Goal: Task Accomplishment & Management: Manage account settings

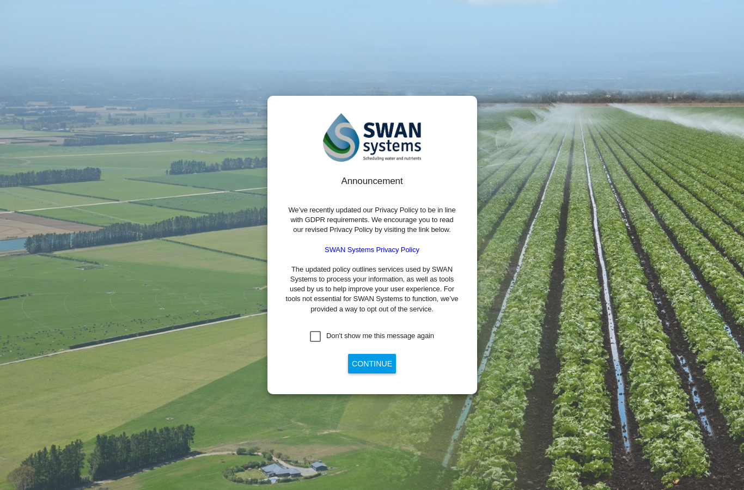
click at [318, 342] on div "Don't show me this message again" at bounding box center [315, 336] width 11 height 11
click at [361, 374] on button "Continue" at bounding box center [372, 364] width 48 height 20
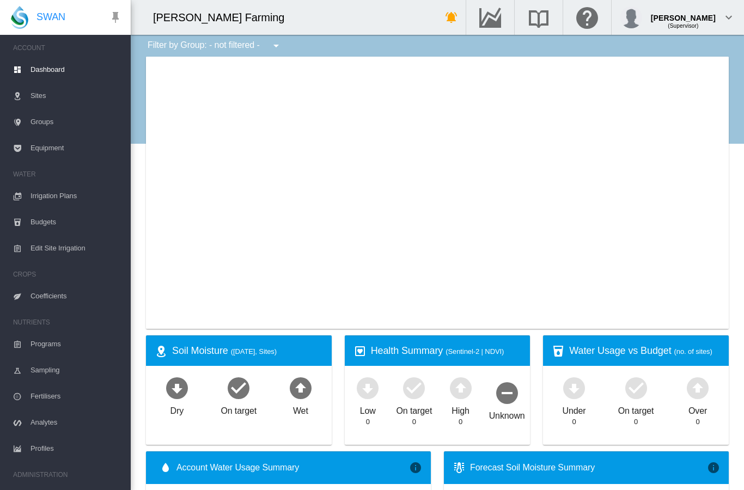
type input "**********"
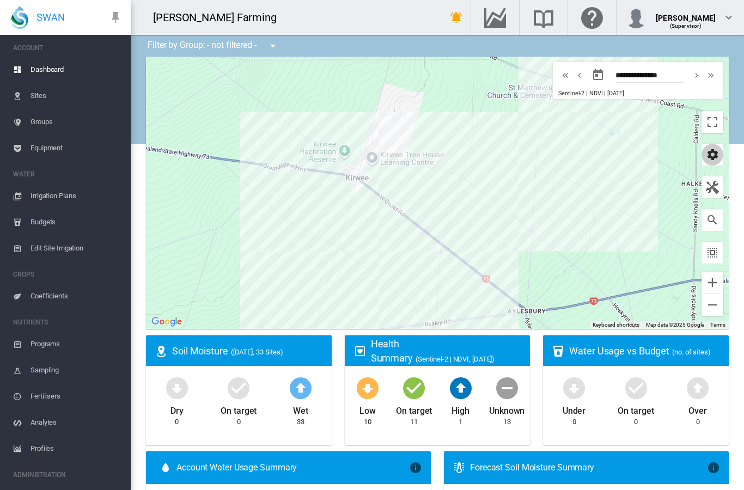
click at [711, 159] on md-icon "icon-cog" at bounding box center [712, 154] width 13 height 13
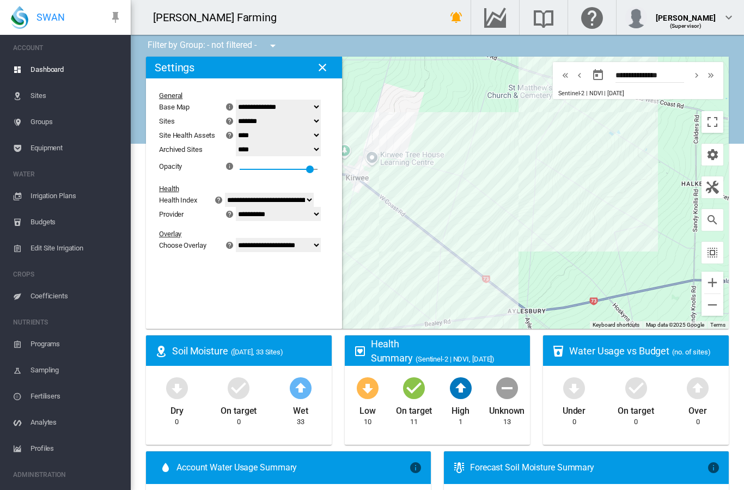
select select "*********"
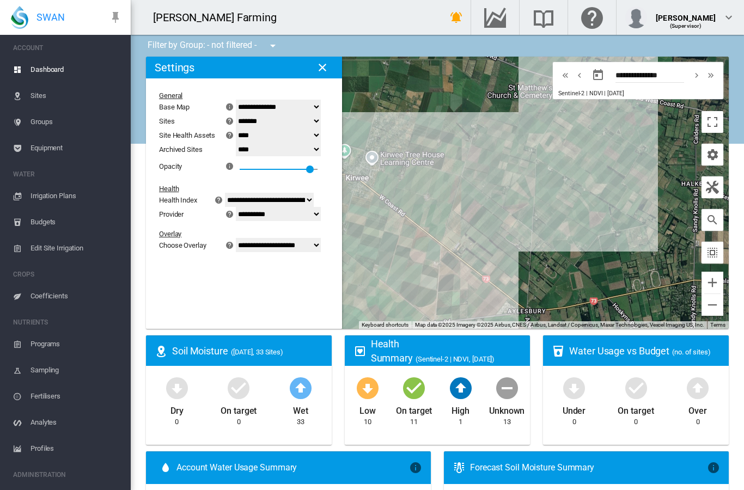
click at [324, 71] on md-icon "icon-close" at bounding box center [322, 67] width 13 height 13
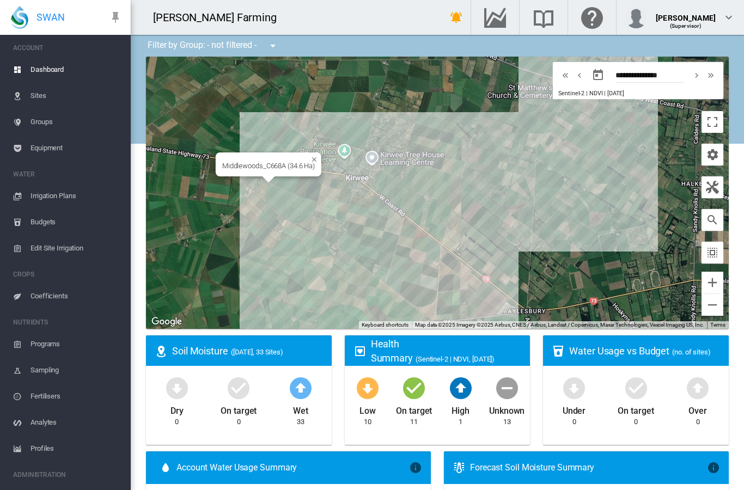
click at [282, 179] on div "Middlewoods_C668A (34.6 Ha)" at bounding box center [437, 193] width 583 height 272
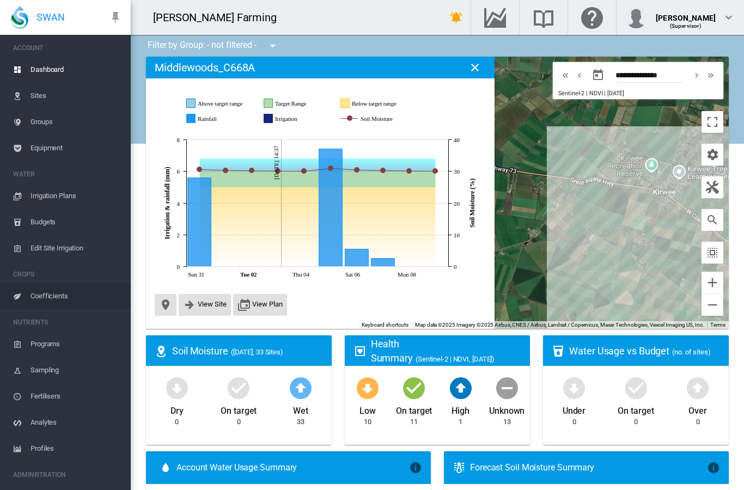
click at [59, 294] on span "Coefficients" at bounding box center [75, 296] width 91 height 26
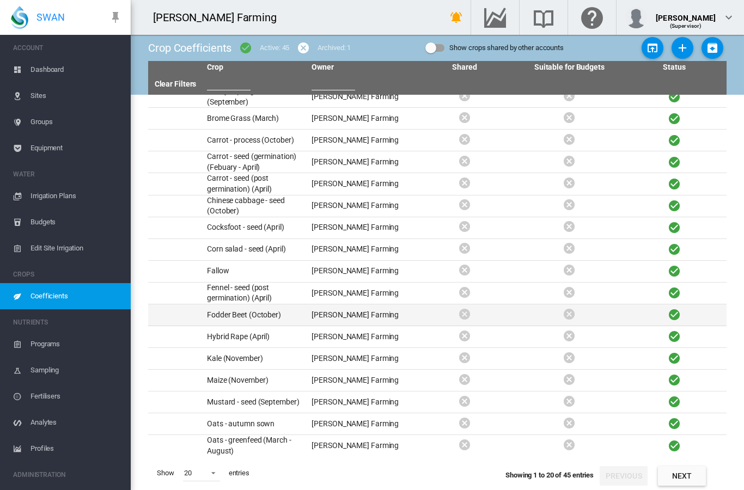
scroll to position [44, 0]
click at [691, 481] on button "Next" at bounding box center [682, 476] width 48 height 20
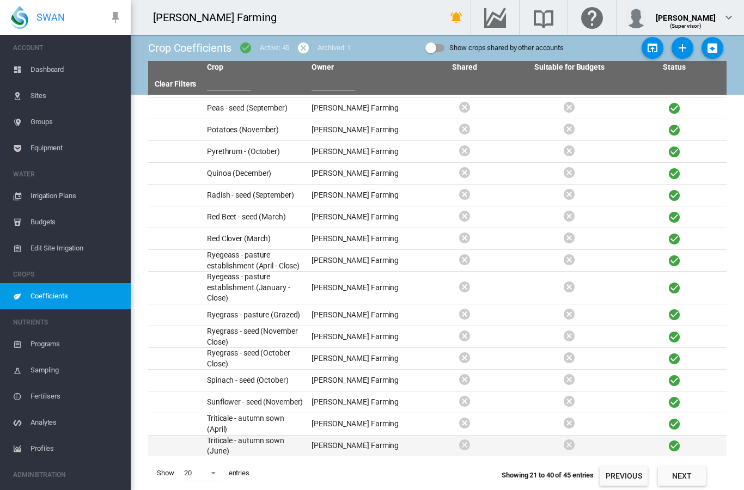
scroll to position [40, 0]
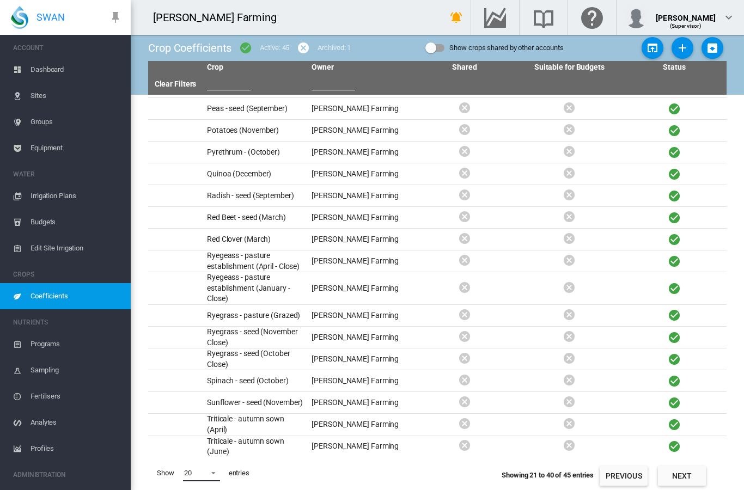
click at [214, 473] on span at bounding box center [210, 472] width 13 height 10
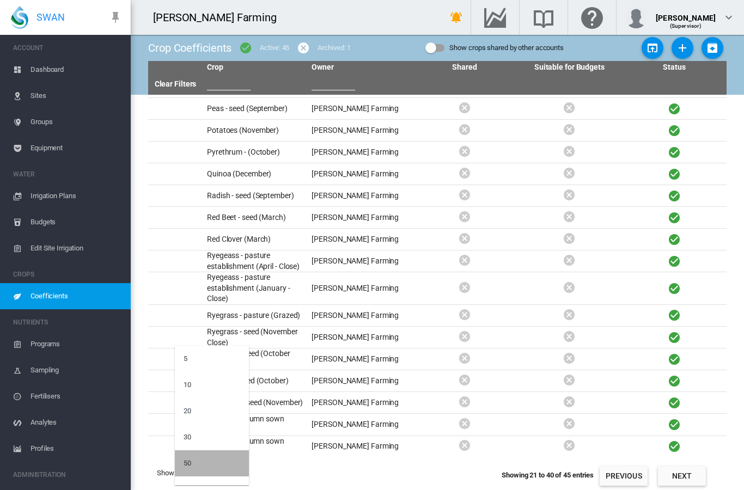
click at [203, 464] on md-option "50" at bounding box center [212, 463] width 74 height 26
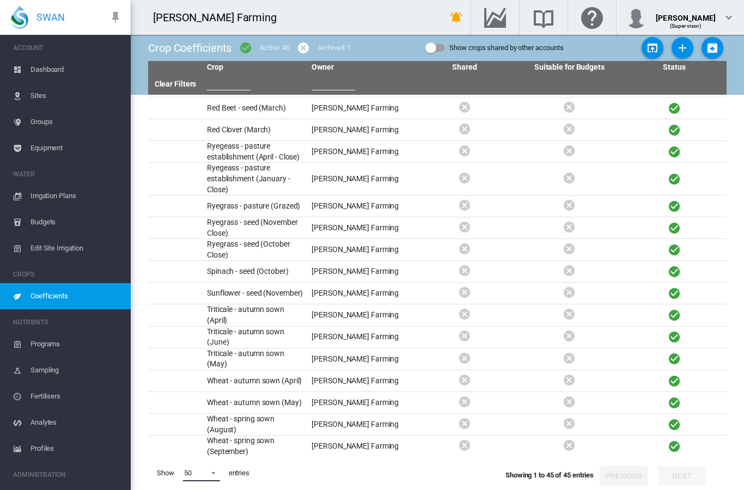
scroll to position [585, 0]
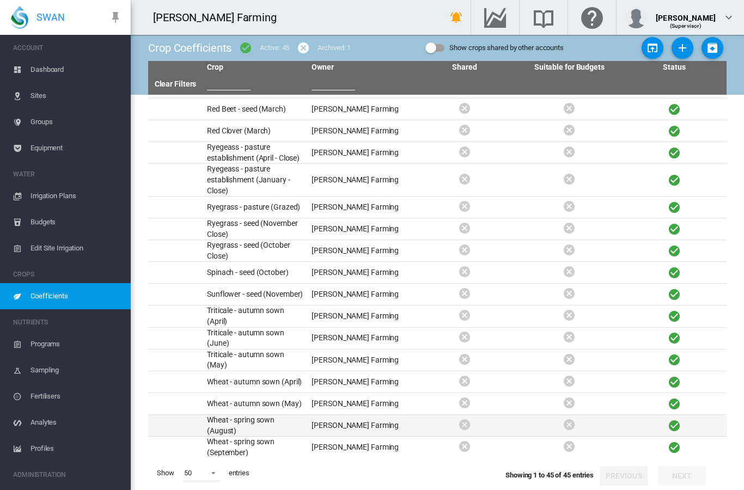
click at [280, 415] on td "Wheat - spring sown (August)" at bounding box center [255, 425] width 105 height 21
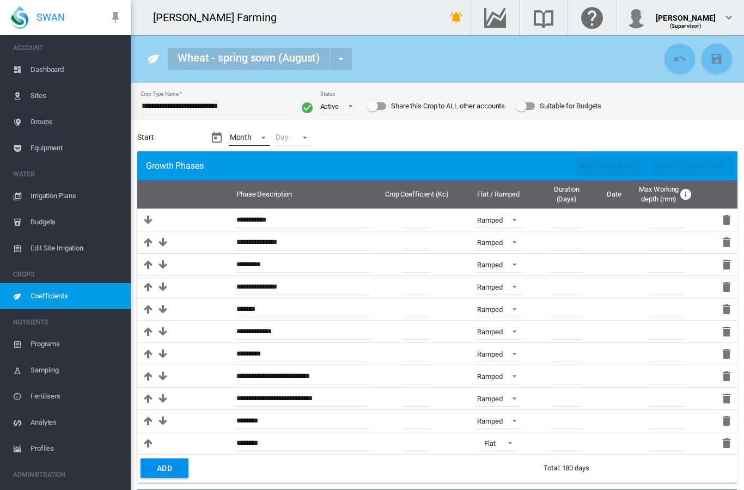
click at [247, 140] on md-select "Month - Jan Feb Mar Apr May Jun Jul Aug Sep Oct Nov Dec" at bounding box center [250, 138] width 42 height 16
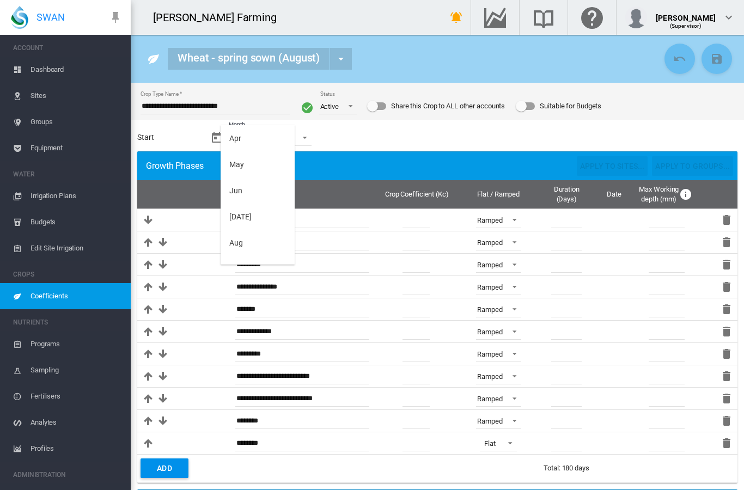
scroll to position [107, 0]
click at [248, 246] on md-option "Aug" at bounding box center [258, 240] width 74 height 26
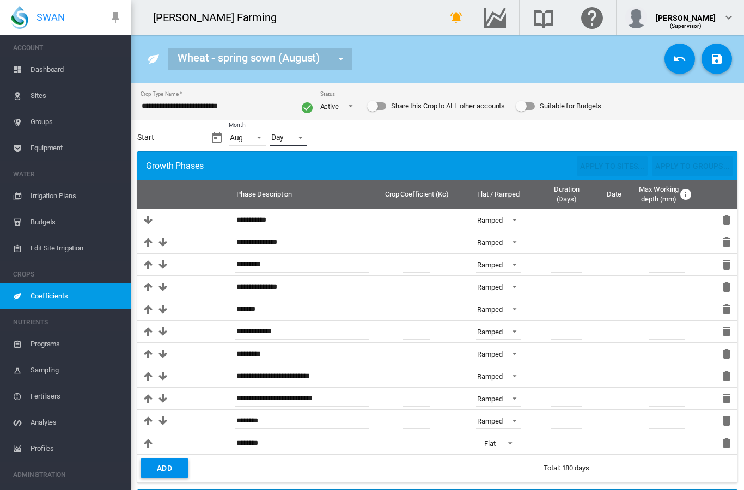
click at [283, 137] on md-select "Day - 01 02 03 04 05 06 07 08 09 10 11 12 13 14 15 16 17 18 19 20 21 22 23 24 2…" at bounding box center [288, 138] width 37 height 16
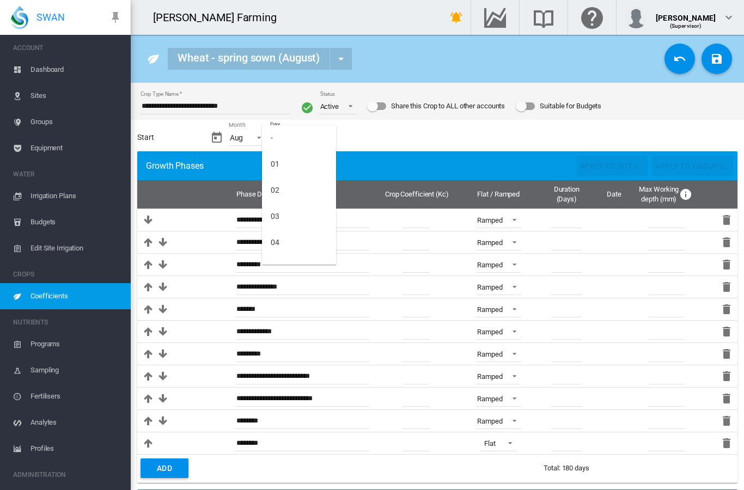
click at [237, 138] on md-backdrop at bounding box center [372, 245] width 744 height 490
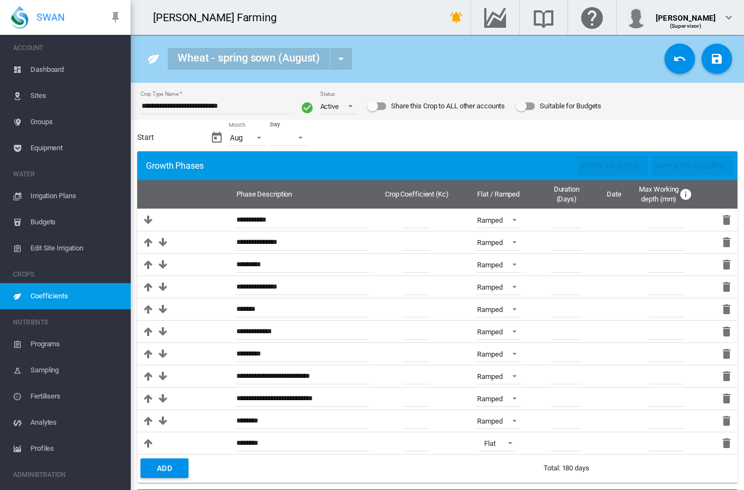
click at [206, 105] on input "**********" at bounding box center [215, 106] width 149 height 16
type input "**********"
click at [307, 124] on fieldset "**********" at bounding box center [437, 398] width 613 height 631
click at [532, 107] on div "Suitable for Budgets" at bounding box center [525, 106] width 19 height 8
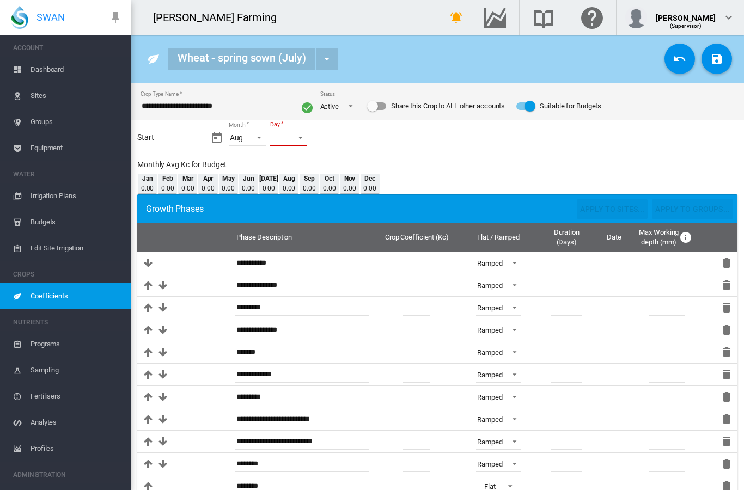
click at [298, 143] on md-select "Day" at bounding box center [289, 138] width 38 height 16
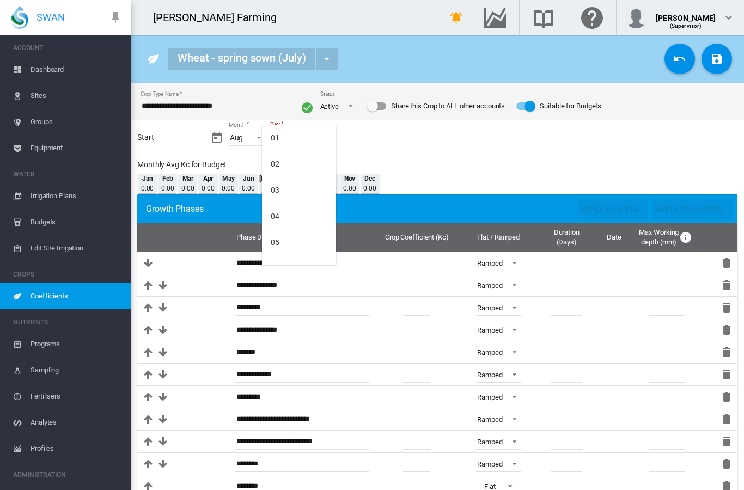
click at [249, 139] on md-backdrop at bounding box center [372, 245] width 744 height 490
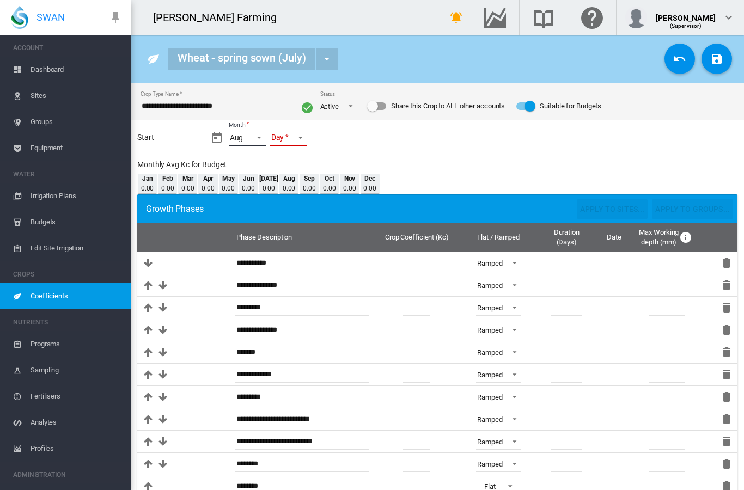
click at [249, 141] on md-select-value "Aug" at bounding box center [247, 138] width 37 height 16
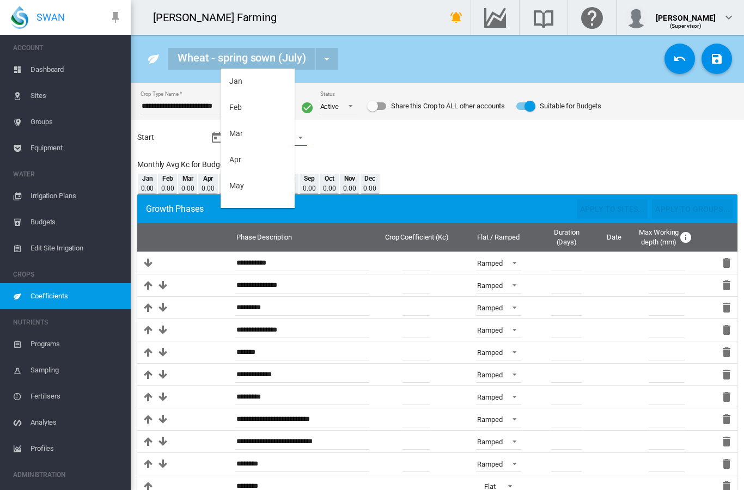
scroll to position [126, 0]
click at [254, 113] on md-option "[DATE]" at bounding box center [258, 112] width 74 height 26
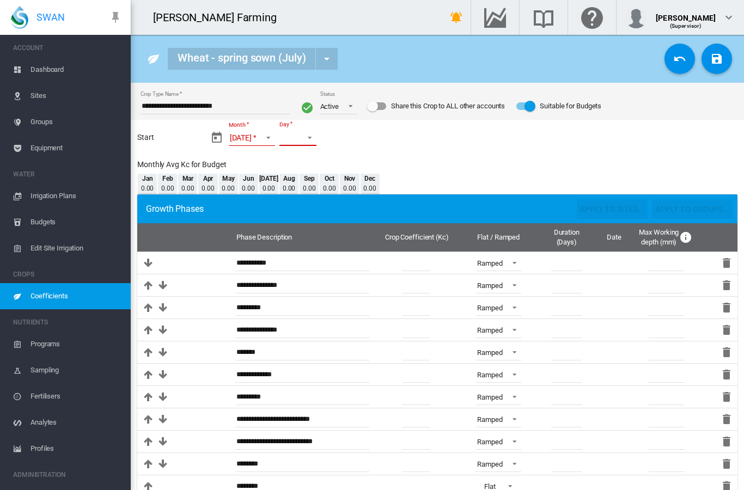
click at [288, 139] on md-select "Day" at bounding box center [298, 138] width 38 height 16
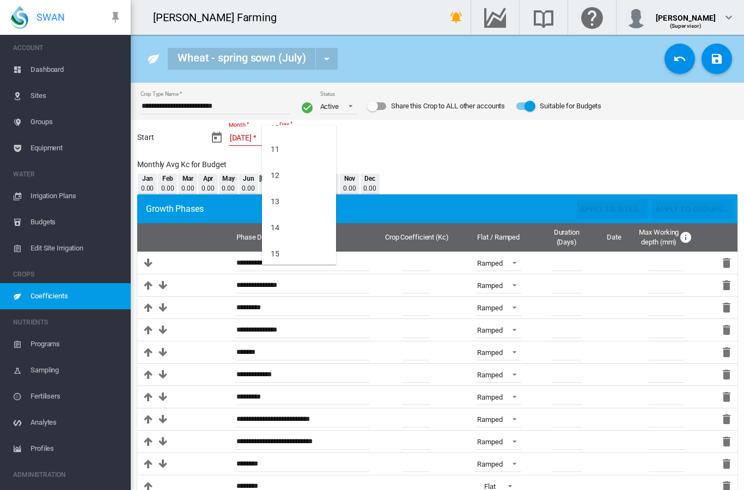
scroll to position [278, 0]
click at [279, 227] on md-option "15" at bounding box center [299, 226] width 74 height 26
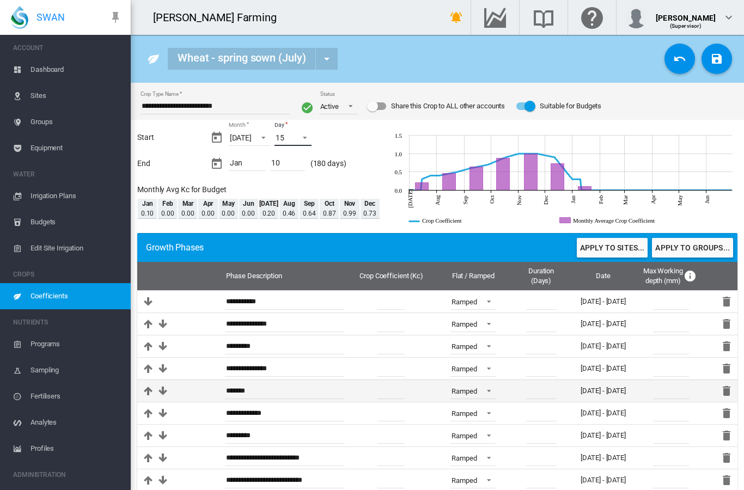
scroll to position [0, 0]
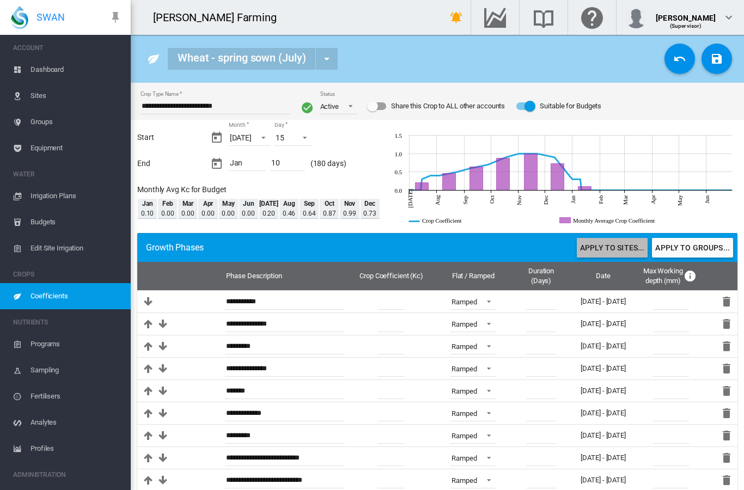
click at [612, 248] on button "Apply to sites..." at bounding box center [612, 248] width 71 height 20
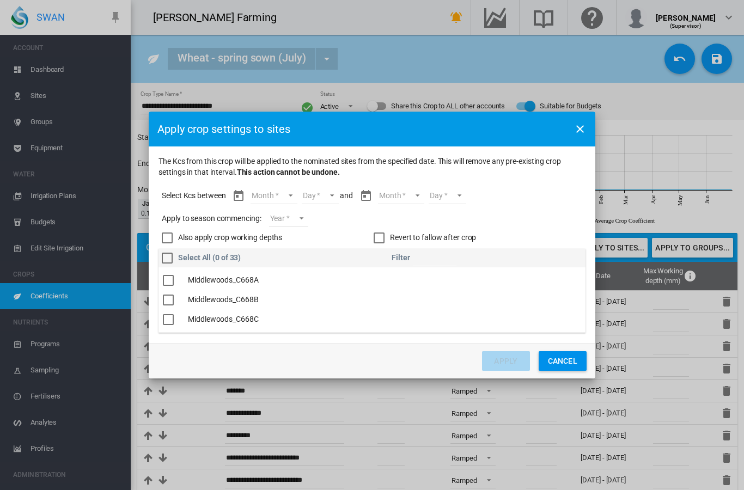
click at [276, 196] on md-select "Month Jul Aug Sep Oct Nov Dec Jan" at bounding box center [274, 196] width 46 height 16
click at [276, 196] on md-option "[DATE]" at bounding box center [281, 196] width 74 height 26
click at [302, 197] on md-select "Day 15 16 17 18 19 20 21 22 23 24 25 26 27 28 29 30 31" at bounding box center [316, 196] width 38 height 16
click at [308, 193] on md-option "15" at bounding box center [322, 196] width 74 height 26
click at [382, 196] on md-select "Month Jul Aug Sep Oct Nov Dec Jan" at bounding box center [396, 196] width 46 height 16
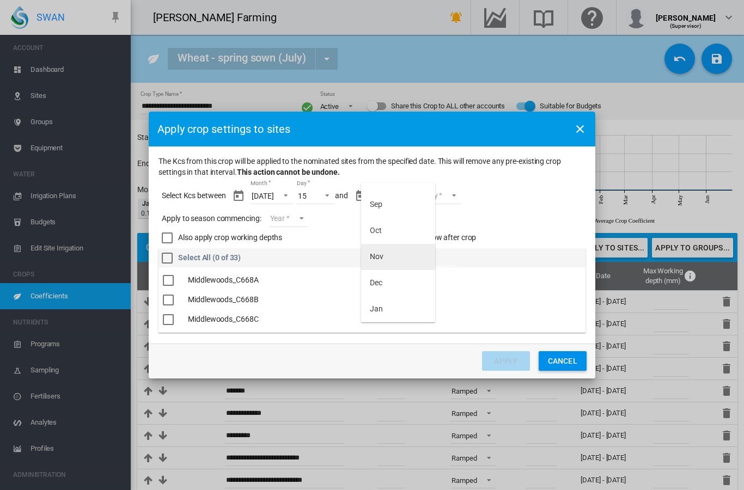
scroll to position [44, 0]
click at [387, 309] on md-option "Jan" at bounding box center [398, 309] width 74 height 26
click at [427, 199] on md-select "Day 01 02 03 04 05 06 07 08 09 10" at bounding box center [433, 196] width 38 height 16
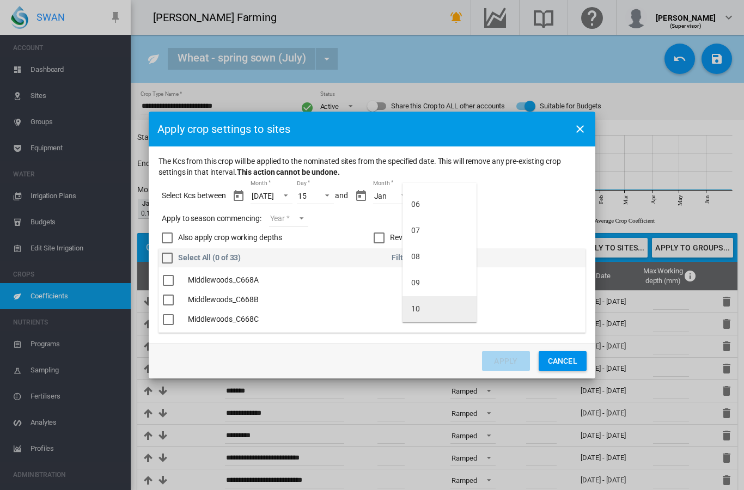
scroll to position [122, 0]
click at [421, 305] on md-option "10" at bounding box center [439, 309] width 74 height 26
click at [296, 217] on md-select "Year [DATE] [CREDIT_CARD_NUMBER]" at bounding box center [288, 219] width 39 height 16
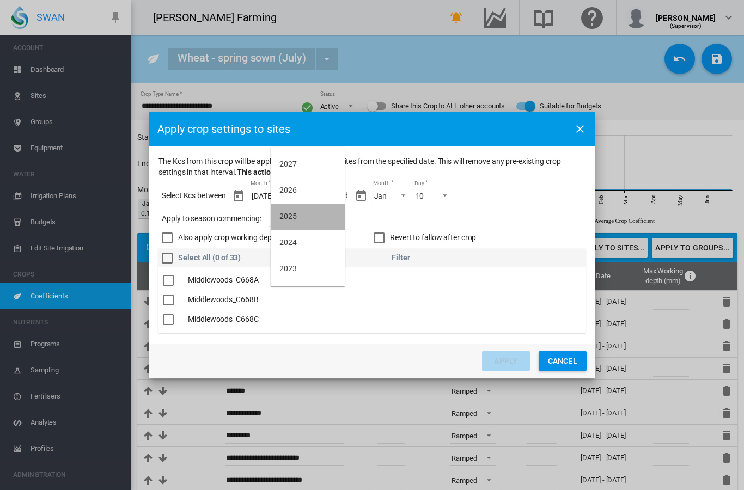
click at [295, 220] on div "2025" at bounding box center [287, 216] width 17 height 11
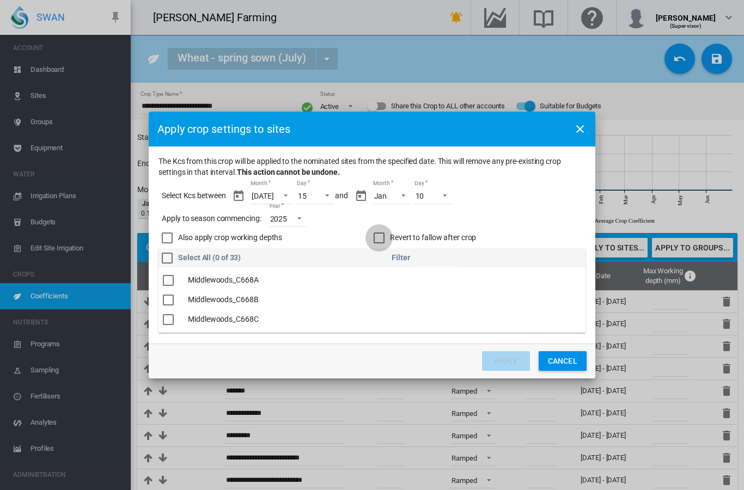
click at [383, 237] on div "Revert to fallow after crop" at bounding box center [379, 238] width 11 height 11
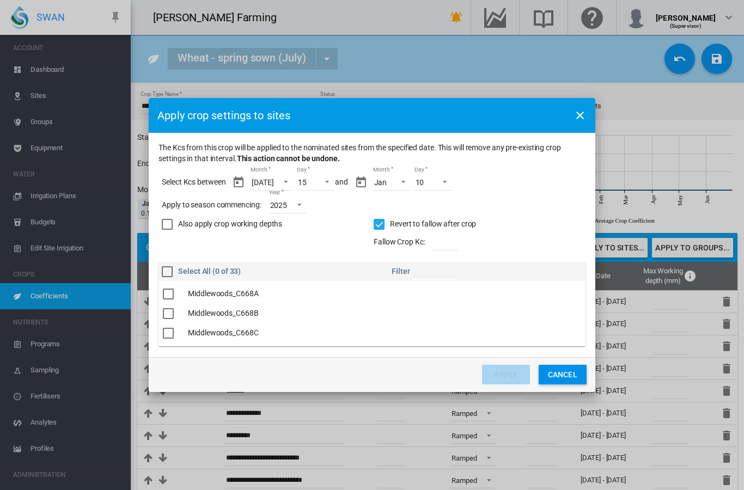
click at [173, 293] on div "The Kcs ..." at bounding box center [168, 294] width 11 height 11
click at [517, 376] on button "Apply" at bounding box center [506, 375] width 48 height 20
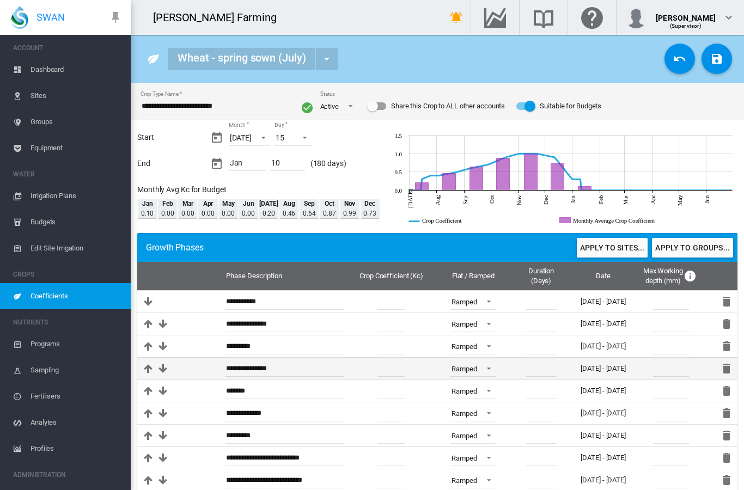
scroll to position [0, 0]
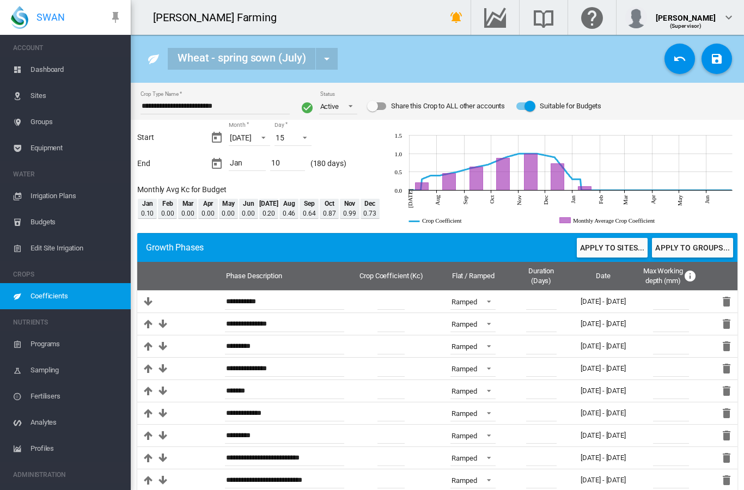
click at [50, 294] on span "Coefficients" at bounding box center [75, 296] width 91 height 26
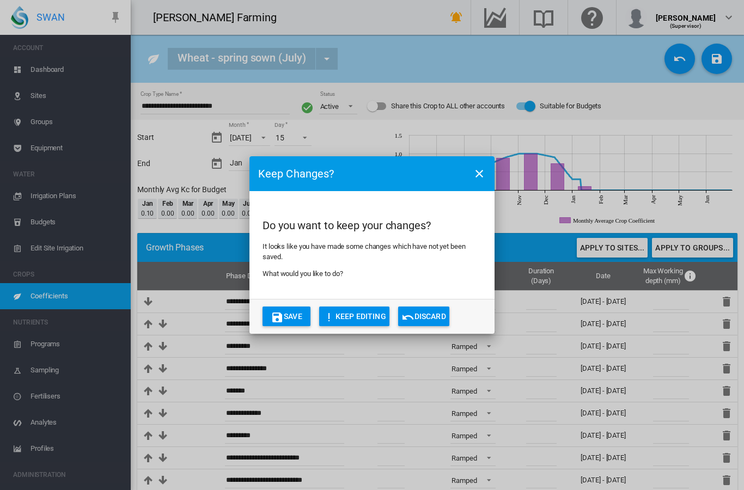
click at [285, 318] on button "Save" at bounding box center [287, 317] width 48 height 20
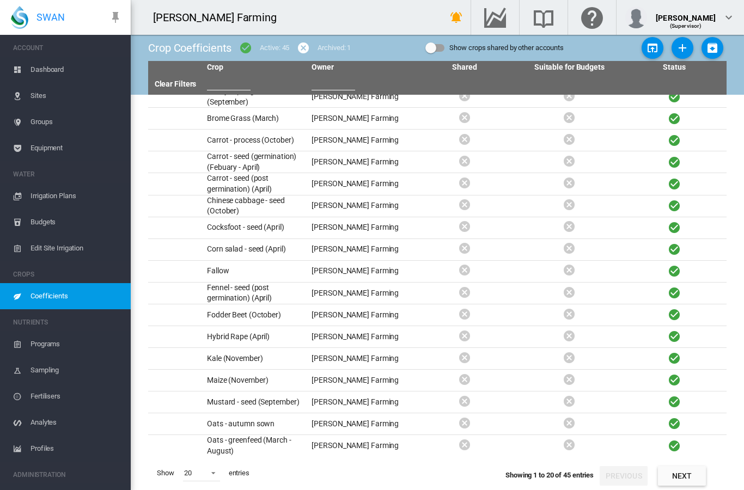
scroll to position [44, 0]
click at [213, 474] on span at bounding box center [210, 472] width 13 height 10
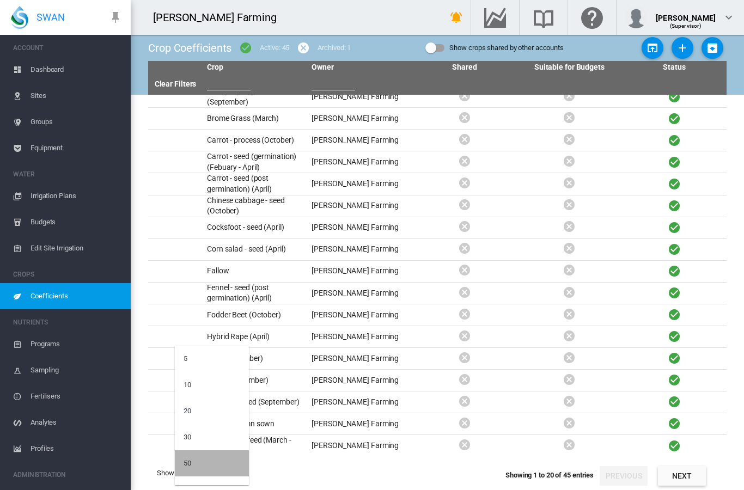
click at [204, 465] on md-option "50" at bounding box center [212, 463] width 74 height 26
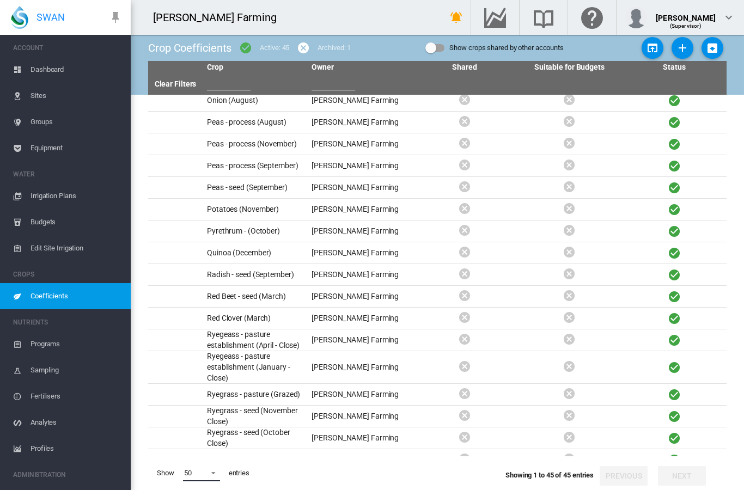
scroll to position [408, 0]
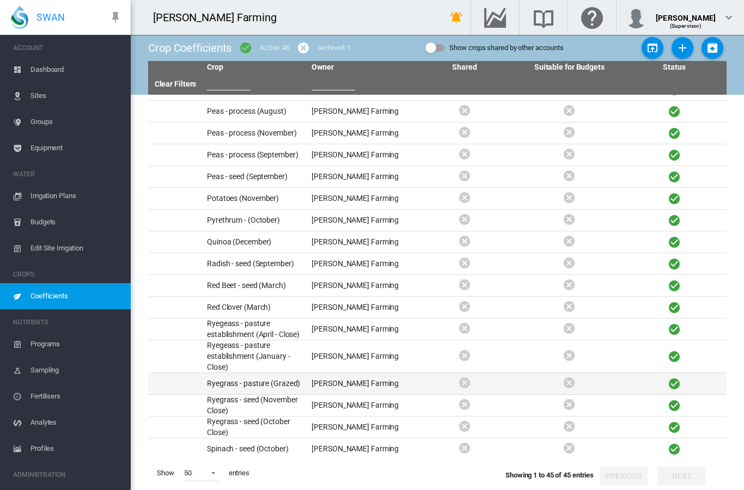
click at [258, 373] on td "Ryegrass - pasture (Grazed)" at bounding box center [255, 383] width 105 height 21
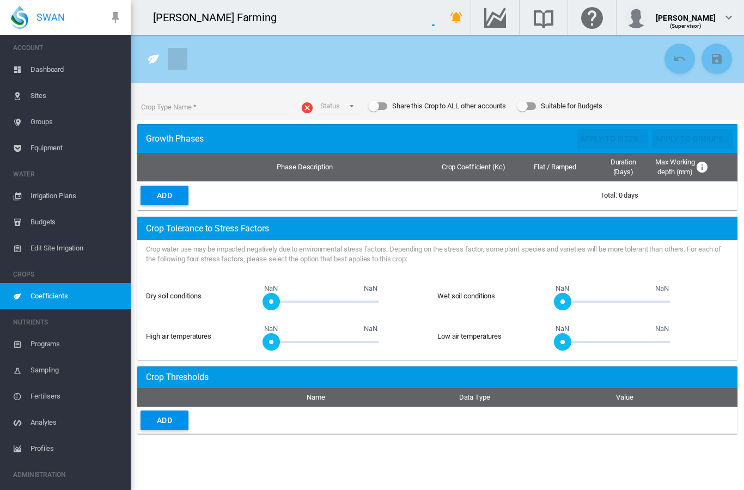
type input "**********"
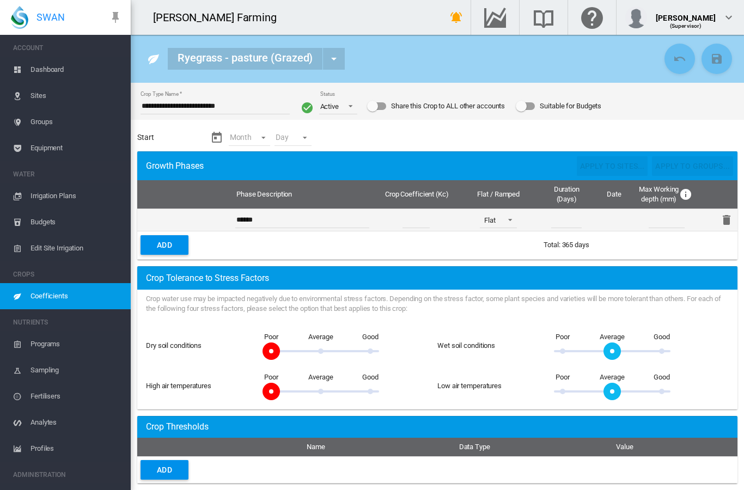
click at [419, 219] on input "****" at bounding box center [415, 220] width 27 height 16
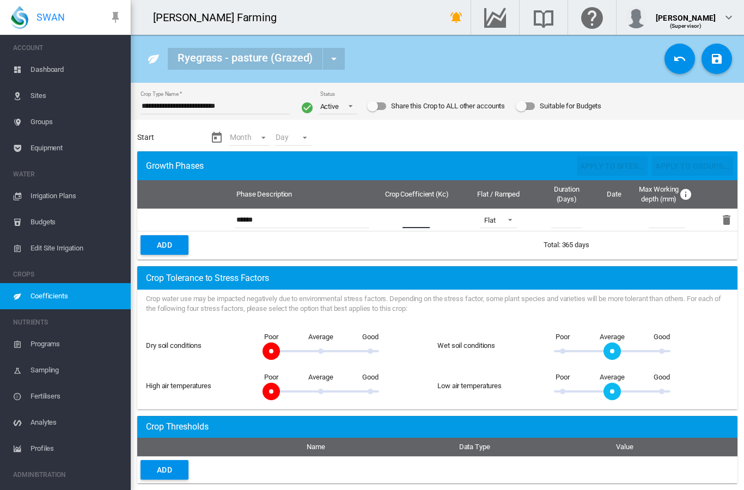
type input "***"
click at [259, 138] on md-select "Month - Jan Feb Mar Apr May Jun Jul Aug Sep Oct Nov Dec" at bounding box center [250, 138] width 42 height 16
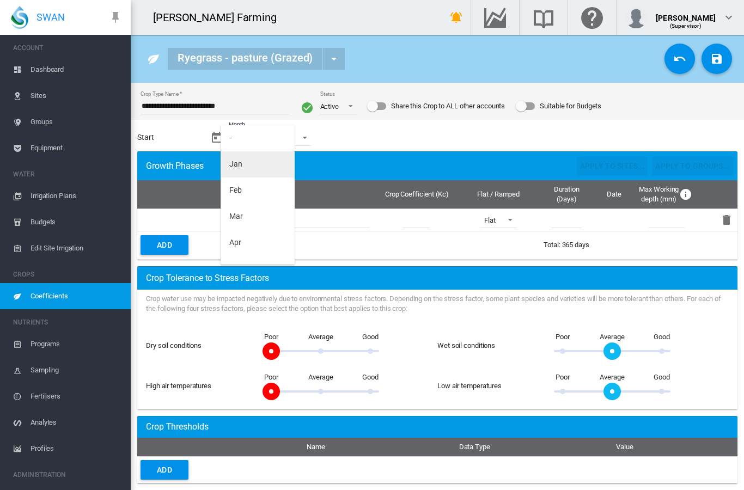
click at [254, 167] on md-option "Jan" at bounding box center [258, 164] width 74 height 26
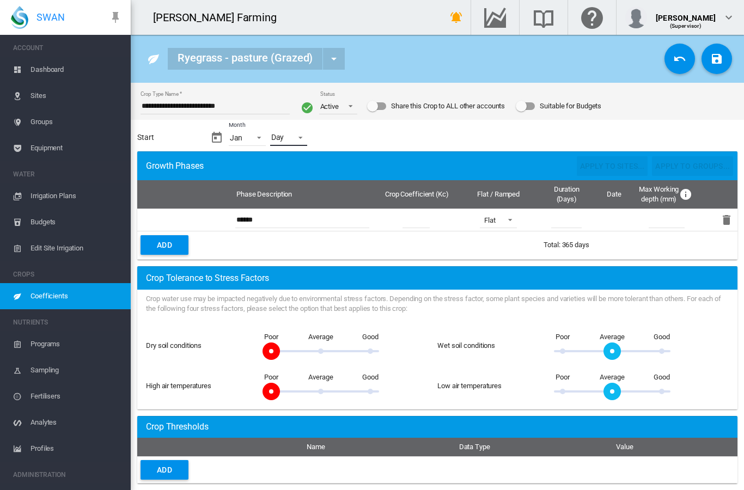
click at [284, 138] on md-select "Day - 01 02 03 04 05 06 07 08 09 10 11 12 13 14 15 16 17 18 19 20 21 22 23 24 2…" at bounding box center [288, 138] width 37 height 16
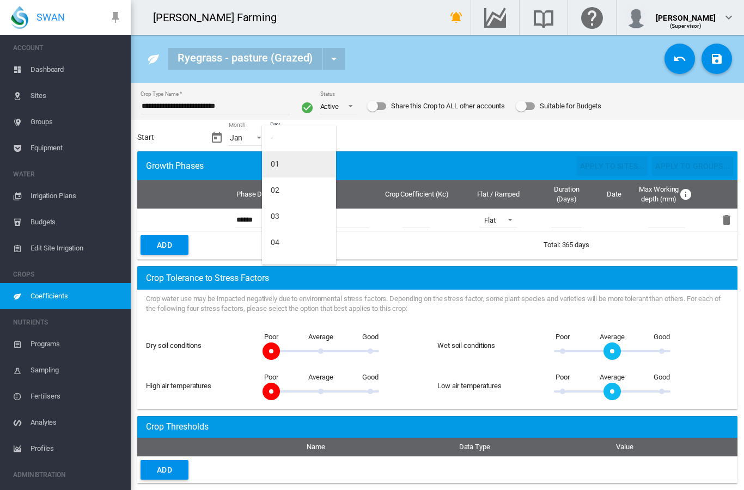
click at [284, 164] on md-option "01" at bounding box center [299, 164] width 74 height 26
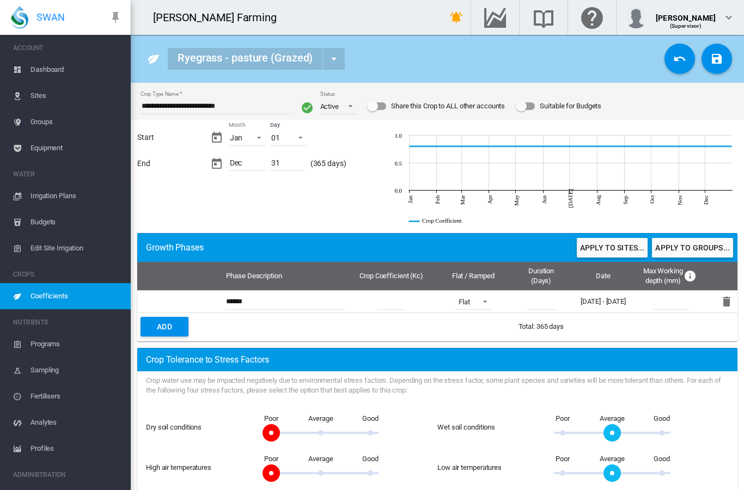
click at [527, 107] on div "Suitable for Budgets" at bounding box center [521, 106] width 11 height 11
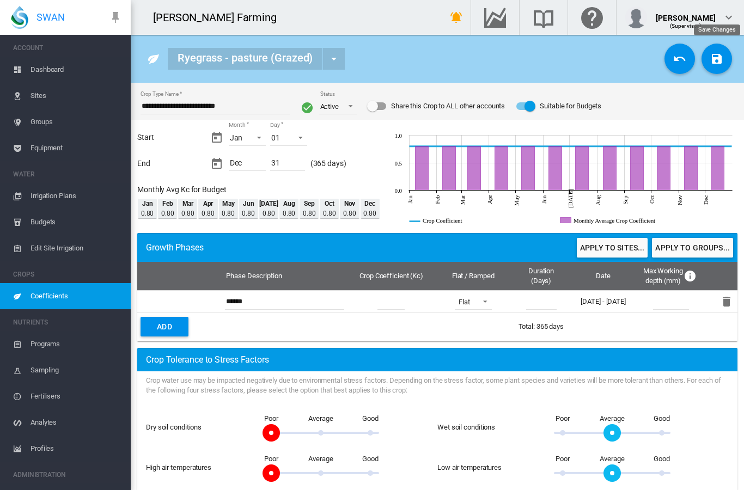
click at [721, 60] on md-icon "icon-content-save" at bounding box center [716, 58] width 13 height 13
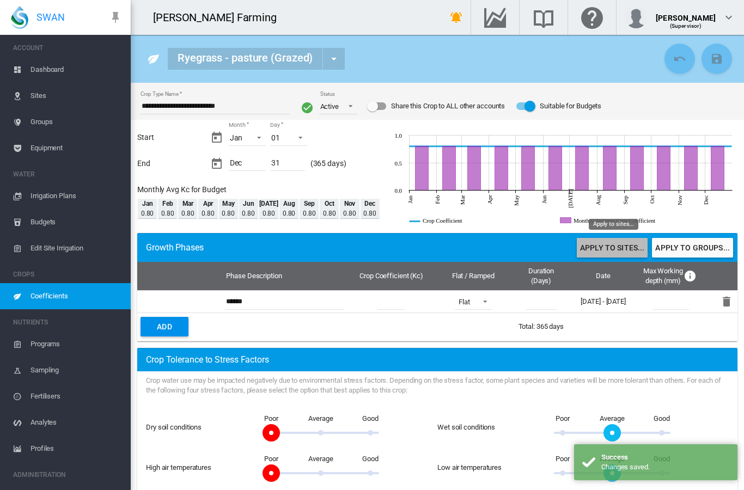
click at [622, 247] on button "Apply to sites..." at bounding box center [612, 248] width 71 height 20
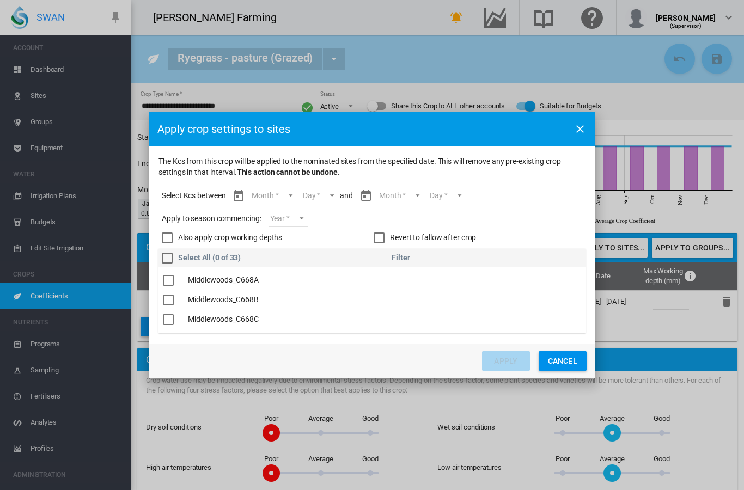
click at [169, 299] on div "The Kcs ..." at bounding box center [168, 300] width 11 height 11
click at [168, 290] on div "The Kcs ..." at bounding box center [168, 289] width 11 height 11
click at [169, 288] on div "The Kcs ..." at bounding box center [168, 285] width 11 height 11
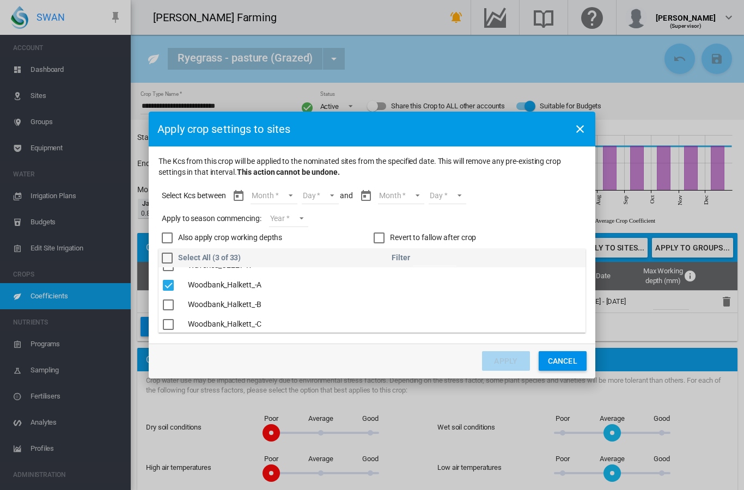
click at [169, 306] on div "The Kcs ..." at bounding box center [168, 305] width 11 height 11
click at [168, 324] on div "The Kcs ..." at bounding box center [168, 324] width 11 height 11
click at [172, 301] on div "The Kcs ..." at bounding box center [168, 298] width 11 height 11
click at [168, 321] on div "The Kcs ..." at bounding box center [168, 318] width 11 height 11
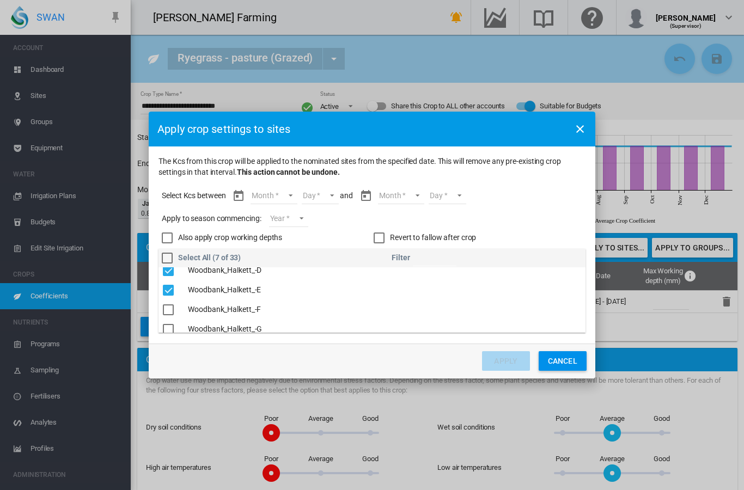
scroll to position [462, 0]
click at [166, 309] on div "The Kcs ..." at bounding box center [168, 308] width 11 height 11
click at [169, 302] on div "The Kcs ..." at bounding box center [168, 301] width 11 height 11
click at [167, 320] on div "The Kcs ..." at bounding box center [168, 320] width 11 height 11
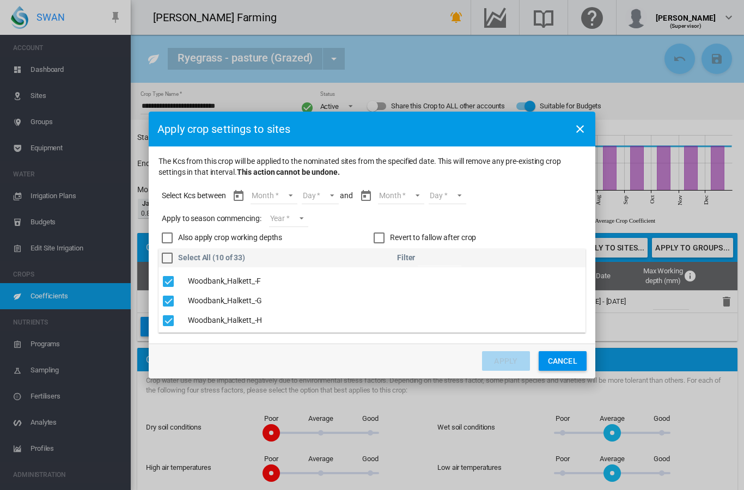
click at [169, 284] on div "The Kcs ..." at bounding box center [168, 281] width 11 height 11
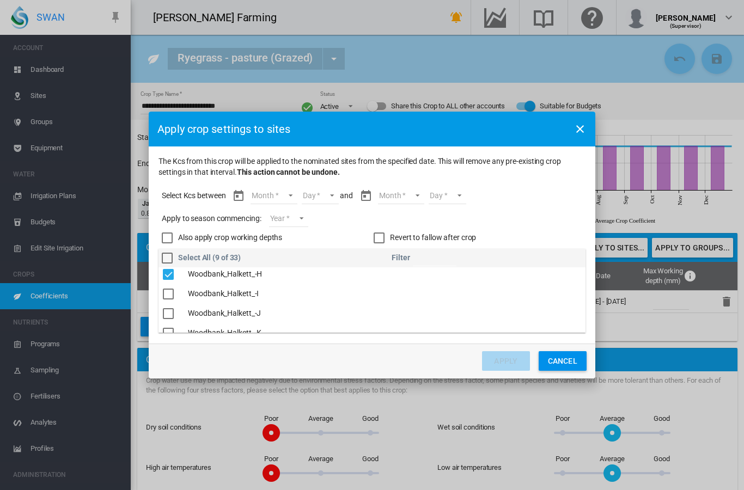
click at [166, 316] on div "The Kcs ..." at bounding box center [168, 313] width 11 height 11
click at [167, 312] on div "The Kcs ..." at bounding box center [168, 310] width 11 height 11
click at [169, 310] on div "The Kcs ..." at bounding box center [168, 312] width 11 height 11
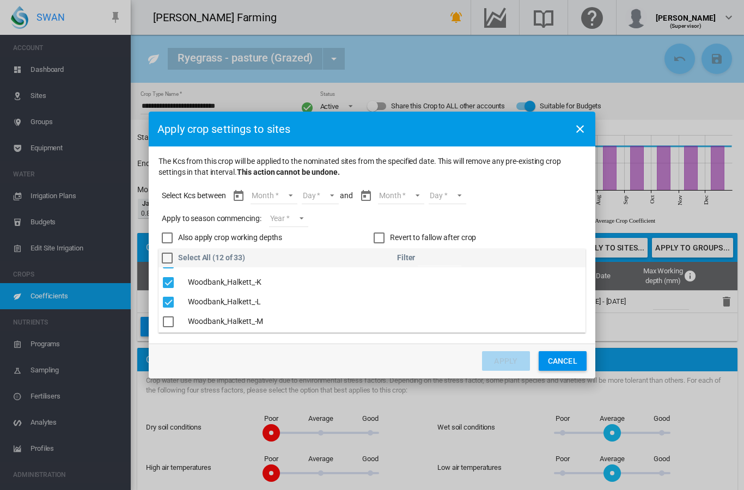
scroll to position [586, 0]
click at [169, 324] on div "The Kcs ..." at bounding box center [168, 321] width 11 height 11
click at [273, 198] on md-select "Month Jan Feb Mar Apr May Jun Jul Aug Sep Oct Nov Dec" at bounding box center [274, 196] width 46 height 16
click at [266, 272] on md-option "[DATE]" at bounding box center [281, 268] width 74 height 26
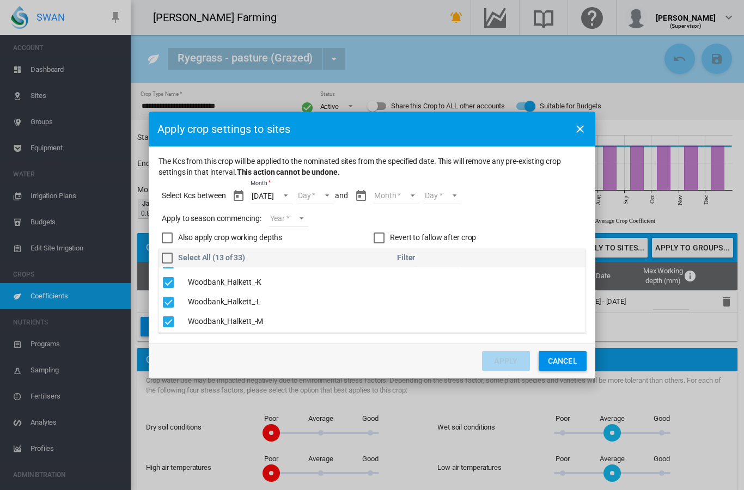
click at [307, 197] on md-select "Day 01 02 03 04 05 06 07 08 09 10 11 12 13 14 15 16 17 18 19 20 21 22 23 24 25 …" at bounding box center [316, 196] width 38 height 16
click at [308, 193] on md-option "01" at bounding box center [322, 196] width 74 height 26
click at [387, 194] on md-select "Month Jul Aug Sep Oct Nov Dec" at bounding box center [396, 196] width 46 height 16
click at [379, 288] on div "Nov" at bounding box center [377, 283] width 14 height 11
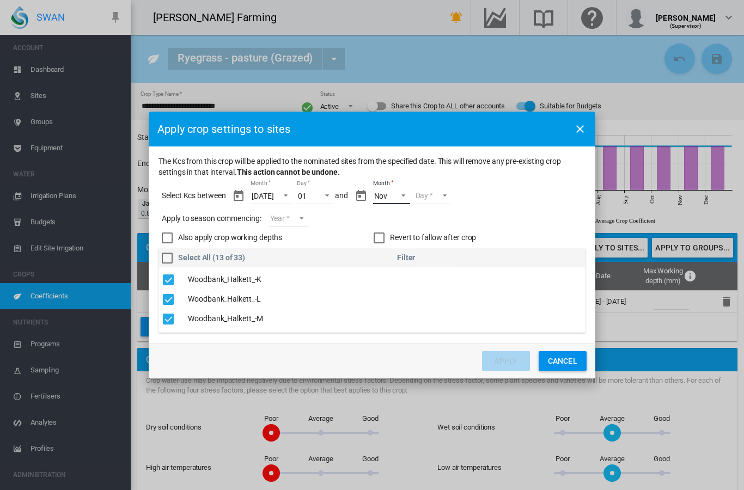
scroll to position [589, 0]
click at [435, 197] on md-select "Day 01 02 03 04 05 06 07 08 09 10 11 12 13 14 15 16 17 18 19 20 21 22 23 24 25 …" at bounding box center [433, 196] width 38 height 16
click at [386, 192] on md-backdrop at bounding box center [372, 245] width 744 height 490
click at [386, 196] on span "Nov" at bounding box center [382, 196] width 17 height 11
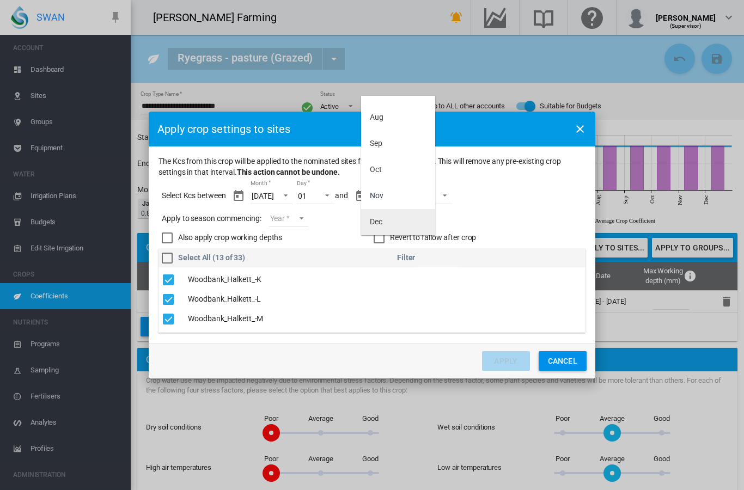
scroll to position [17, 0]
click at [383, 228] on md-option "Dec" at bounding box center [398, 222] width 74 height 26
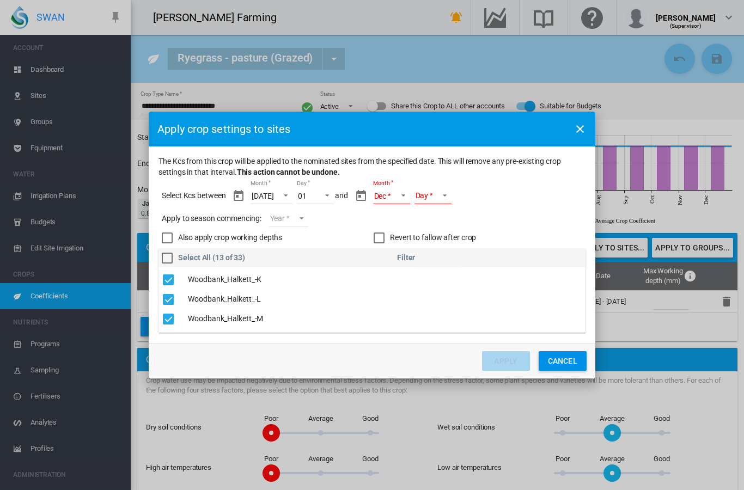
click at [424, 198] on md-select "Day" at bounding box center [433, 196] width 38 height 16
click at [412, 303] on md-option "31" at bounding box center [440, 309] width 74 height 26
click at [267, 197] on span "[DATE]" at bounding box center [263, 196] width 22 height 11
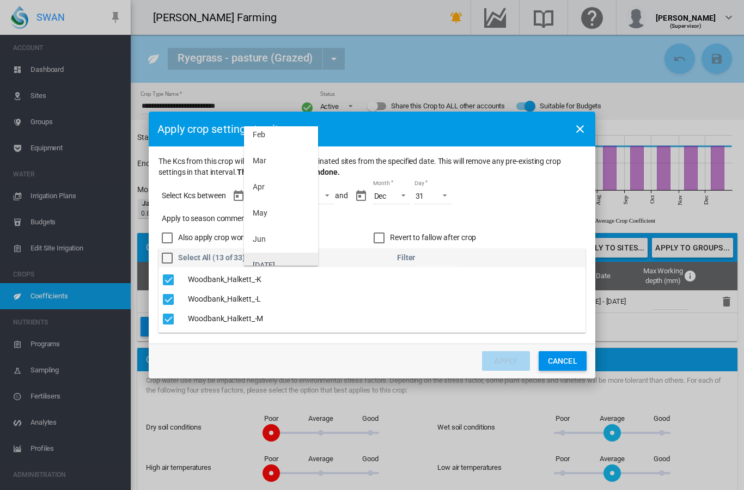
scroll to position [35, 0]
drag, startPoint x: 453, startPoint y: 130, endPoint x: 457, endPoint y: 162, distance: 32.4
click at [457, 162] on md-backdrop at bounding box center [372, 245] width 744 height 490
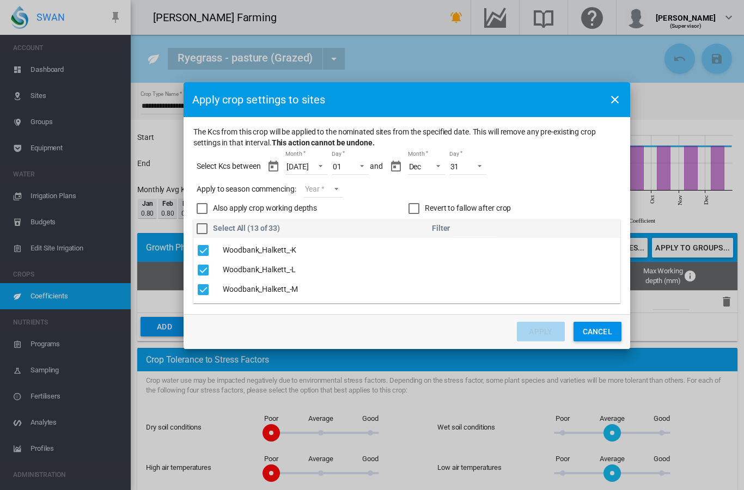
drag, startPoint x: 453, startPoint y: 133, endPoint x: 488, endPoint y: 104, distance: 45.3
click at [488, 104] on div "Apply crop settings to sites" at bounding box center [407, 99] width 447 height 35
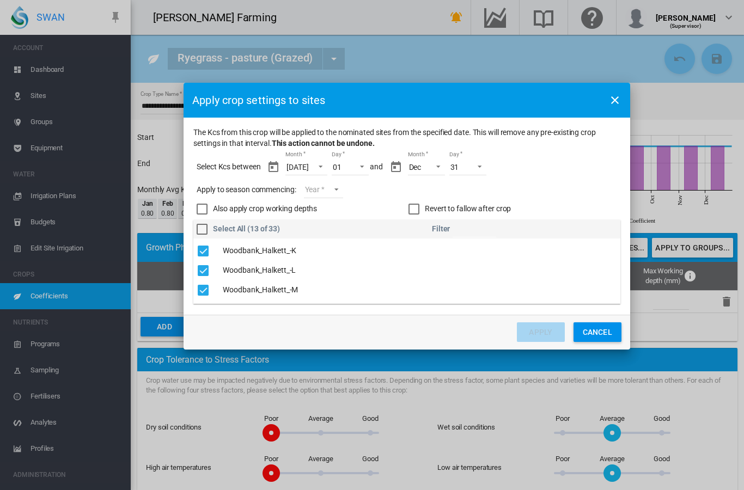
click at [319, 166] on span "Month: Jul" at bounding box center [317, 166] width 13 height 10
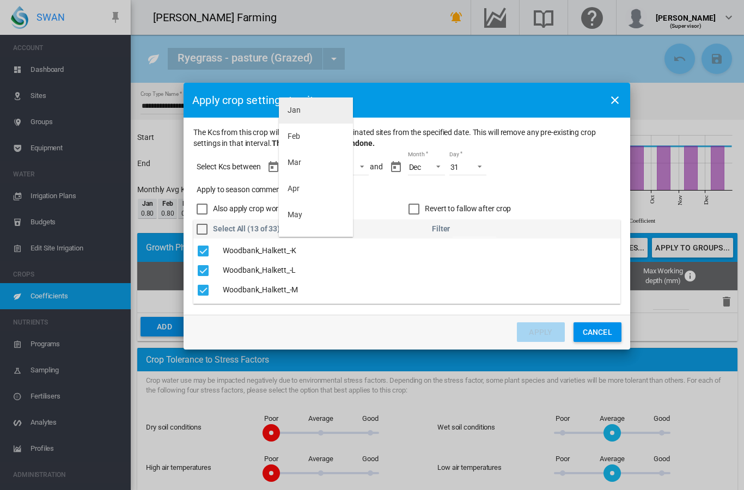
scroll to position [0, 0]
click at [311, 113] on md-option "Jan" at bounding box center [316, 110] width 74 height 26
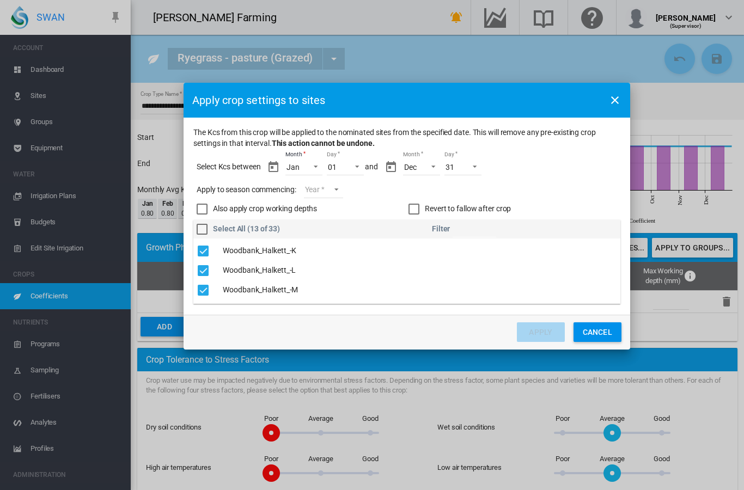
click at [330, 192] on md-select "Year [DATE] [CREDIT_CARD_NUMBER]" at bounding box center [323, 190] width 39 height 16
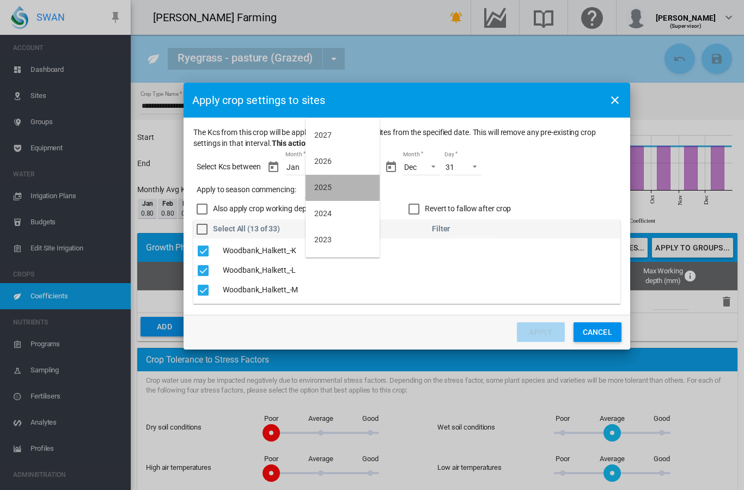
click at [331, 192] on div "2025" at bounding box center [322, 187] width 17 height 11
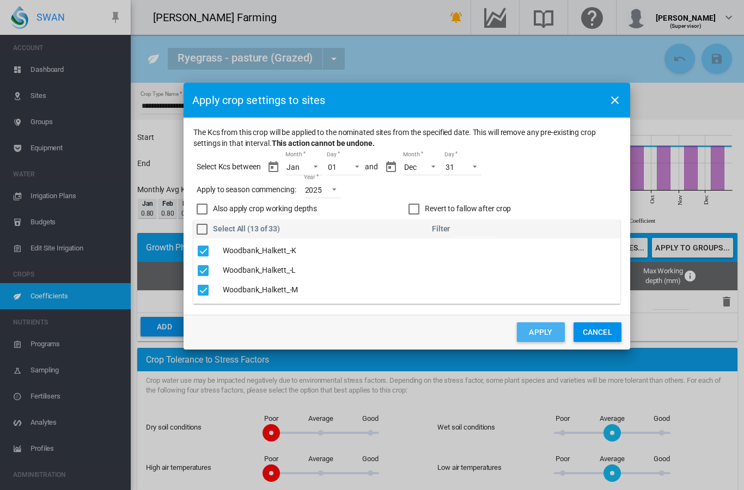
click at [533, 333] on button "Apply" at bounding box center [541, 332] width 48 height 20
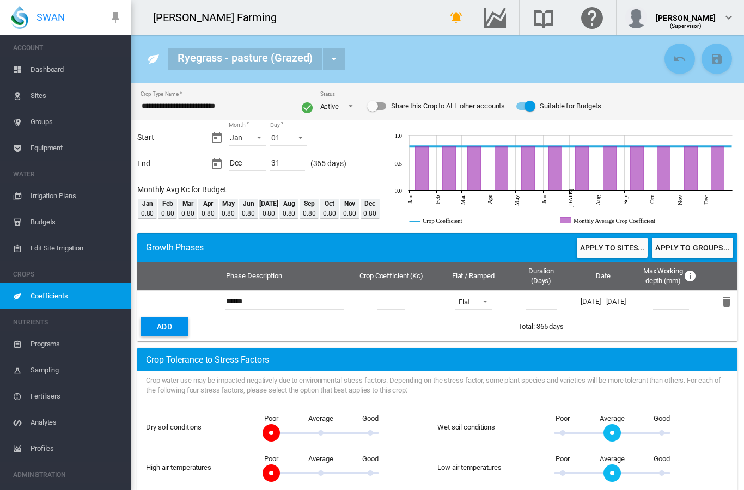
click at [79, 298] on span "Coefficients" at bounding box center [75, 296] width 91 height 26
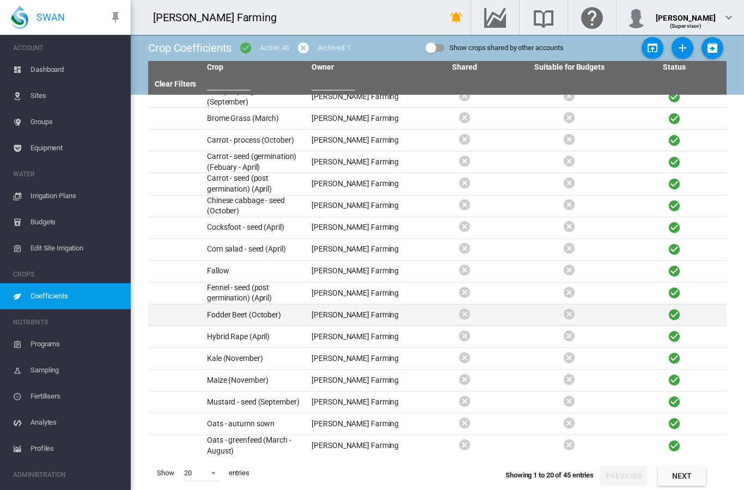
scroll to position [44, 0]
click at [197, 474] on span "20" at bounding box center [192, 473] width 17 height 10
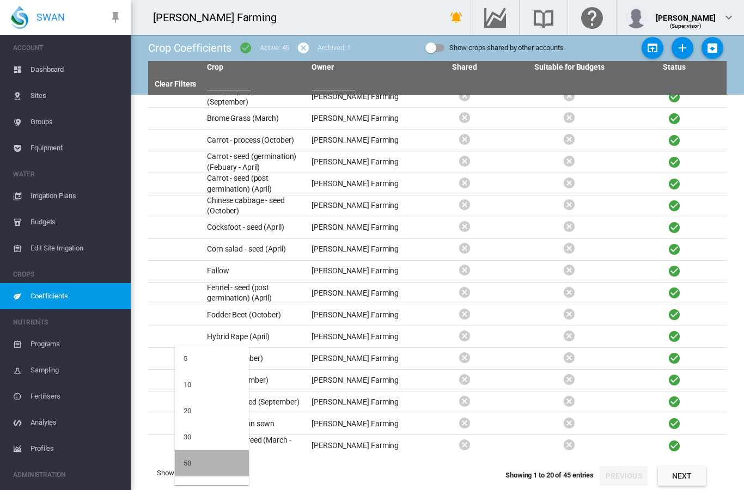
click at [198, 467] on md-option "50" at bounding box center [212, 463] width 74 height 26
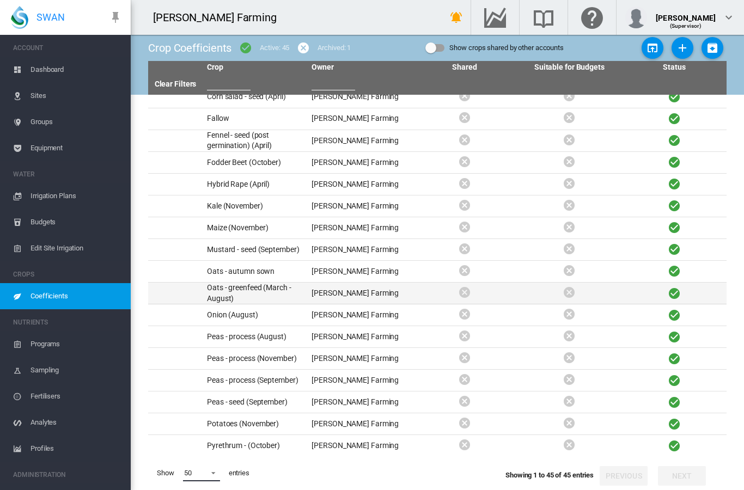
scroll to position [184, 0]
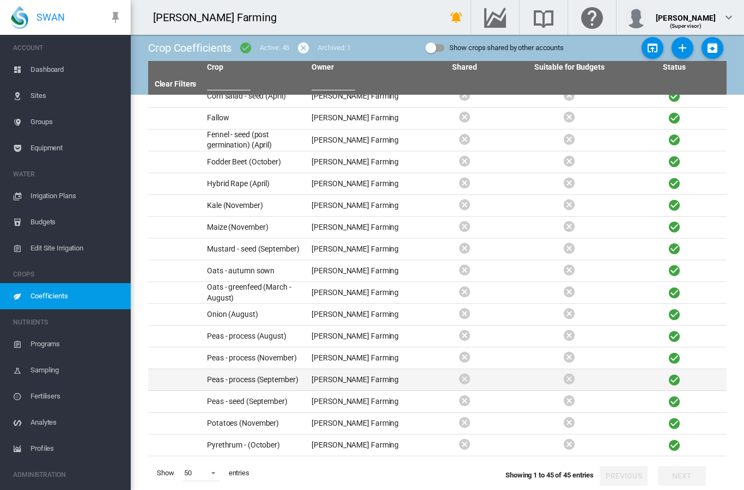
click at [242, 369] on td "Peas - process (September)" at bounding box center [255, 379] width 105 height 21
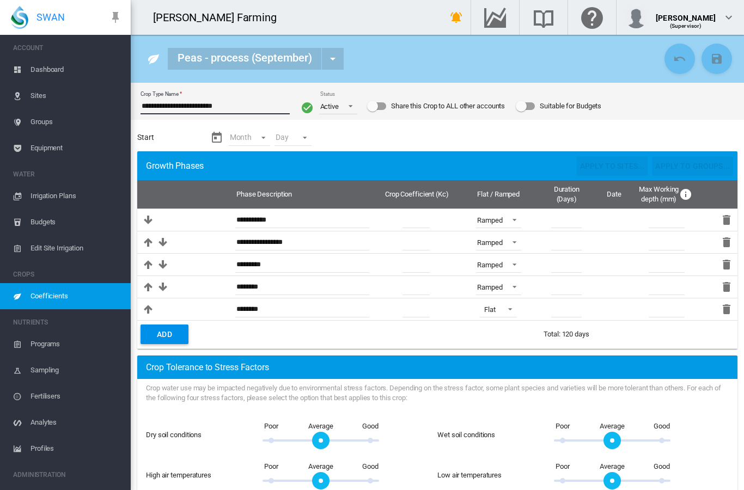
click at [226, 105] on input "**********" at bounding box center [215, 106] width 149 height 16
type input "**********"
click at [527, 108] on div "Suitable for Budgets" at bounding box center [521, 106] width 11 height 11
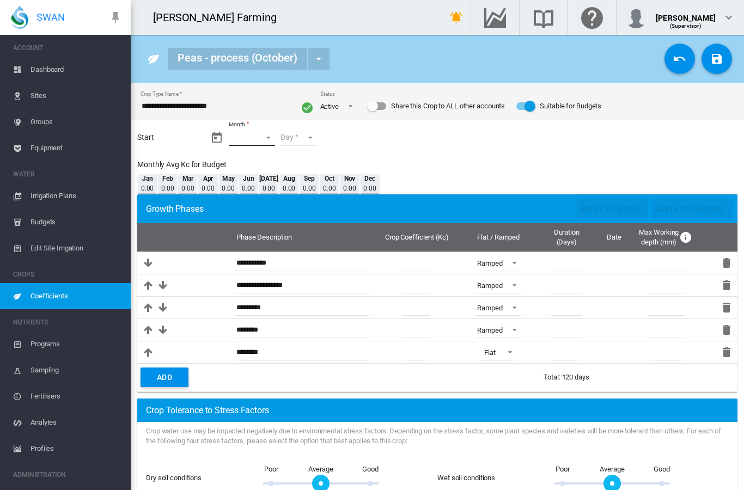
click at [259, 141] on md-select "Month Jan Feb Mar Apr May Jun Jul Aug Sep Oct Nov Dec" at bounding box center [252, 138] width 46 height 16
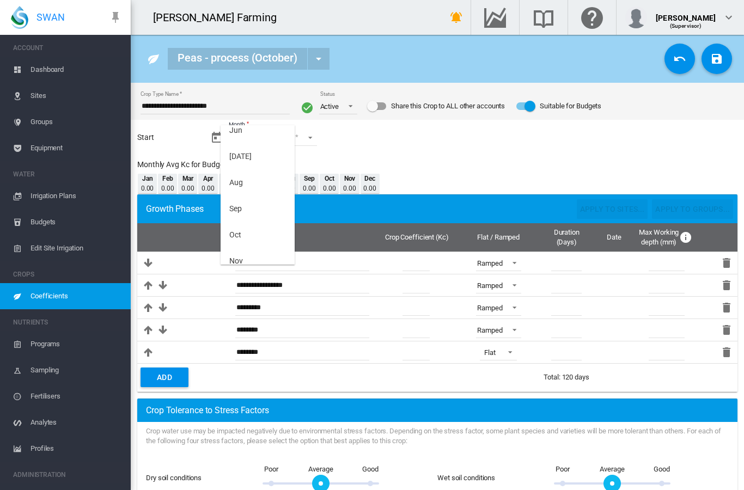
scroll to position [158, 0]
click at [243, 216] on md-option "Oct" at bounding box center [258, 215] width 74 height 26
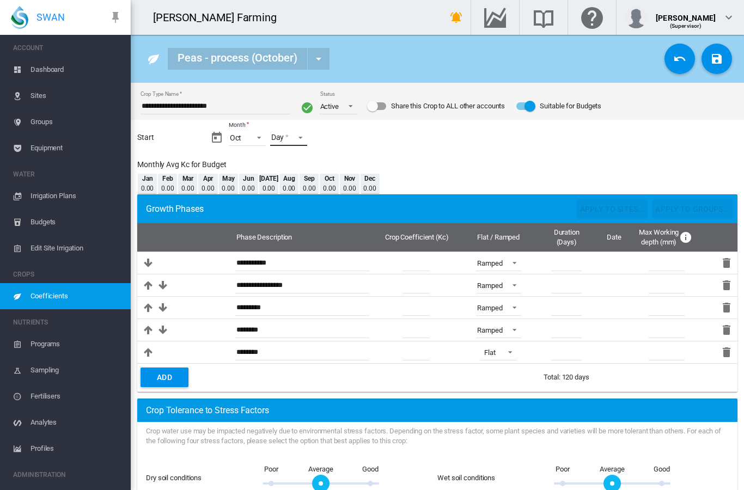
click at [298, 136] on md-select "Day 01 02 03 04 05 06 07 08 09 10 11 12 13 14 15 16 17 18 19 20 21 22 23 24 25 …" at bounding box center [289, 138] width 38 height 16
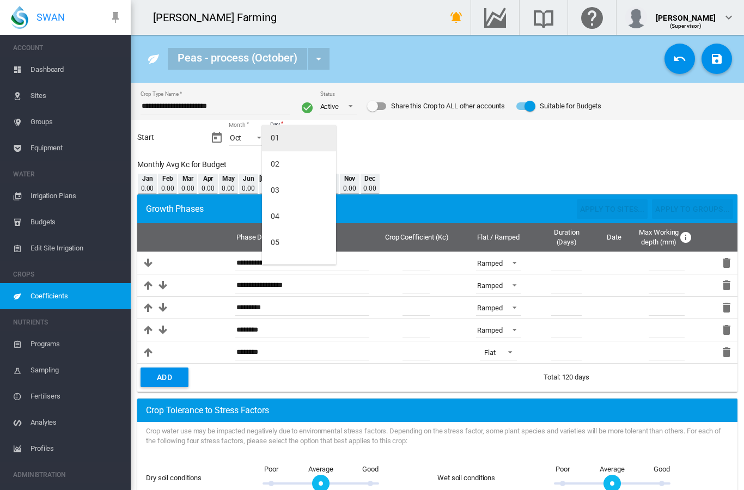
click at [294, 142] on md-option "01" at bounding box center [299, 138] width 74 height 26
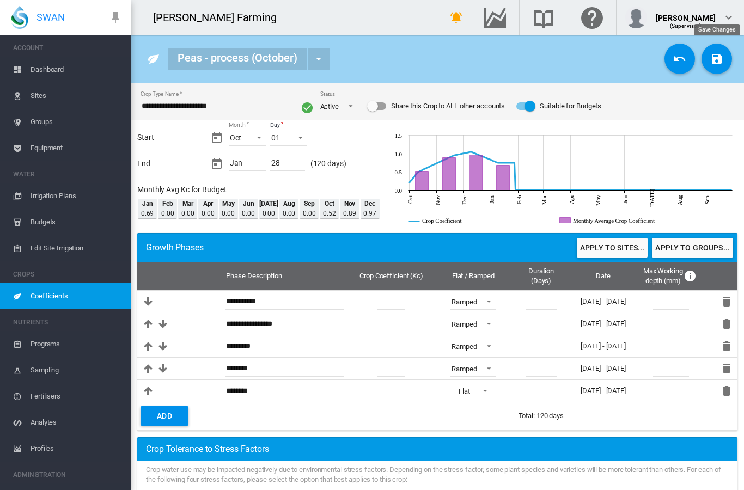
click at [715, 63] on md-icon "icon-content-save" at bounding box center [716, 58] width 13 height 13
click at [608, 250] on button "Apply to sites..." at bounding box center [612, 248] width 71 height 20
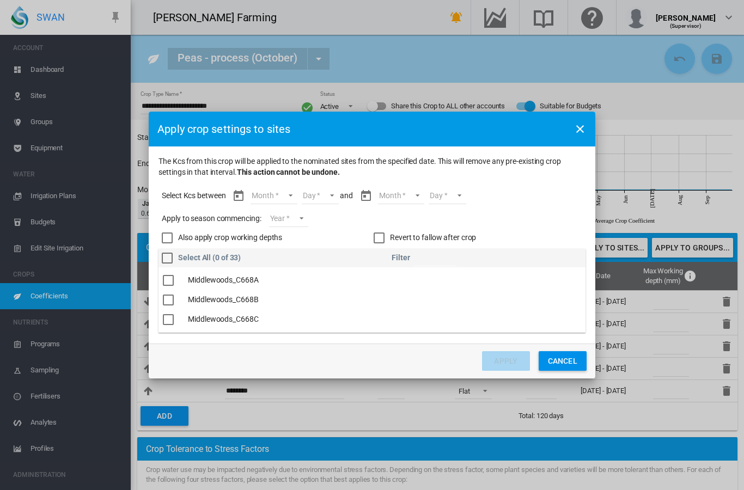
click at [170, 299] on div "The Kcs ..." at bounding box center [168, 300] width 11 height 11
click at [169, 316] on div "The Kcs ..." at bounding box center [168, 315] width 11 height 11
click at [168, 303] on div "The Kcs ..." at bounding box center [168, 302] width 11 height 11
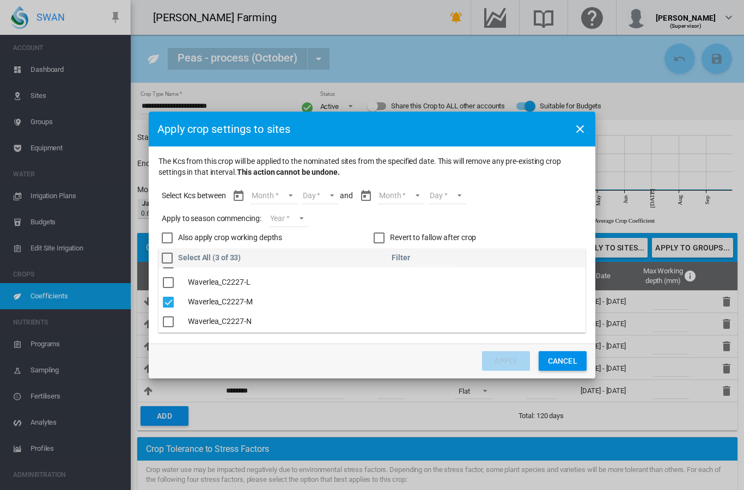
click at [272, 197] on md-select "Month Oct Nov Dec Jan" at bounding box center [274, 196] width 46 height 16
click at [277, 197] on md-option "Oct" at bounding box center [281, 196] width 74 height 26
click at [303, 196] on md-select "Day 01 02 03 04 05 06 07 08 09 10 11 12 13 14 15 16 17 18 19 20 21 22 23 24 25 …" at bounding box center [311, 196] width 38 height 16
click at [306, 200] on md-option "01" at bounding box center [322, 196] width 74 height 26
click at [379, 192] on md-select "Month Oct Nov Dec Jan" at bounding box center [391, 196] width 46 height 16
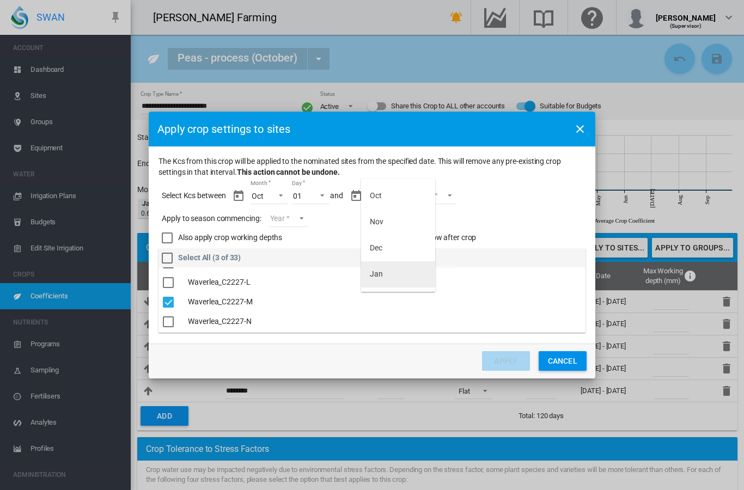
click at [377, 276] on div "Jan" at bounding box center [376, 274] width 13 height 11
click at [431, 200] on md-select "Day 01 02 03 04 05 06 07 08 09 10 11 12 13 14 15 16 17 18 19 20 21 22 23 24 25 …" at bounding box center [429, 196] width 38 height 16
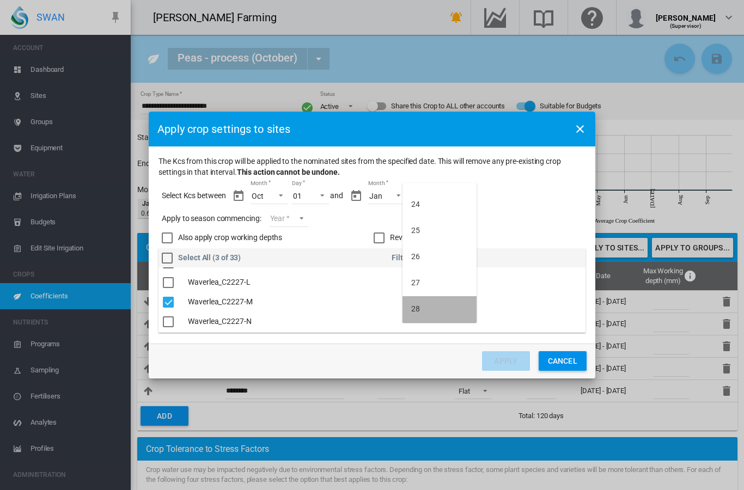
click at [418, 307] on div "28" at bounding box center [415, 309] width 9 height 11
click at [291, 214] on md-select "Year [DATE] [CREDIT_CARD_NUMBER]" at bounding box center [288, 219] width 39 height 16
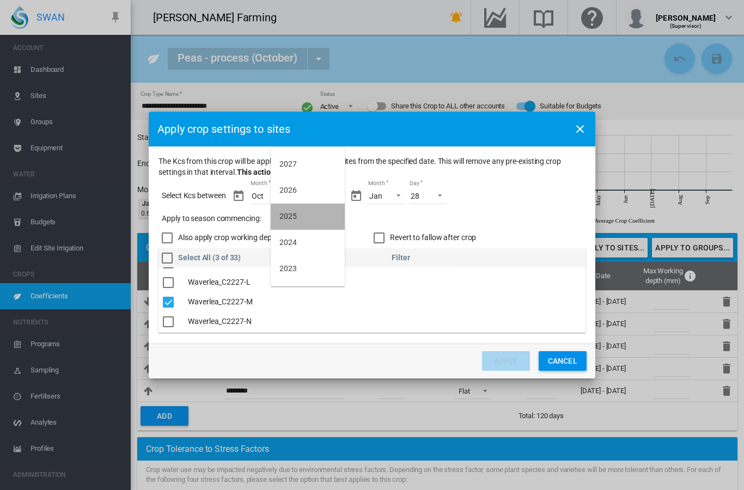
click at [294, 226] on md-option "2025" at bounding box center [308, 217] width 74 height 26
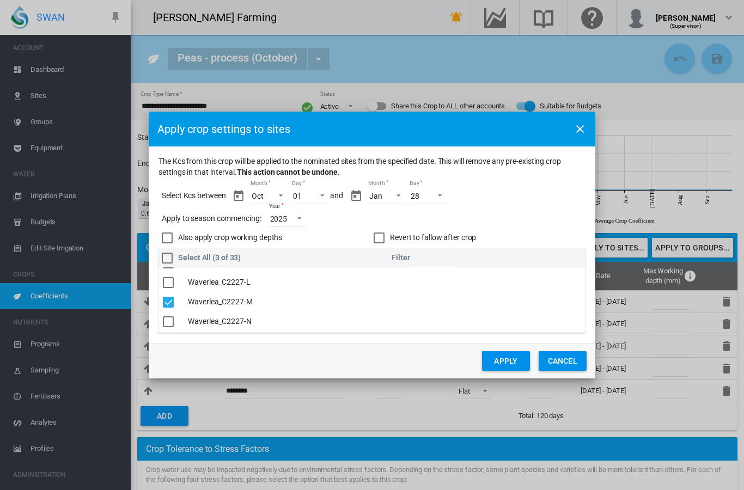
click at [379, 236] on div "Revert to fallow after crop" at bounding box center [379, 238] width 11 height 11
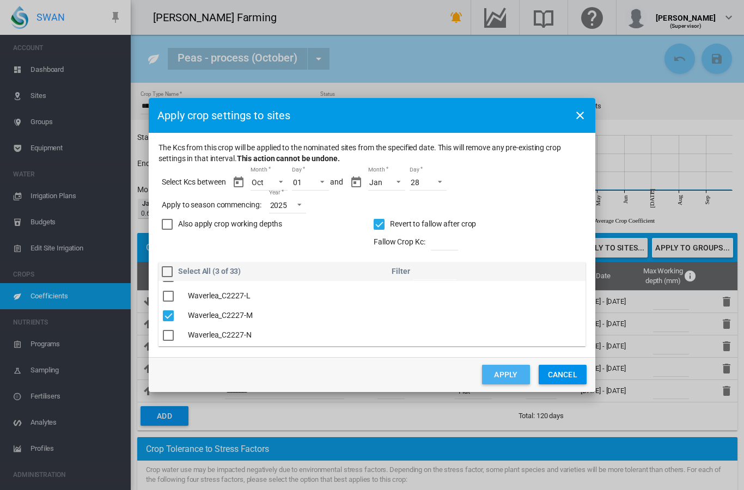
click at [493, 375] on button "Apply" at bounding box center [506, 375] width 48 height 20
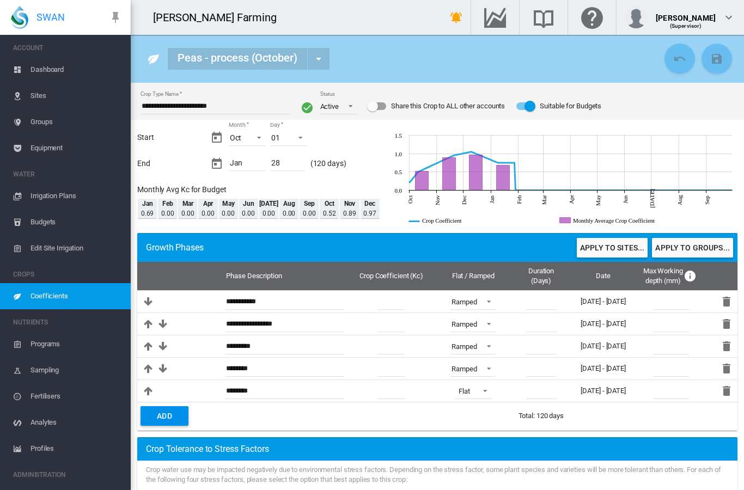
click at [45, 296] on span "Coefficients" at bounding box center [75, 296] width 91 height 26
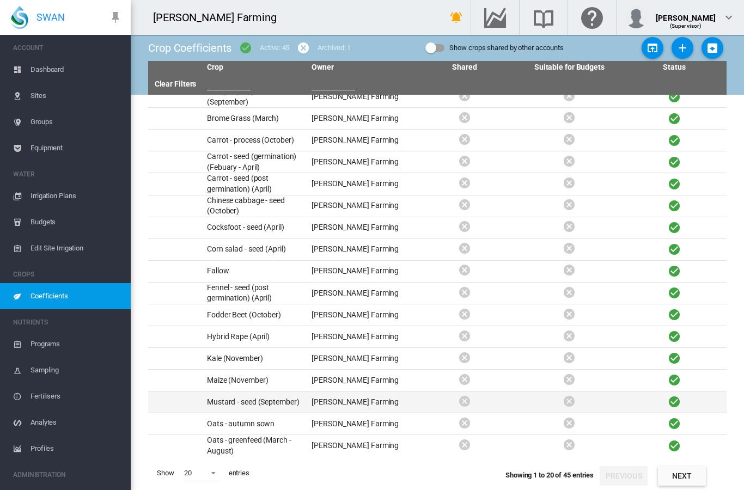
scroll to position [44, 0]
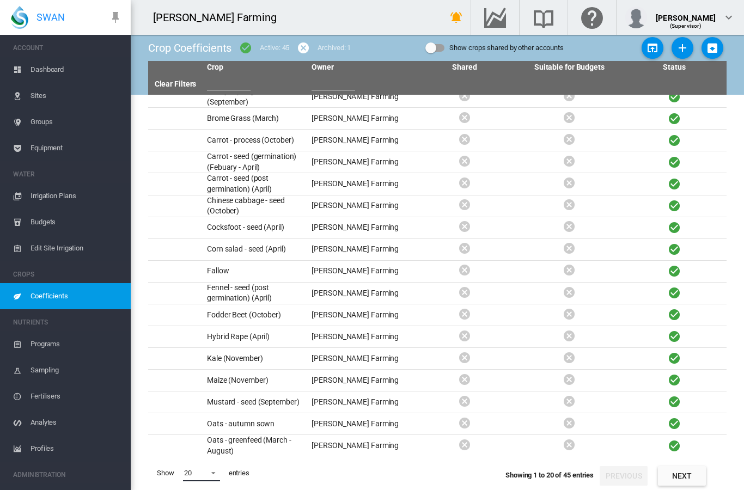
click at [207, 474] on span at bounding box center [210, 472] width 13 height 10
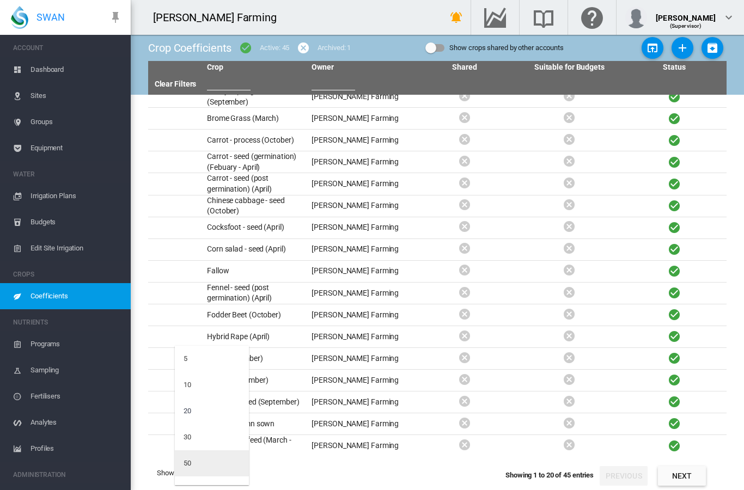
click at [198, 467] on md-option "50" at bounding box center [212, 463] width 74 height 26
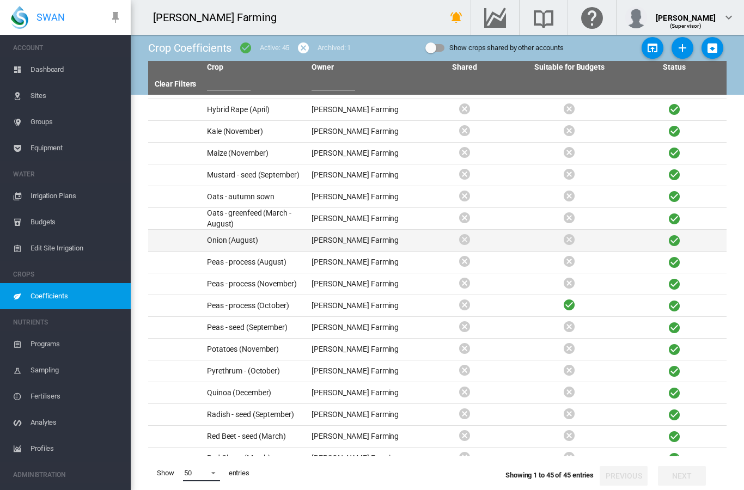
scroll to position [263, 0]
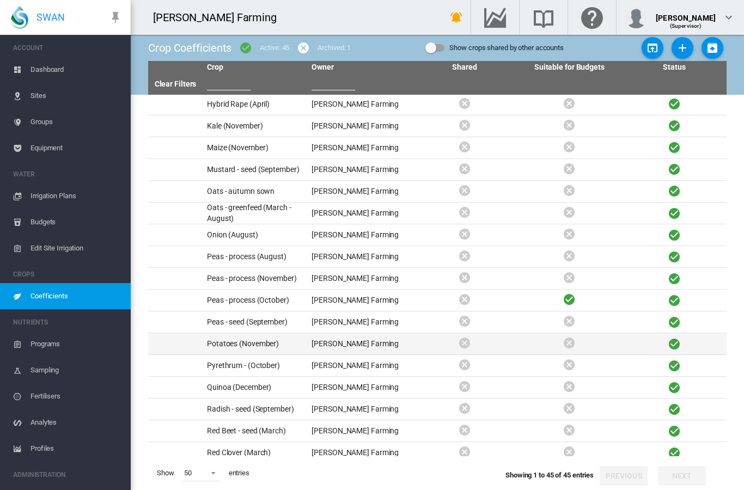
click at [258, 333] on td "Potatoes (November)" at bounding box center [255, 343] width 105 height 21
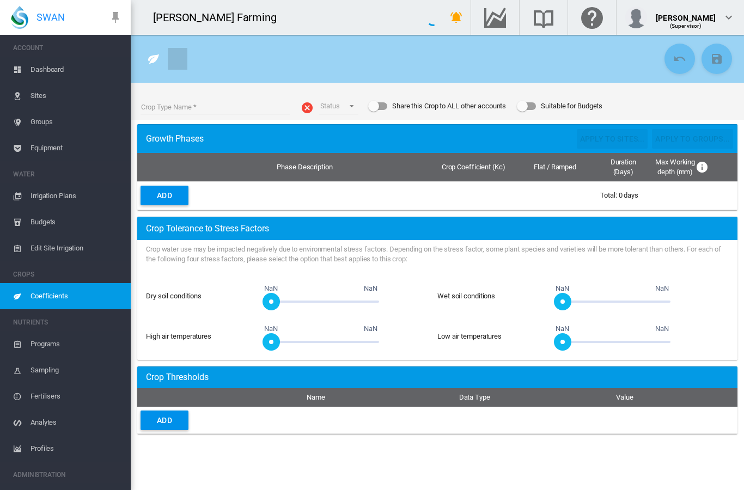
type input "**********"
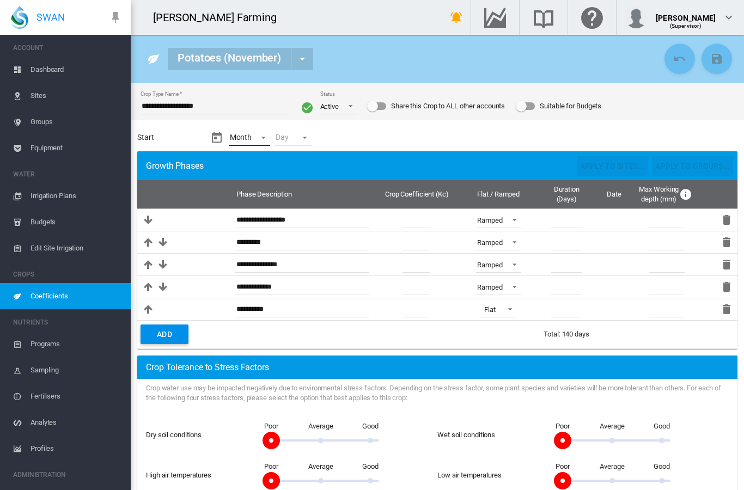
click at [242, 135] on md-select "Month - Jan Feb Mar Apr May Jun Jul Aug Sep Oct Nov Dec" at bounding box center [250, 138] width 42 height 16
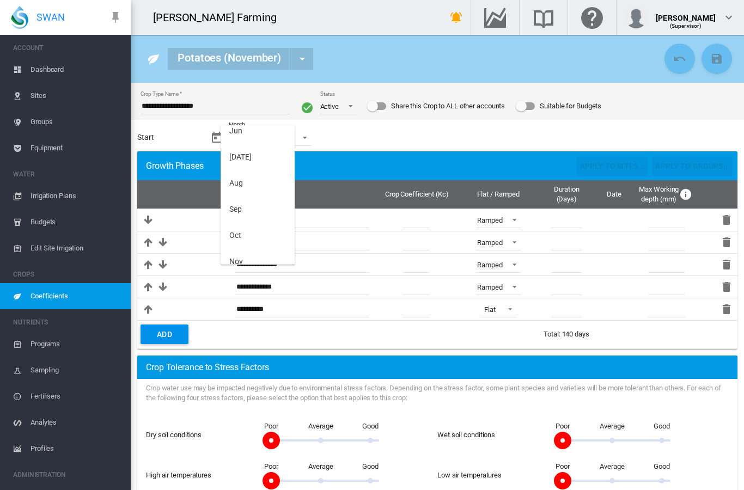
scroll to position [193, 0]
click at [243, 234] on md-option "Nov" at bounding box center [258, 232] width 74 height 26
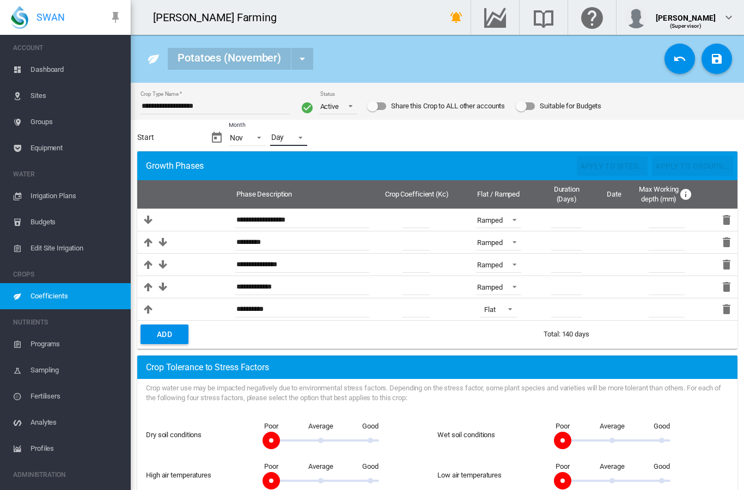
click at [293, 136] on md-select "Day - 01 02 03 04 05 06 07 08 09 10 11 12 13 14 15 16 17 18 19 20 21 22 23 24 2…" at bounding box center [288, 138] width 37 height 16
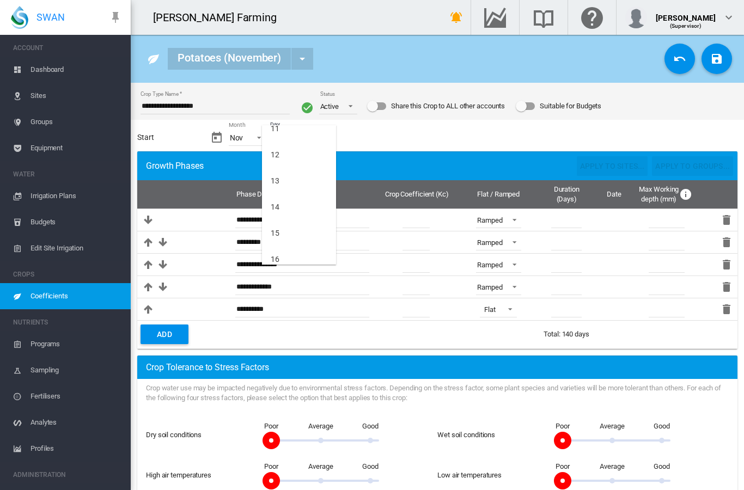
scroll to position [297, 0]
click at [285, 235] on md-option "15" at bounding box center [299, 233] width 74 height 26
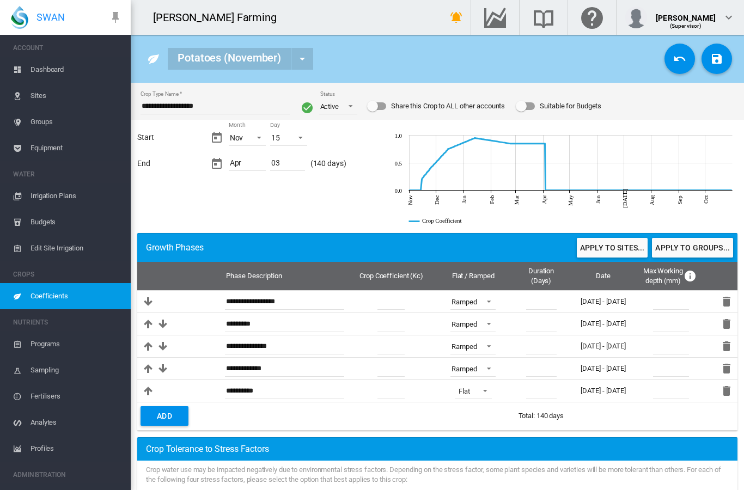
click at [535, 106] on div "Suitable for Budgets" at bounding box center [525, 106] width 19 height 8
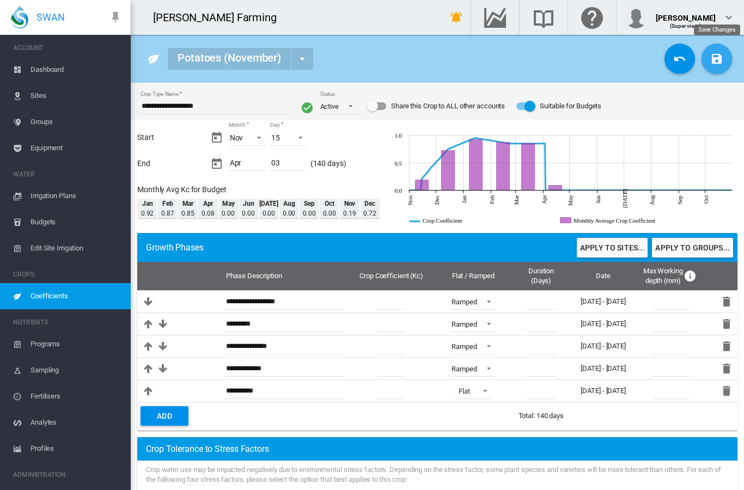
click at [715, 60] on md-icon "icon-content-save" at bounding box center [716, 58] width 13 height 13
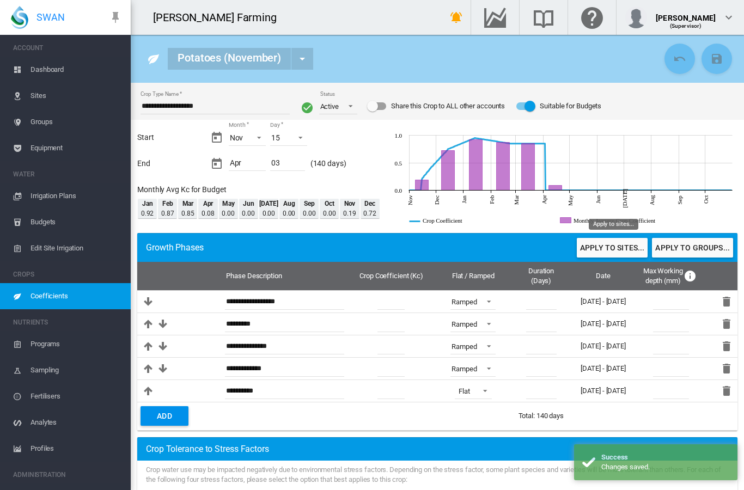
click at [601, 252] on button "Apply to sites..." at bounding box center [612, 248] width 71 height 20
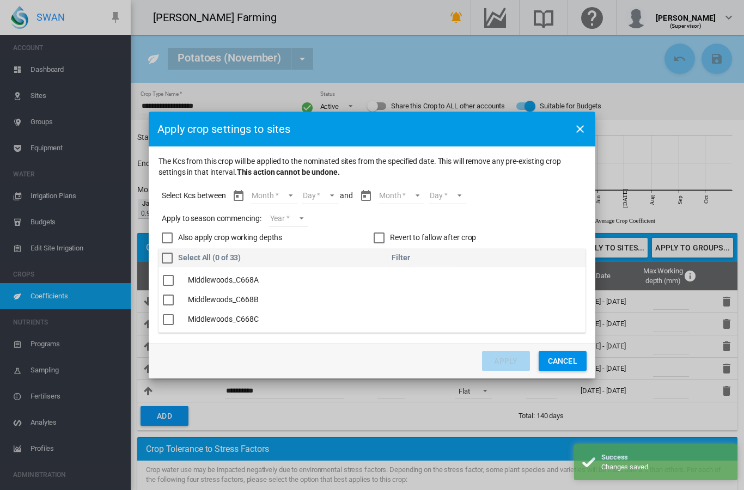
click at [172, 320] on div "The Kcs ..." at bounding box center [168, 319] width 11 height 11
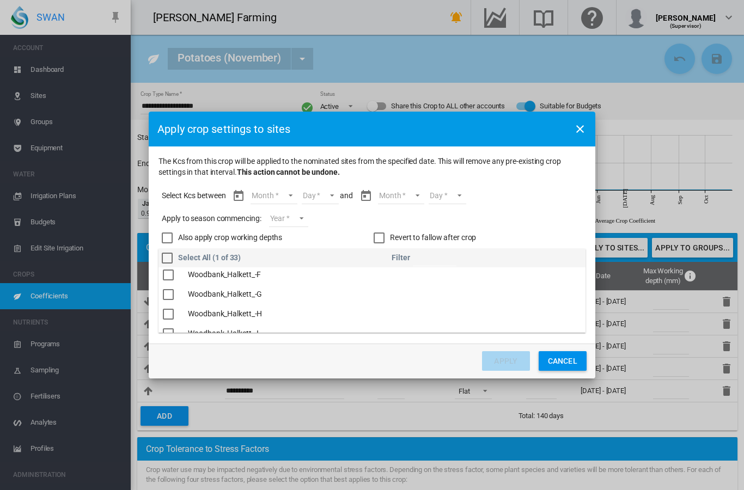
scroll to position [497, 0]
click at [167, 312] on div "The Kcs ..." at bounding box center [168, 312] width 11 height 11
click at [279, 198] on md-select "Month Nov Dec Jan Feb Mar Apr" at bounding box center [274, 196] width 46 height 16
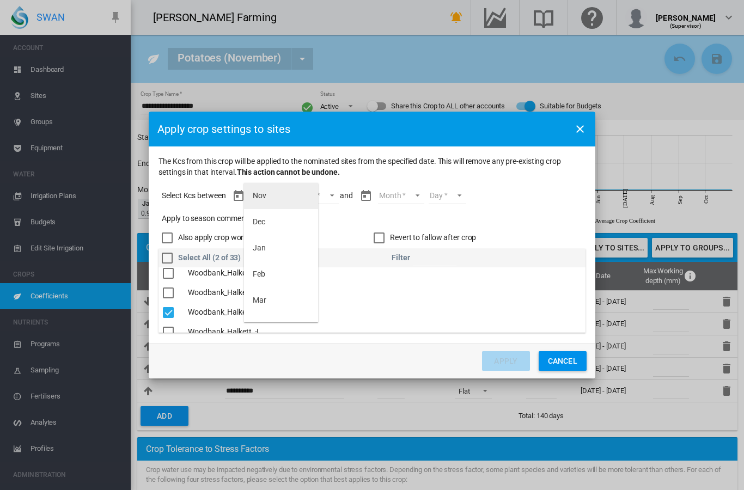
click at [277, 201] on md-option "Nov" at bounding box center [281, 196] width 74 height 26
click at [313, 192] on md-select "Day 15 16 17 18 19 20 21 22 23 24 25 26 27 28 29 30" at bounding box center [311, 196] width 38 height 16
click at [312, 199] on md-option "15" at bounding box center [322, 196] width 74 height 26
click at [377, 192] on md-select "Month Nov Dec Jan Feb Mar Apr" at bounding box center [391, 196] width 46 height 16
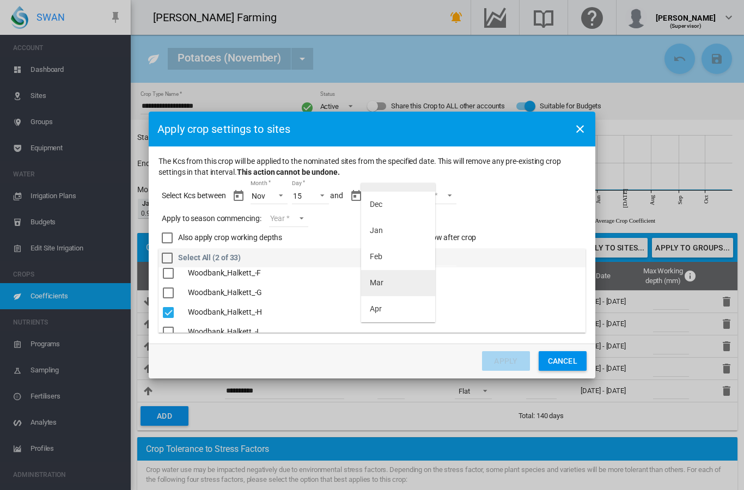
scroll to position [17, 0]
click at [375, 311] on div "Apr" at bounding box center [376, 309] width 12 height 11
click at [437, 195] on md-select "Day 01 02 03" at bounding box center [429, 196] width 38 height 16
click at [422, 247] on md-option "03" at bounding box center [439, 248] width 74 height 26
click at [432, 200] on md-select-value "03" at bounding box center [428, 196] width 37 height 16
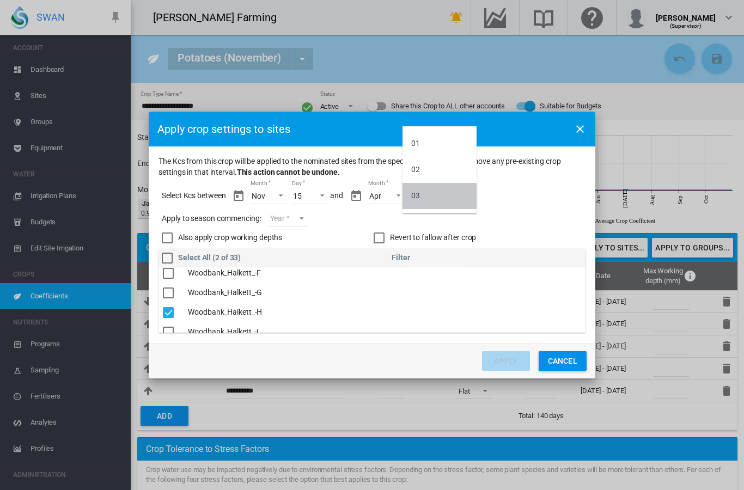
click at [432, 200] on md-option "03" at bounding box center [439, 196] width 74 height 26
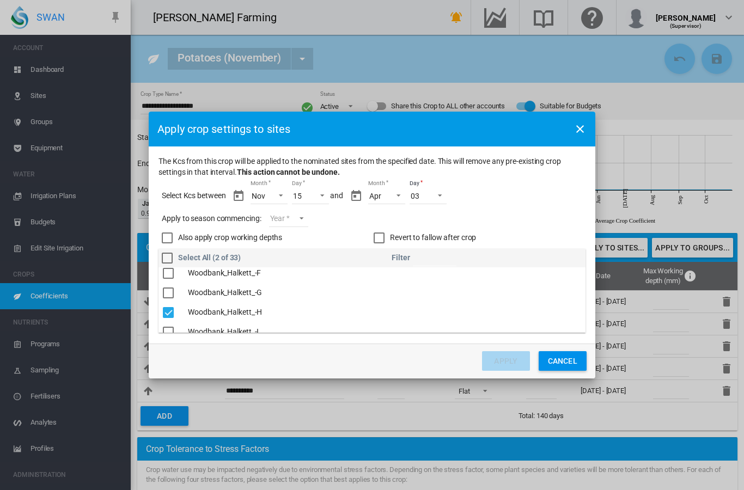
click at [296, 218] on md-select "Year [DATE] [CREDIT_CARD_NUMBER]" at bounding box center [288, 219] width 39 height 16
click at [294, 214] on div "2025" at bounding box center [287, 216] width 17 height 11
click at [380, 235] on div "Revert to fallow after crop" at bounding box center [379, 238] width 11 height 11
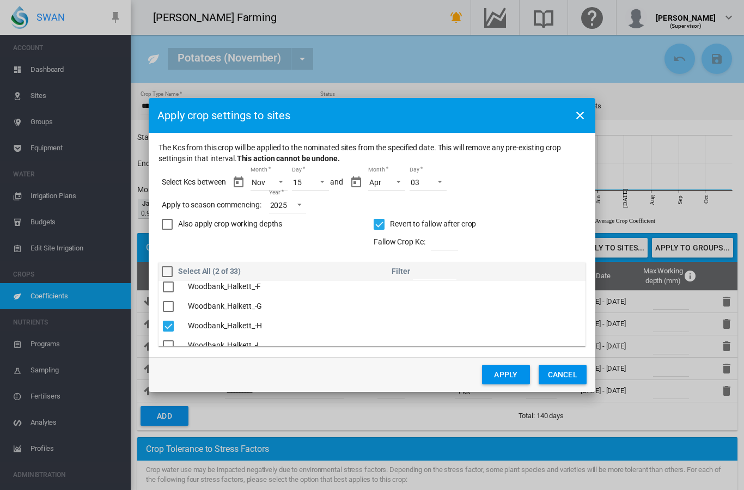
click at [502, 376] on button "Apply" at bounding box center [506, 375] width 48 height 20
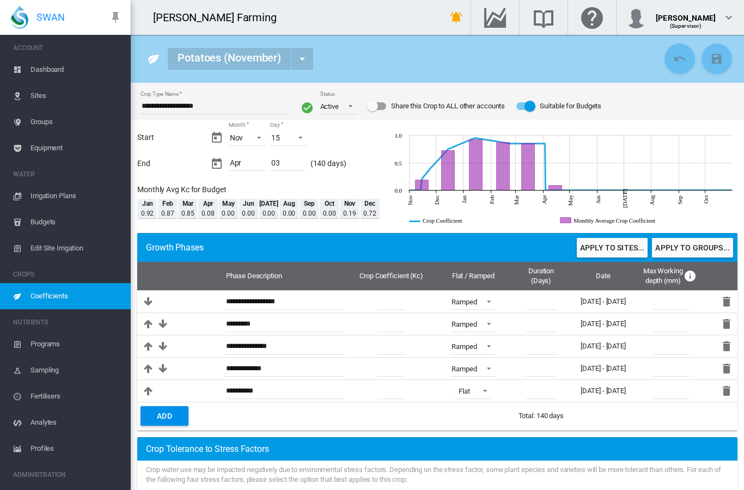
click at [44, 293] on span "Coefficients" at bounding box center [75, 296] width 91 height 26
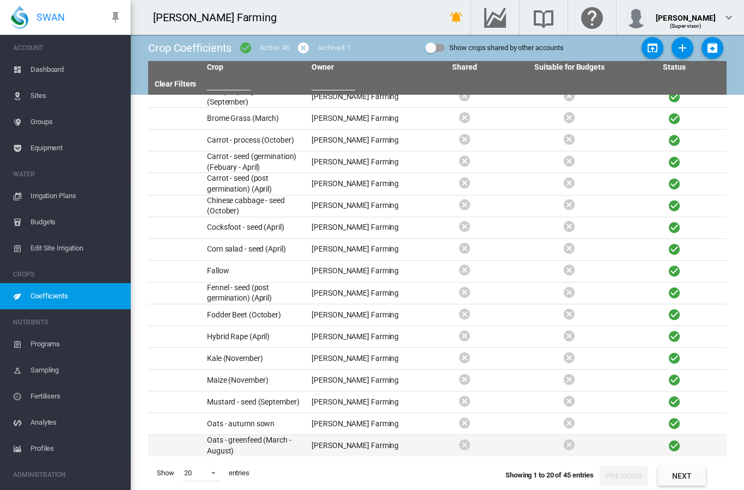
scroll to position [44, 0]
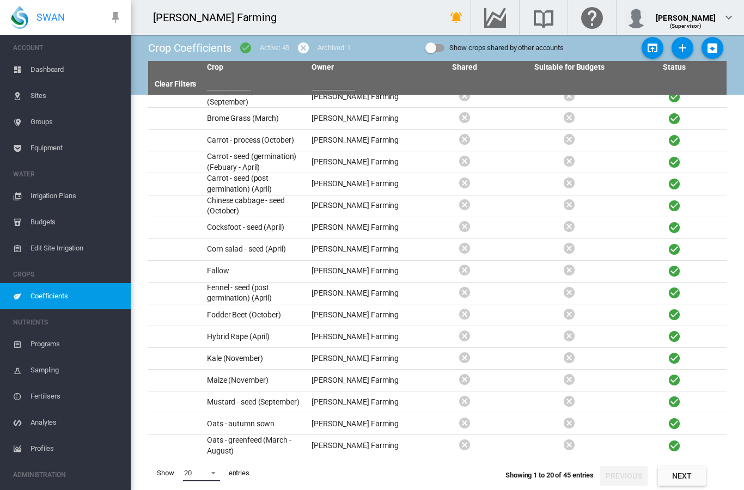
click at [213, 471] on span at bounding box center [210, 472] width 13 height 10
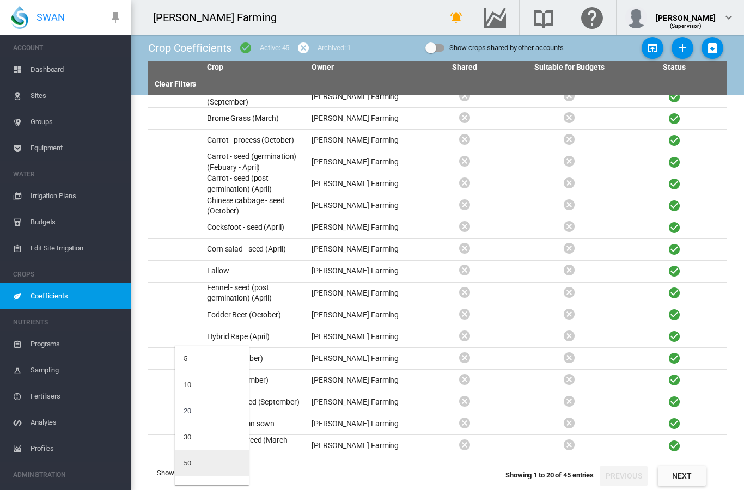
click at [206, 467] on md-option "50" at bounding box center [212, 463] width 74 height 26
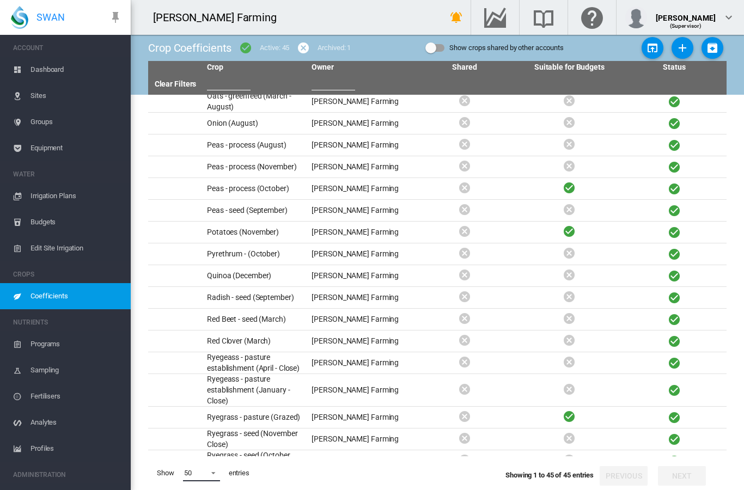
scroll to position [377, 0]
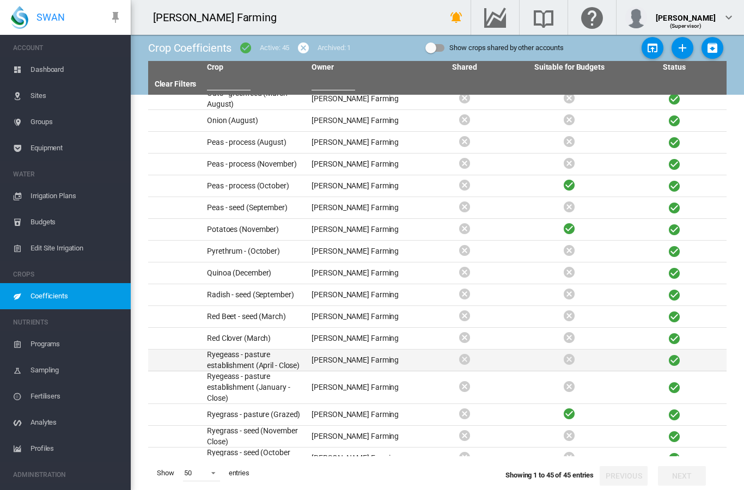
click at [269, 350] on td "Ryegeass - pasture establishment (April - Close)" at bounding box center [255, 360] width 105 height 21
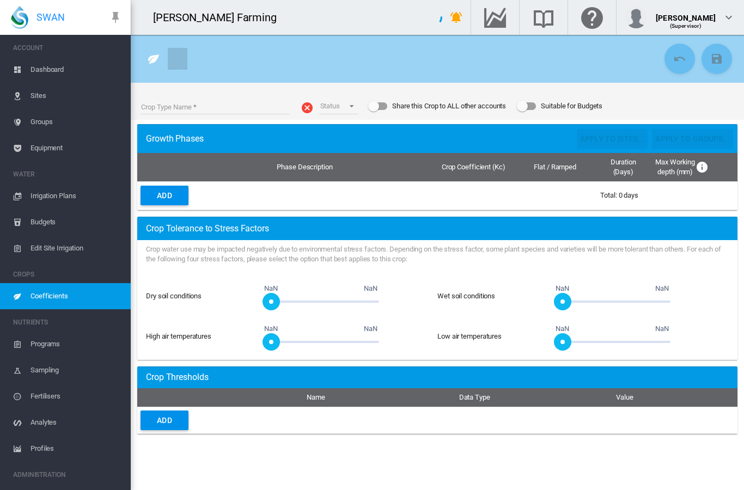
type input "**********"
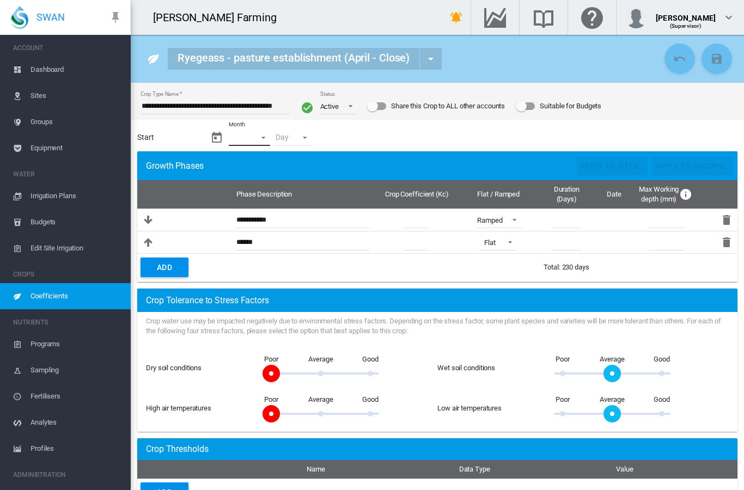
click at [260, 139] on md-select "Month - Jan Feb Mar Apr May Jun Jul Aug Sep Oct Nov Dec" at bounding box center [250, 138] width 42 height 16
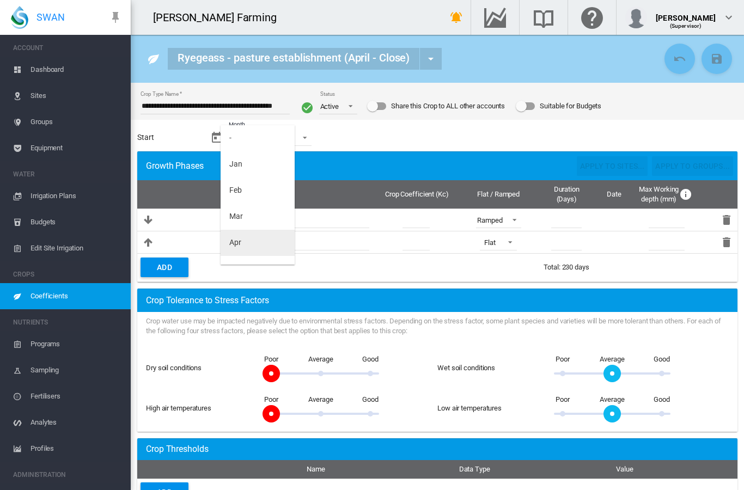
click at [247, 240] on md-option "Apr" at bounding box center [258, 243] width 74 height 26
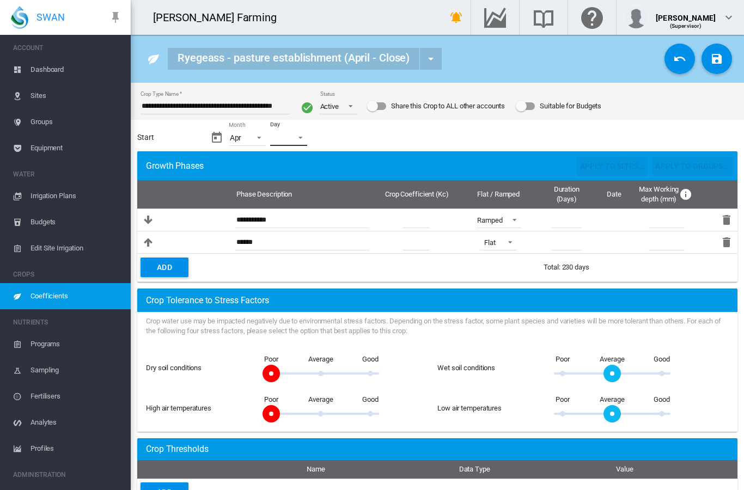
click at [286, 142] on md-select "Day - 01 02 03 04 05 06 07 08 09 10 11 12 13 14 15 16 17 18 19 20 21 22 23 24 2…" at bounding box center [288, 138] width 37 height 16
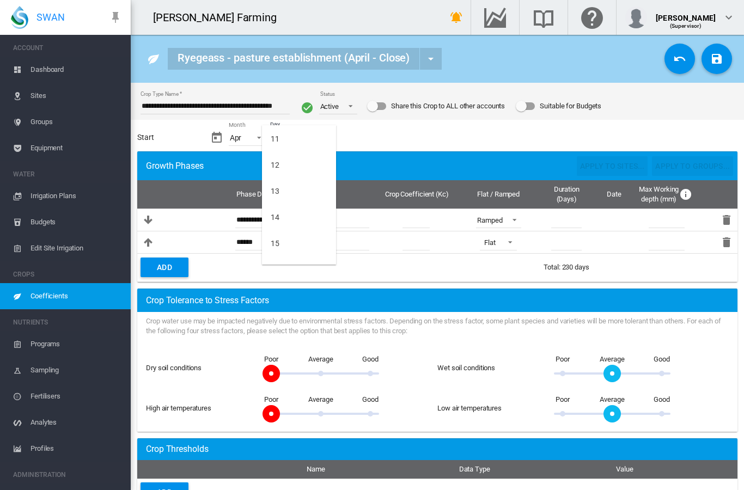
scroll to position [291, 0]
click at [286, 238] on md-option "15" at bounding box center [299, 239] width 74 height 26
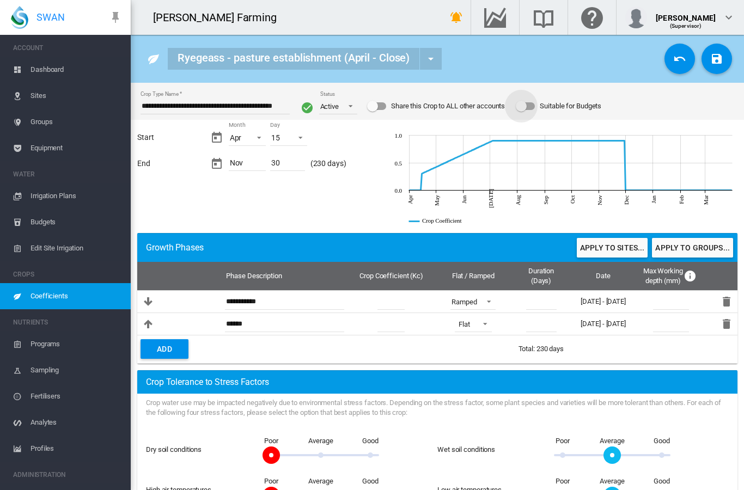
click at [527, 108] on div "Suitable for Budgets" at bounding box center [521, 106] width 11 height 11
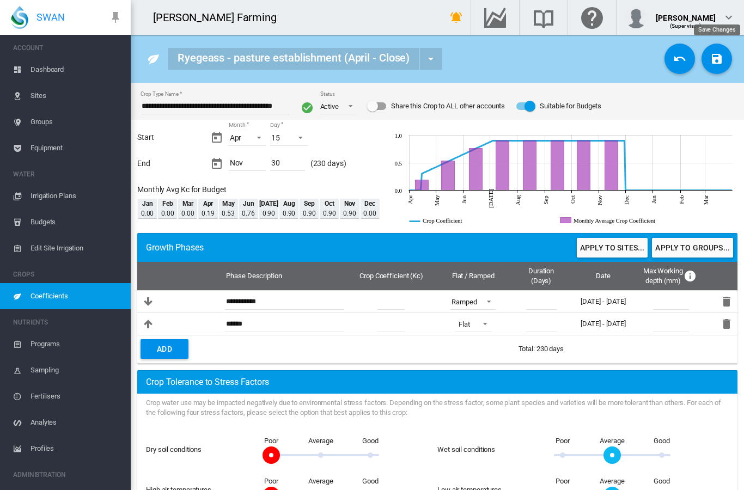
click at [718, 63] on md-icon "icon-content-save" at bounding box center [716, 58] width 13 height 13
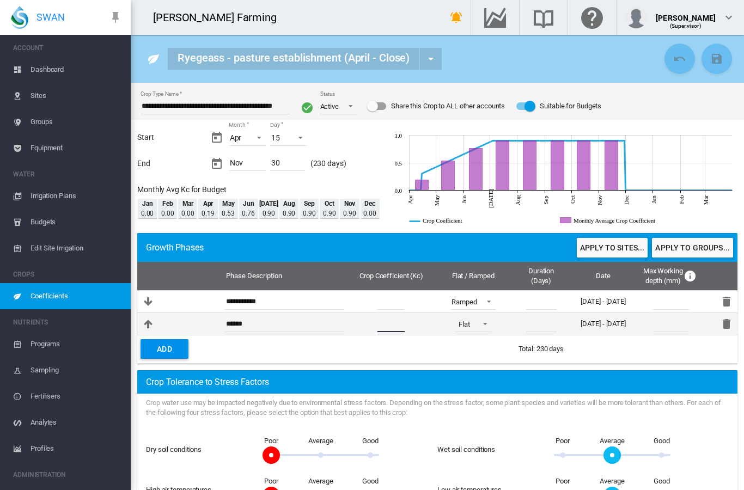
click at [397, 324] on input "***" at bounding box center [390, 324] width 27 height 16
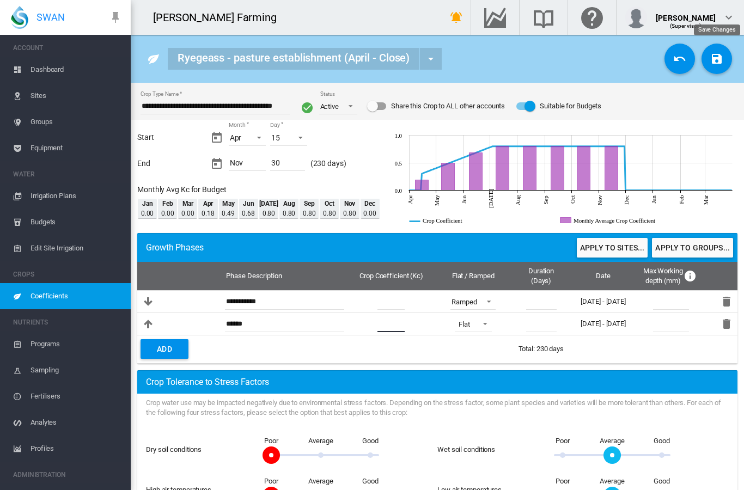
type input "***"
click at [723, 56] on md-icon "icon-content-save" at bounding box center [716, 58] width 13 height 13
click at [608, 247] on button "Apply to sites..." at bounding box center [612, 248] width 71 height 20
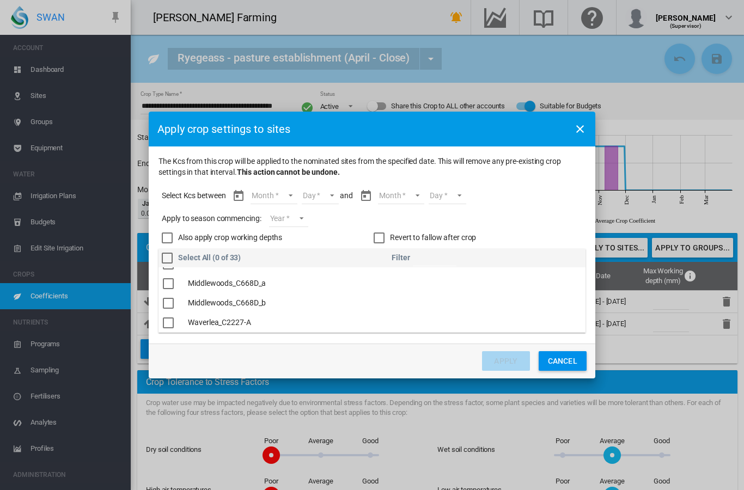
scroll to position [57, 0]
click at [278, 194] on md-select "Month Apr May Jun Jul Aug Sep Oct Nov" at bounding box center [274, 196] width 46 height 16
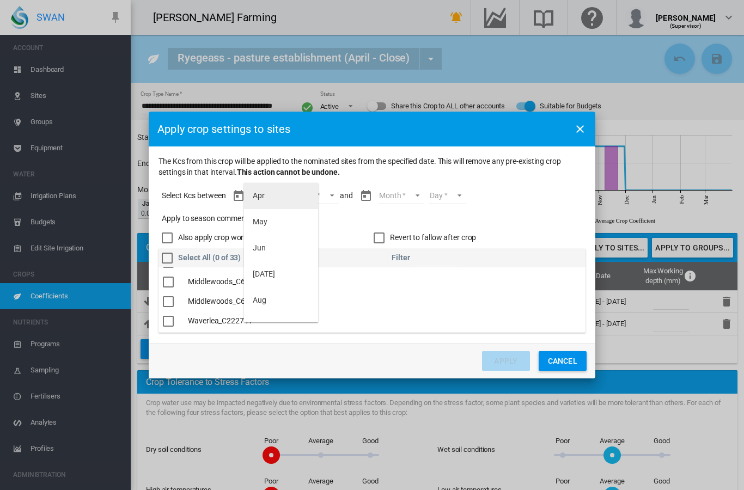
click at [274, 197] on md-option "Apr" at bounding box center [281, 196] width 74 height 26
click at [308, 197] on md-select "Day 15 16 17 18 19 20 21 22 23 24 25 26 27 28 29 30" at bounding box center [311, 196] width 38 height 16
click at [308, 198] on md-option "15" at bounding box center [322, 196] width 74 height 26
click at [372, 195] on md-select "Month Apr May Jun Jul Aug Sep Oct Nov" at bounding box center [391, 196] width 46 height 16
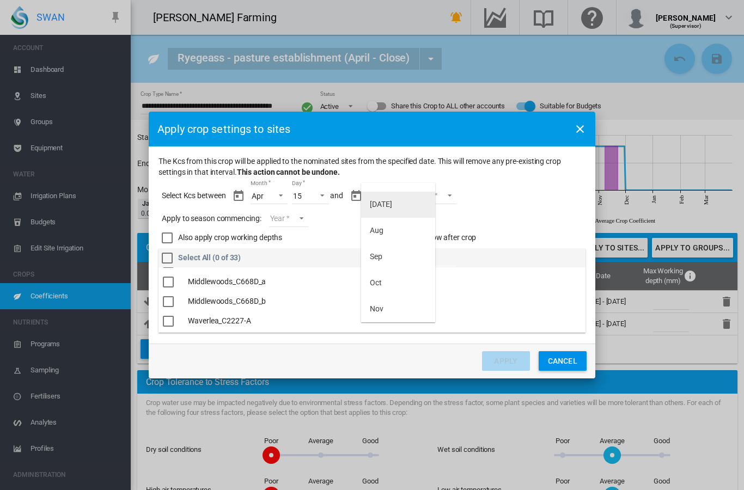
scroll to position [70, 0]
click at [377, 306] on div "Nov" at bounding box center [377, 309] width 14 height 11
click at [436, 197] on md-select "Day 01 02 03 04 05 06 07 08 09 10 11 12 13 14 15 16 17 18 19 20 21 22 23 24 25 …" at bounding box center [429, 196] width 38 height 16
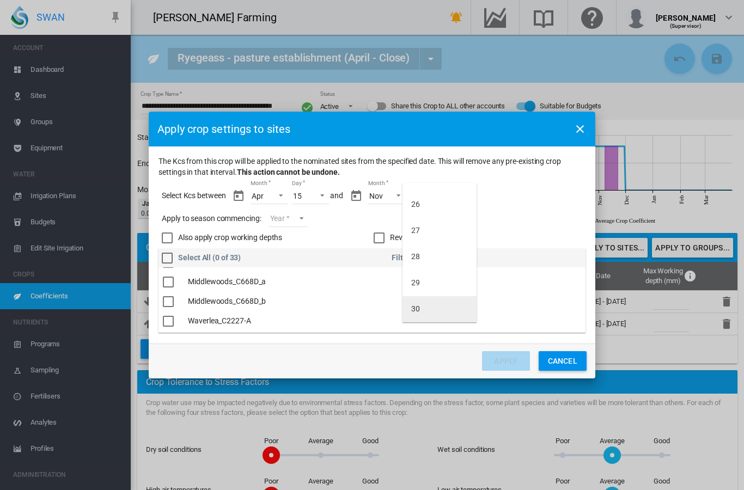
scroll to position [645, 0]
click at [414, 306] on div "30" at bounding box center [415, 309] width 9 height 11
click at [292, 219] on md-select "Year [DATE] [CREDIT_CARD_NUMBER]" at bounding box center [288, 219] width 39 height 16
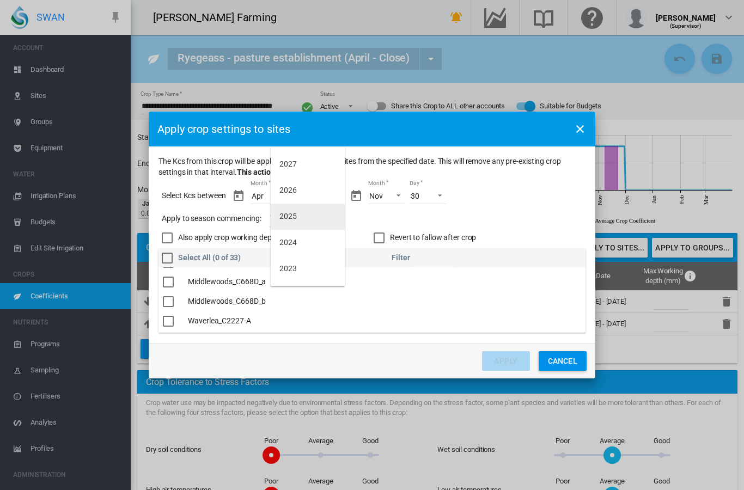
click at [298, 220] on md-option "2025" at bounding box center [308, 217] width 74 height 26
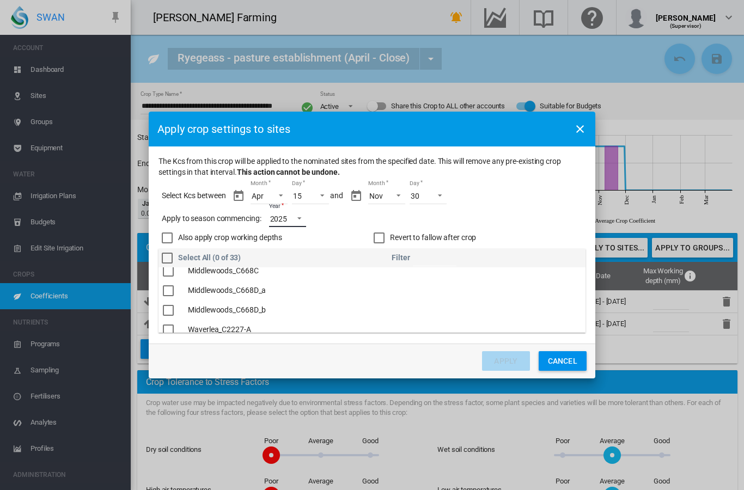
scroll to position [52, 0]
click at [168, 286] on div "The Kcs ..." at bounding box center [168, 287] width 11 height 11
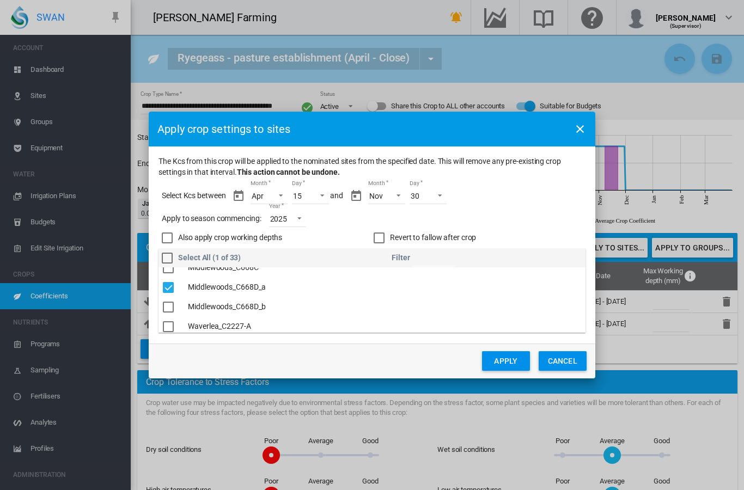
click at [169, 307] on div "The Kcs ..." at bounding box center [168, 307] width 11 height 11
click at [382, 239] on div "Revert to fallow after crop" at bounding box center [379, 238] width 11 height 11
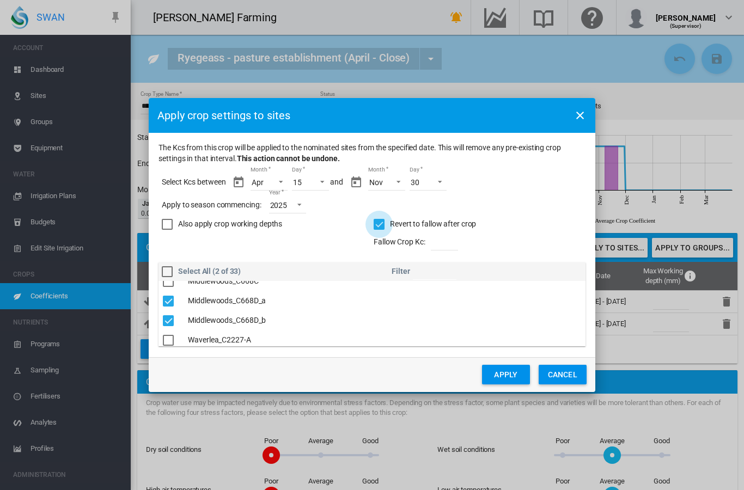
click at [379, 224] on div "Revert to fallow after crop" at bounding box center [379, 224] width 11 height 11
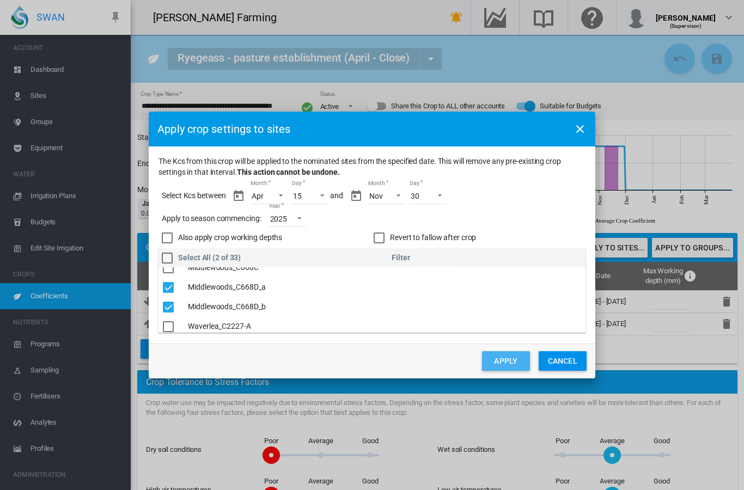
click at [496, 363] on button "Apply" at bounding box center [506, 361] width 48 height 20
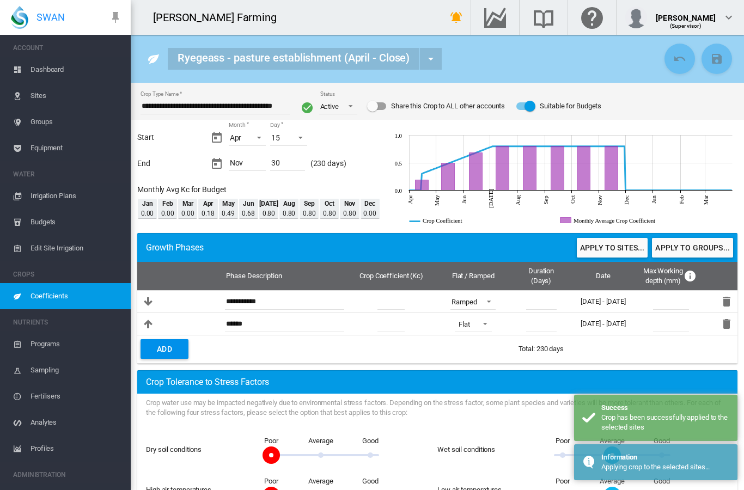
click at [91, 297] on span "Coefficients" at bounding box center [75, 296] width 91 height 26
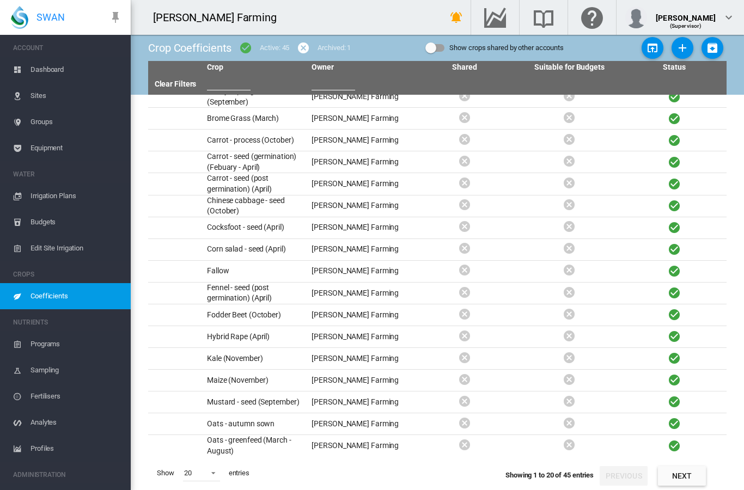
scroll to position [44, 0]
click at [215, 472] on span at bounding box center [210, 472] width 13 height 10
click at [211, 469] on md-option "50" at bounding box center [212, 463] width 74 height 26
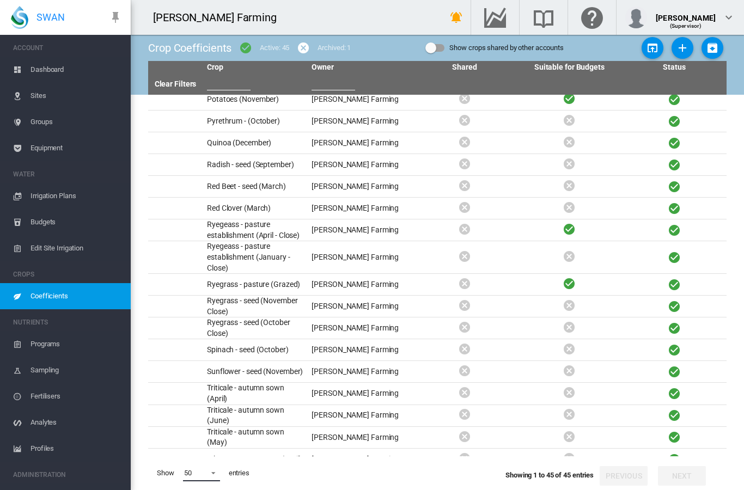
scroll to position [510, 0]
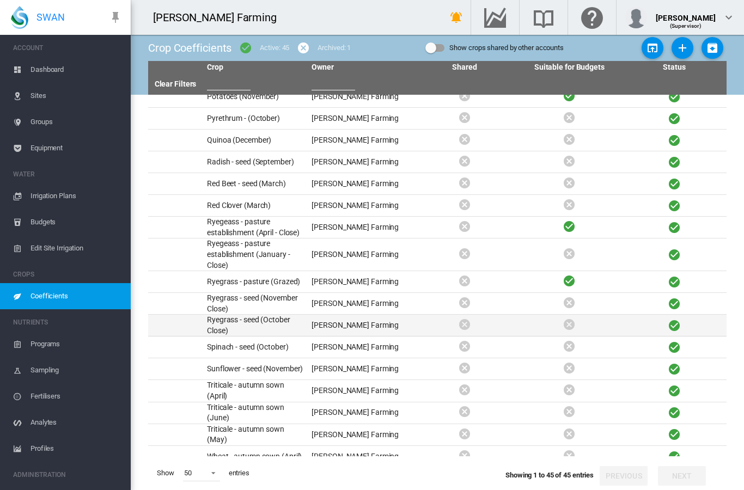
click at [245, 315] on td "Ryegrass - seed (October Close)" at bounding box center [255, 325] width 105 height 21
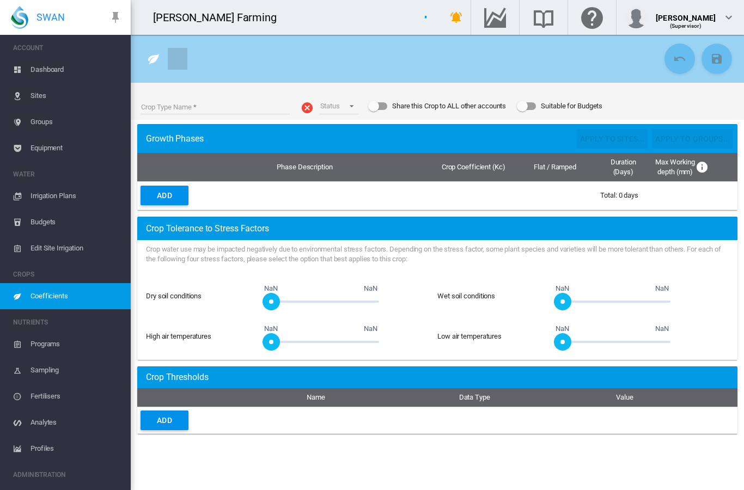
type input "**********"
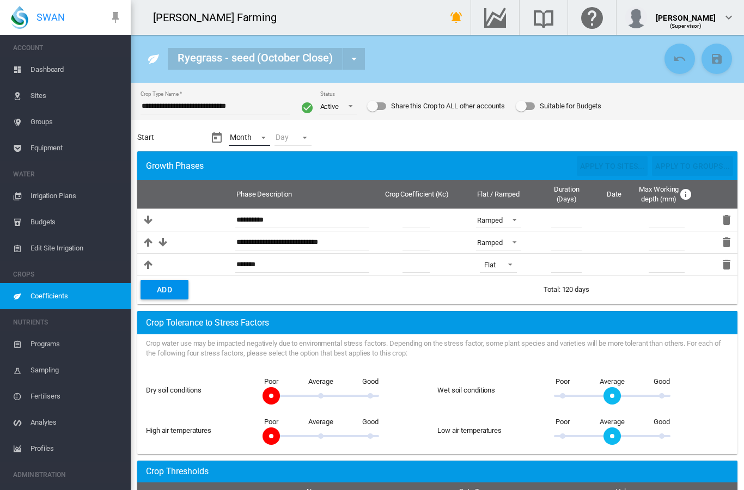
click at [249, 143] on md-select "Month - Jan Feb Mar Apr May Jun Jul Aug Sep Oct Nov Dec" at bounding box center [250, 138] width 42 height 16
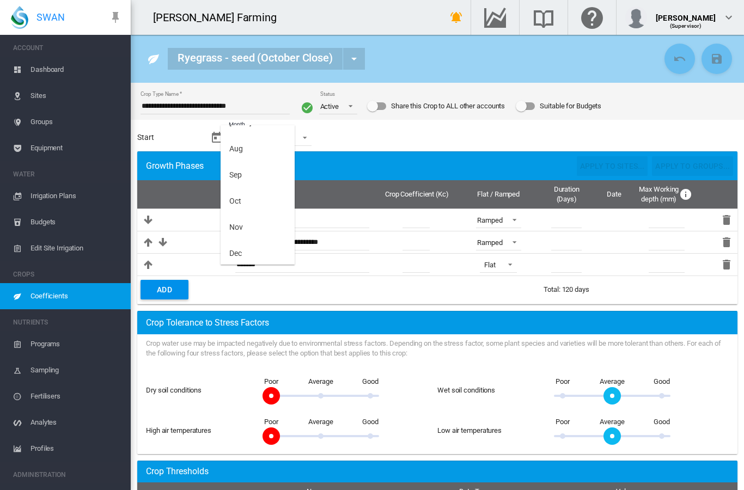
scroll to position [199, 0]
click at [238, 200] on div "Oct" at bounding box center [235, 201] width 12 height 11
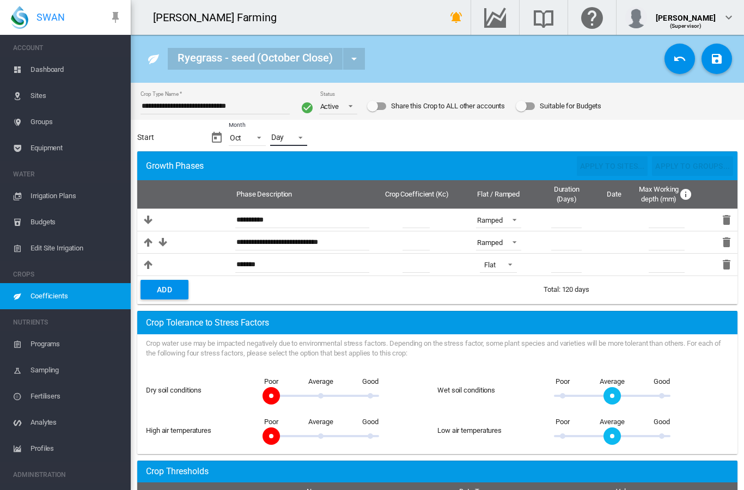
click at [289, 144] on md-select "Day - 01 02 03 04 05 06 07 08 09 10 11 12 13 14 15 16 17 18 19 20 21 22 23 24 2…" at bounding box center [288, 138] width 37 height 16
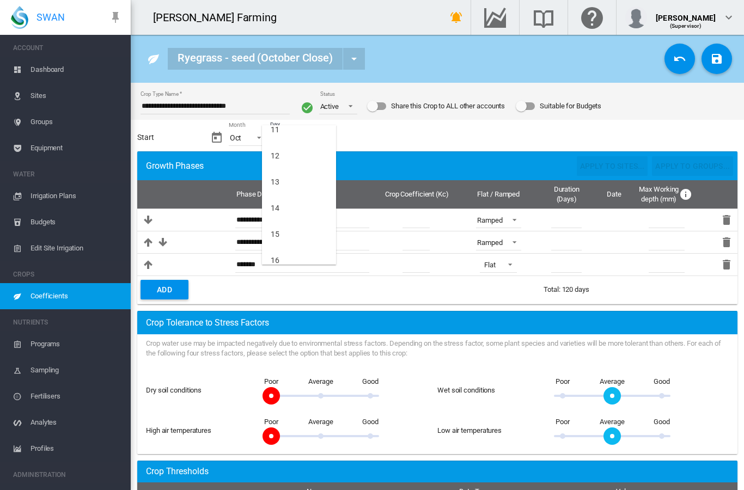
scroll to position [296, 0]
click at [283, 234] on md-option "15" at bounding box center [299, 234] width 74 height 26
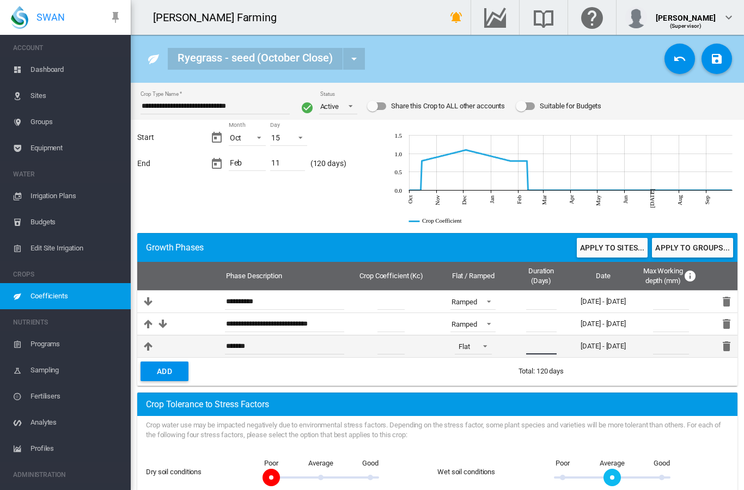
click at [537, 347] on input "**" at bounding box center [541, 346] width 30 height 16
type input "*"
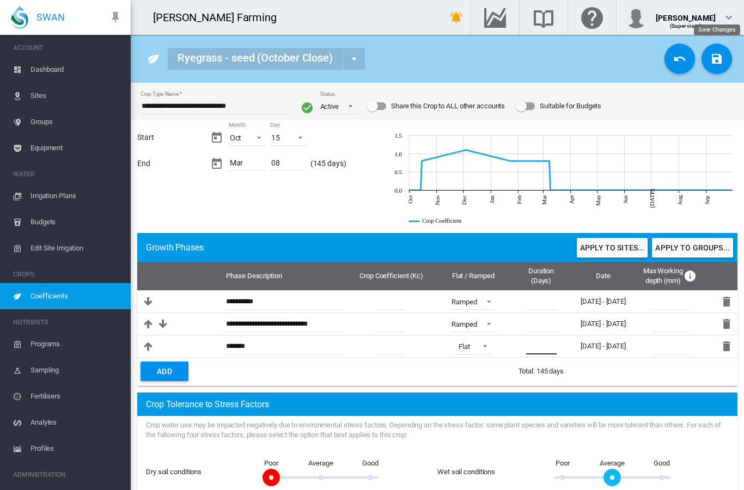
type input "**"
click at [715, 56] on md-icon "icon-content-save" at bounding box center [716, 58] width 13 height 13
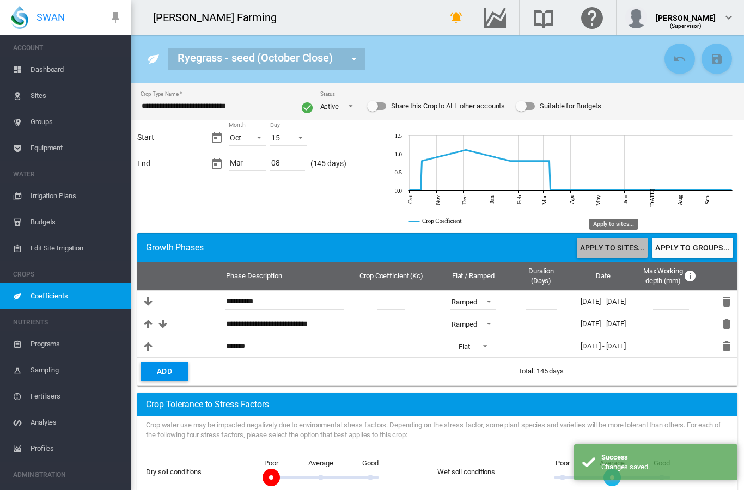
click at [612, 251] on button "Apply to sites..." at bounding box center [612, 248] width 71 height 20
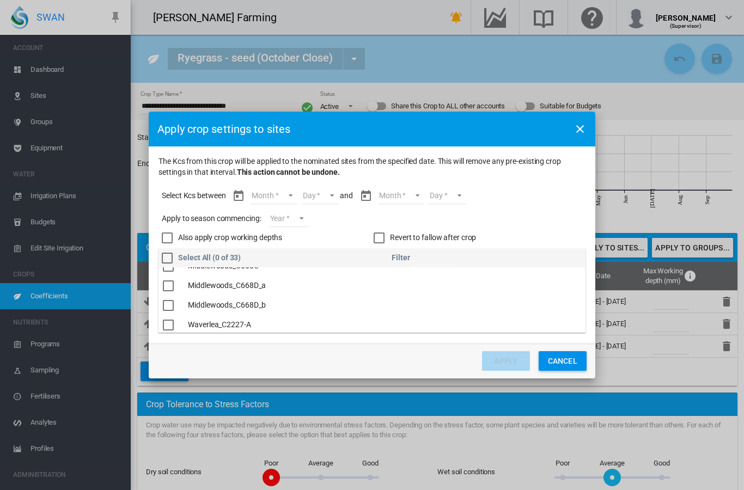
scroll to position [51, 0]
click at [169, 288] on div "The Kcs ..." at bounding box center [168, 288] width 11 height 11
click at [172, 304] on div "The Kcs ..." at bounding box center [168, 307] width 11 height 11
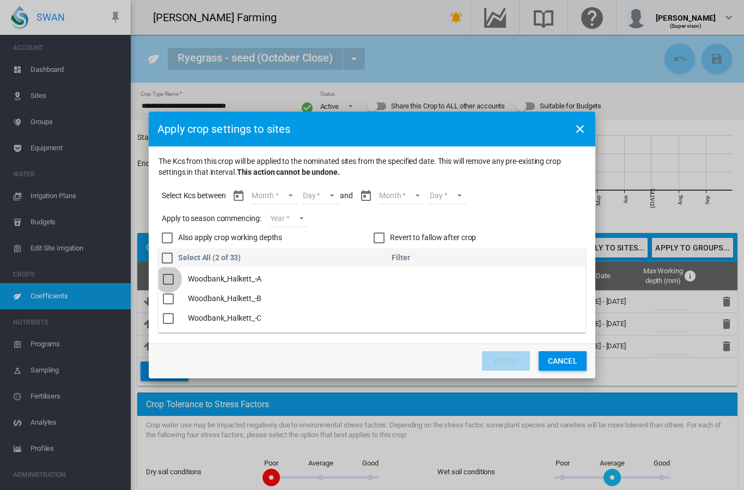
click at [170, 278] on div "The Kcs ..." at bounding box center [168, 279] width 11 height 11
click at [166, 291] on div "The Kcs ..." at bounding box center [168, 288] width 11 height 11
click at [168, 306] on div "The Kcs ..." at bounding box center [168, 308] width 11 height 11
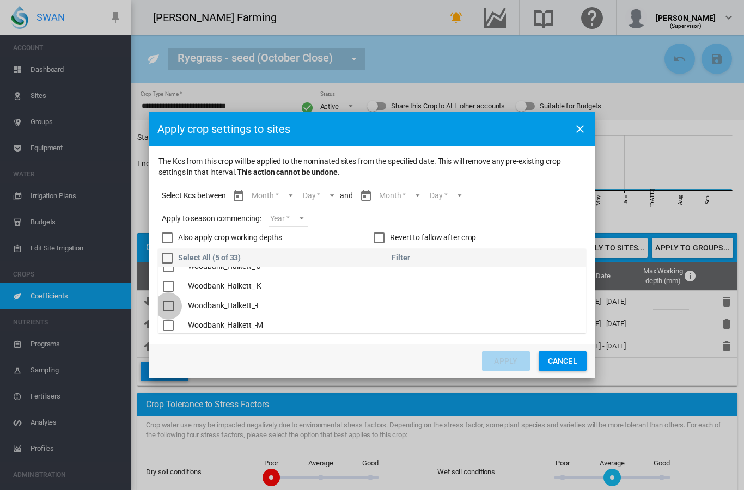
click at [168, 306] on div "The Kcs ..." at bounding box center [168, 306] width 11 height 11
click at [271, 194] on md-select "Month Oct Nov Dec Jan Feb Mar" at bounding box center [274, 196] width 46 height 16
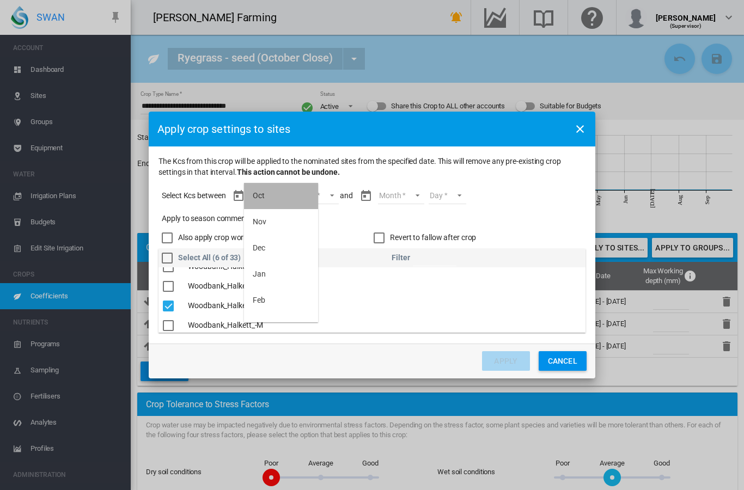
click at [268, 197] on md-option "Oct" at bounding box center [281, 196] width 74 height 26
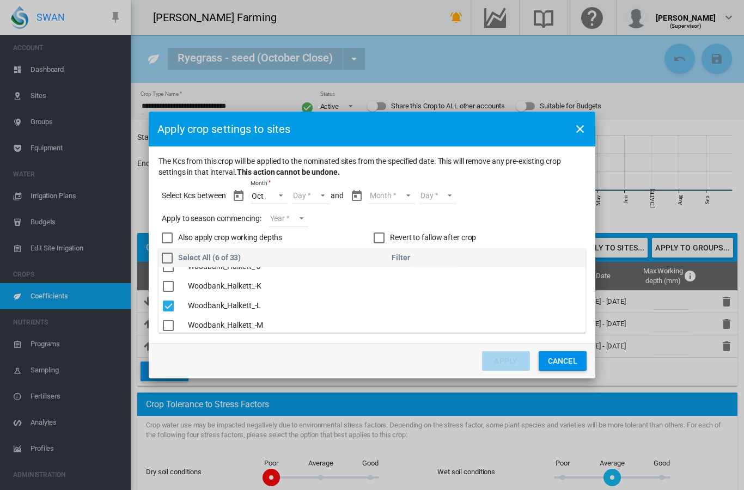
click at [309, 197] on md-select "Day 15 16 17 18 19 20 21 22 23 24 25 26 27 28 29 30 31" at bounding box center [311, 196] width 38 height 16
click at [308, 198] on md-option "15" at bounding box center [322, 196] width 74 height 26
click at [390, 198] on md-select "Month Oct Nov Dec Jan Feb Mar" at bounding box center [391, 196] width 46 height 16
click at [379, 311] on div "Mar" at bounding box center [377, 309] width 14 height 11
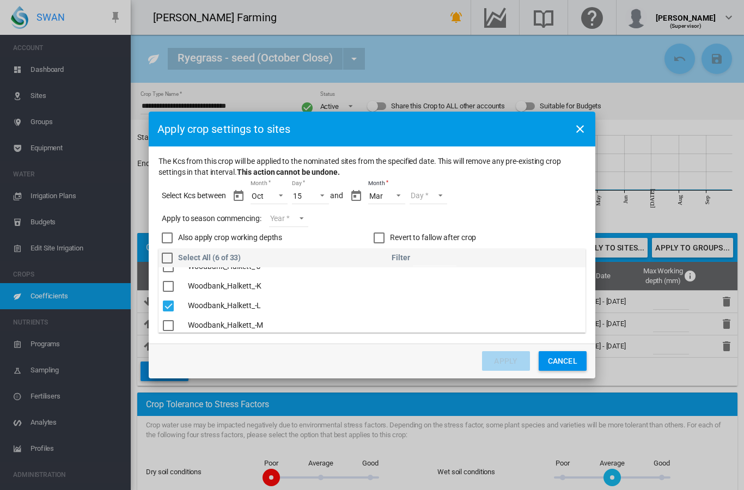
click at [425, 197] on md-select "Day 01 02 03 04 05 06 07 08" at bounding box center [429, 196] width 38 height 16
click at [424, 308] on md-option "08" at bounding box center [439, 309] width 74 height 26
click at [290, 217] on md-select "Year [DATE] [CREDIT_CARD_NUMBER]" at bounding box center [288, 219] width 39 height 16
click at [296, 221] on div "2025" at bounding box center [287, 216] width 17 height 11
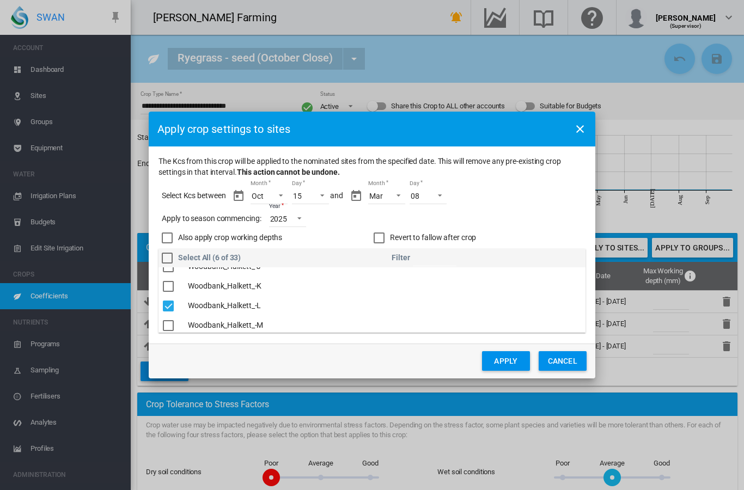
click at [493, 359] on button "Apply" at bounding box center [506, 361] width 48 height 20
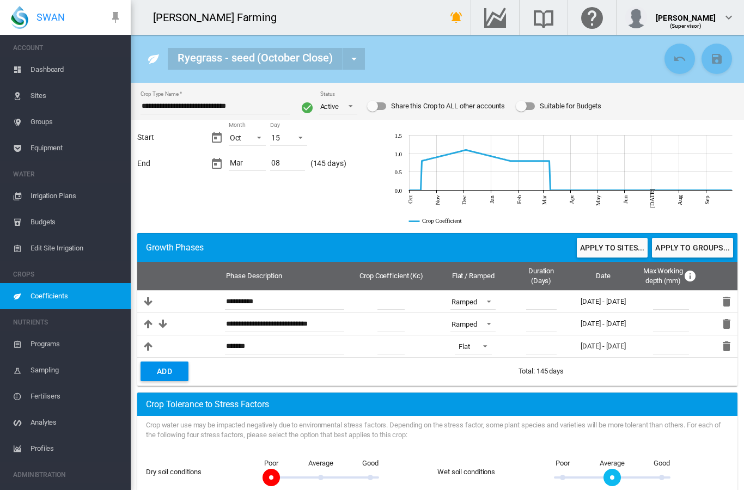
click at [535, 106] on div "Suitable for Budgets" at bounding box center [525, 106] width 19 height 8
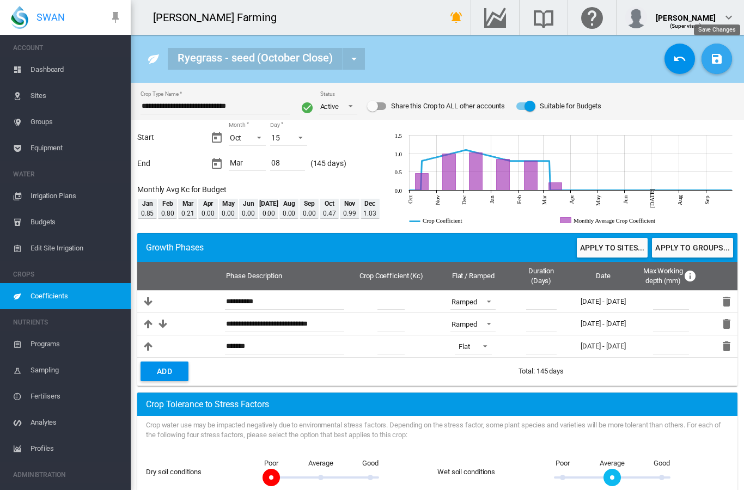
click at [714, 63] on md-icon "icon-content-save" at bounding box center [716, 58] width 13 height 13
click at [55, 295] on span "Coefficients" at bounding box center [75, 296] width 91 height 26
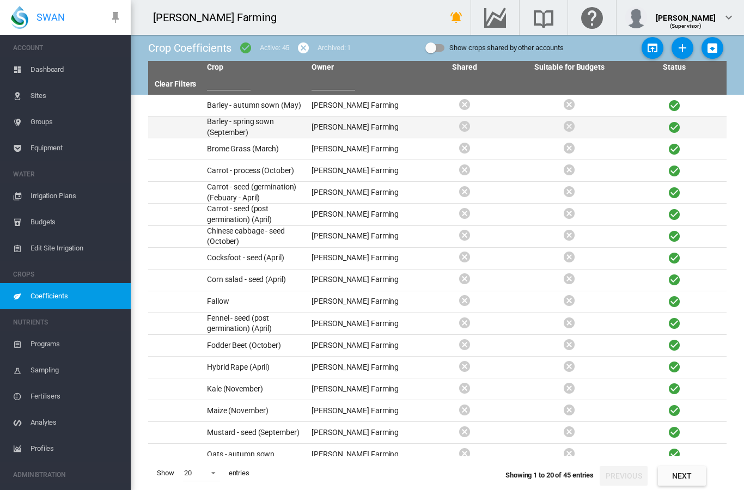
click at [256, 132] on td "Barley - spring sown (September)" at bounding box center [255, 127] width 105 height 21
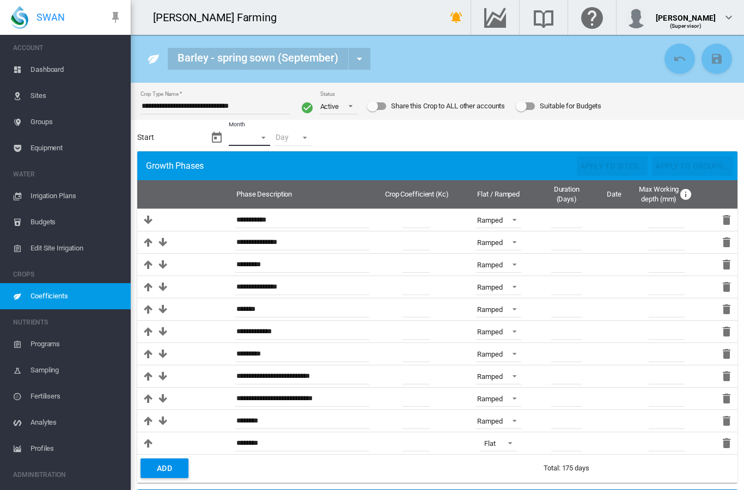
click at [250, 141] on md-select "Month - Jan Feb Mar Apr May Jun Jul Aug Sep Oct Nov Dec" at bounding box center [250, 138] width 42 height 16
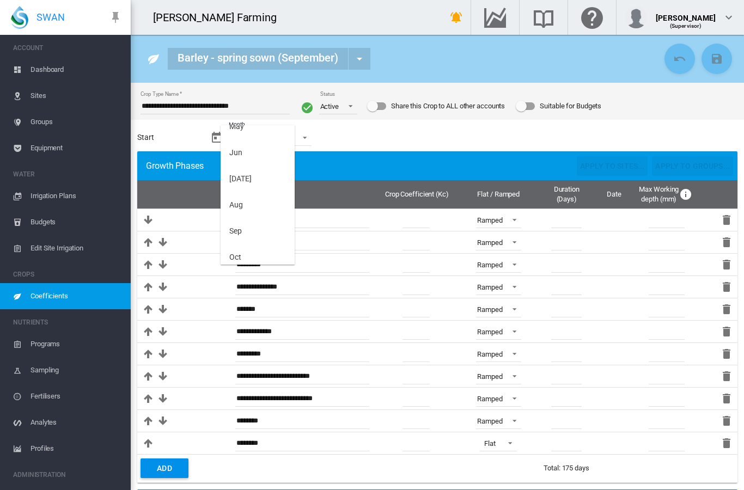
scroll to position [143, 0]
click at [243, 232] on md-option "Sep" at bounding box center [258, 230] width 74 height 26
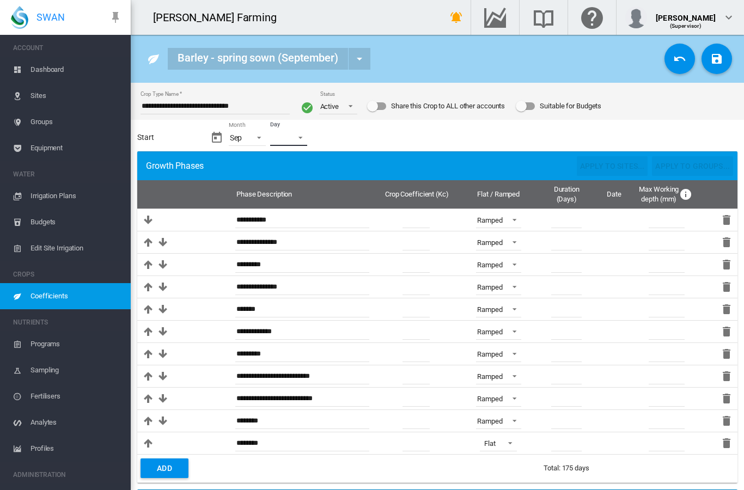
click at [298, 138] on md-select "Day - 01 02 03 04 05 06 07 08 09 10 11 12 13 14 15 16 17 18 19 20 21 22 23 24 2…" at bounding box center [288, 138] width 37 height 16
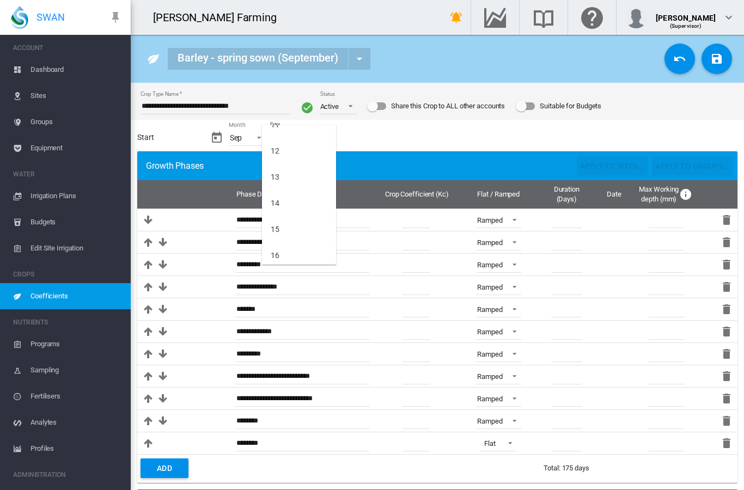
scroll to position [301, 0]
click at [278, 231] on div "15" at bounding box center [275, 229] width 9 height 11
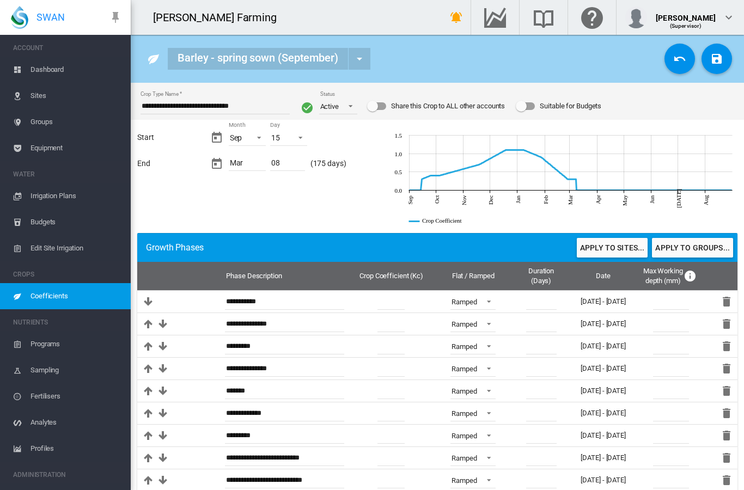
click at [533, 108] on div "Suitable for Budgets" at bounding box center [525, 106] width 19 height 8
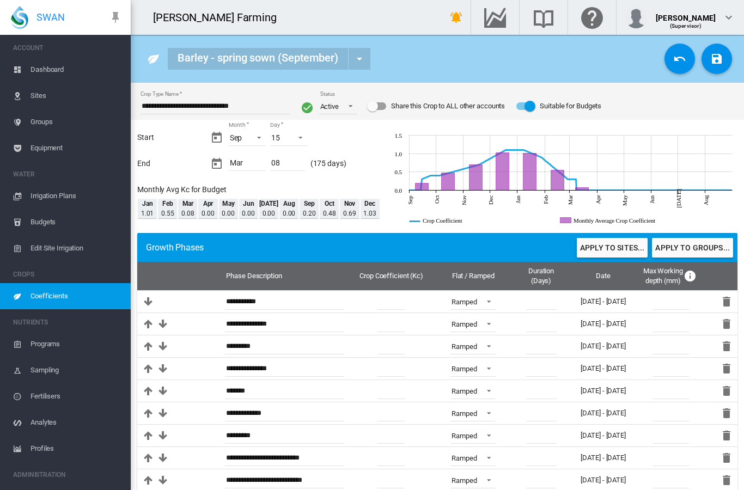
scroll to position [0, 0]
click at [719, 61] on md-icon "icon-content-save" at bounding box center [716, 58] width 13 height 13
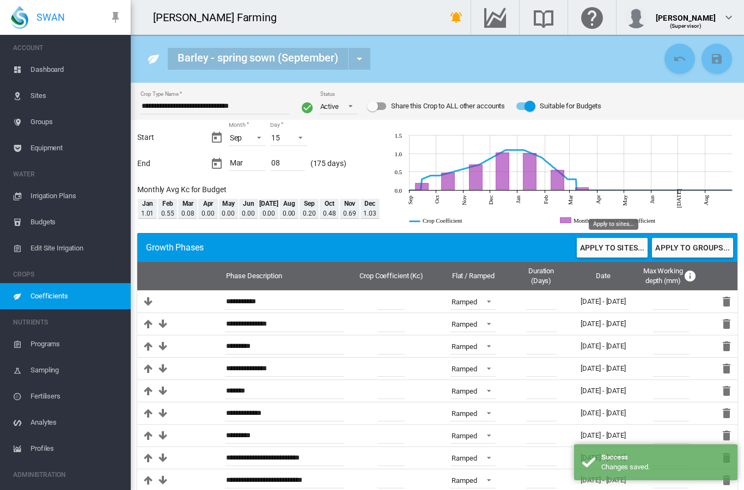
click at [614, 248] on button "Apply to sites..." at bounding box center [612, 248] width 71 height 20
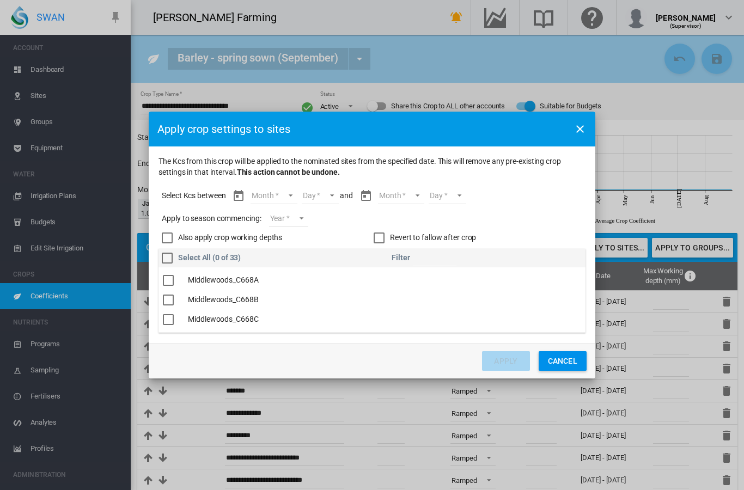
click at [274, 196] on md-select "Month Sep Oct Nov Dec Jan Feb Mar" at bounding box center [274, 196] width 46 height 16
click at [281, 198] on md-option "Sep" at bounding box center [281, 196] width 74 height 26
click at [315, 196] on md-select "Day 15 16 17 18 19 20 21 22 23 24 25 26 27 28 29 30" at bounding box center [311, 196] width 38 height 16
click at [320, 194] on md-option "15" at bounding box center [322, 196] width 74 height 26
click at [378, 199] on md-select "Month Sep Oct Nov Dec Jan Feb Mar" at bounding box center [391, 196] width 46 height 16
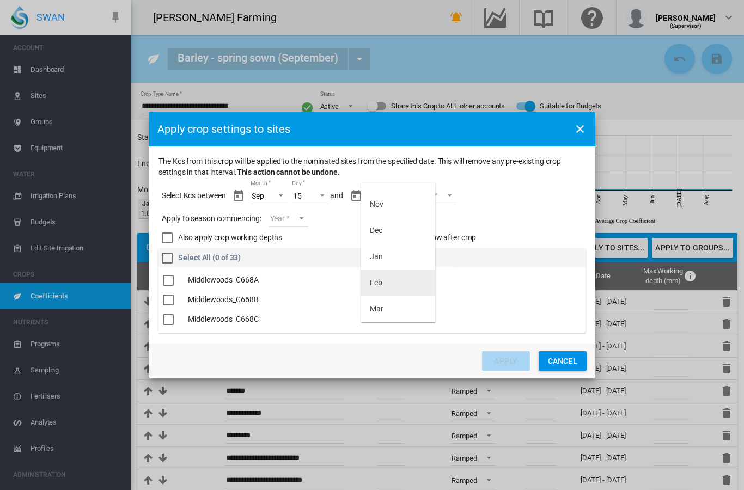
scroll to position [44, 0]
click at [379, 312] on div "Mar" at bounding box center [377, 309] width 14 height 11
click at [440, 193] on md-select "Day 01 02 03 04 05 06 07 08" at bounding box center [429, 196] width 38 height 16
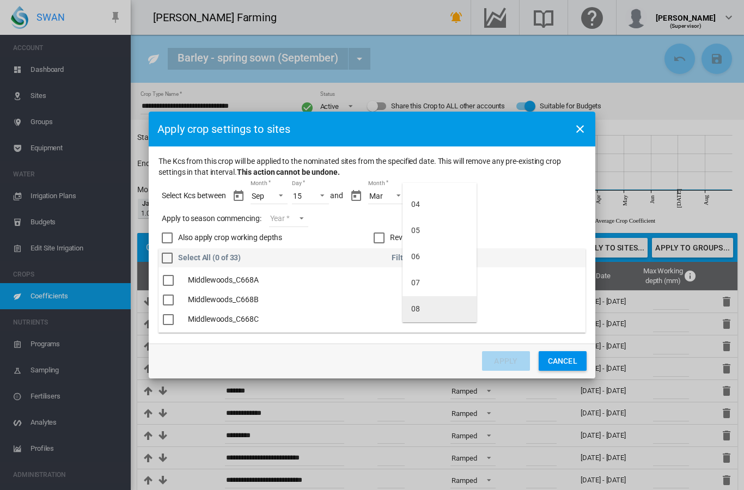
scroll to position [70, 0]
click at [412, 308] on div "08" at bounding box center [415, 309] width 9 height 11
click at [297, 220] on md-select "Year [DATE] [CREDIT_CARD_NUMBER]" at bounding box center [288, 219] width 39 height 16
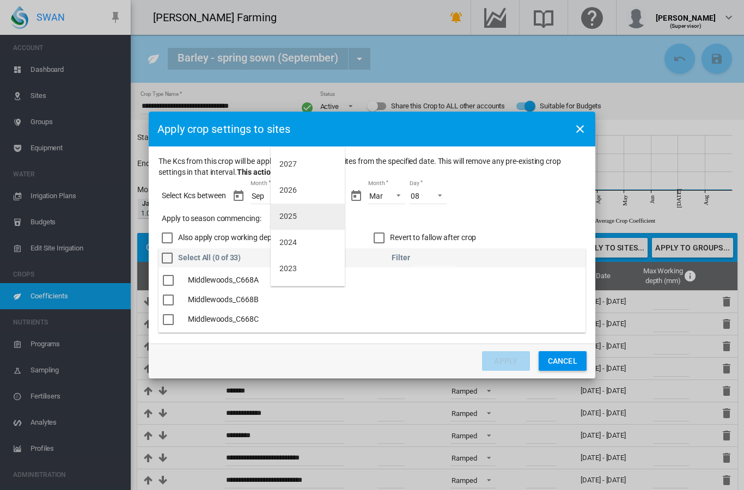
click at [298, 220] on md-option "2025" at bounding box center [308, 217] width 74 height 26
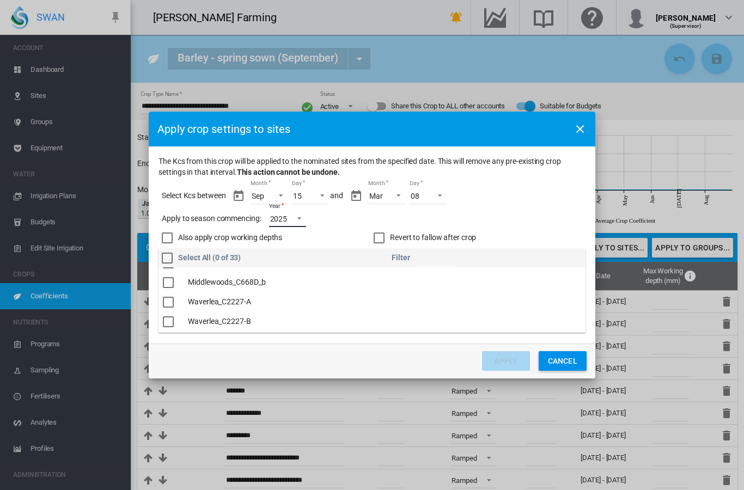
scroll to position [117, 0]
click at [170, 283] on div "The Kcs ..." at bounding box center [168, 281] width 11 height 11
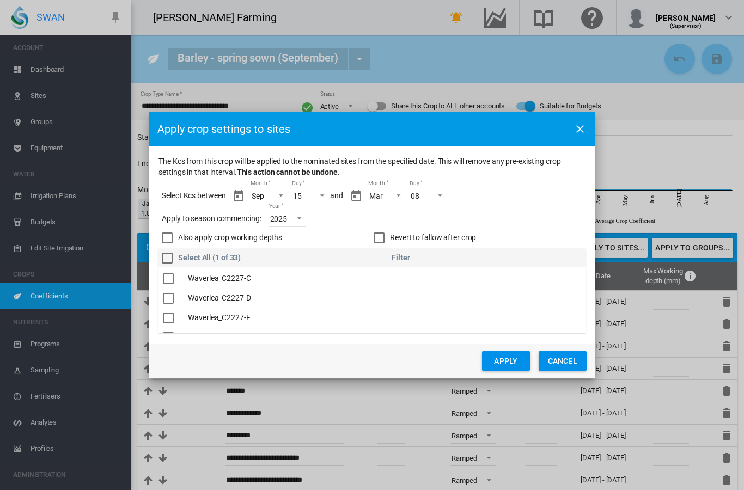
click at [170, 300] on div "The Kcs ..." at bounding box center [168, 298] width 11 height 11
click at [169, 313] on div "The Kcs ..." at bounding box center [168, 313] width 11 height 11
click at [168, 301] on div "The Kcs ..." at bounding box center [168, 302] width 11 height 11
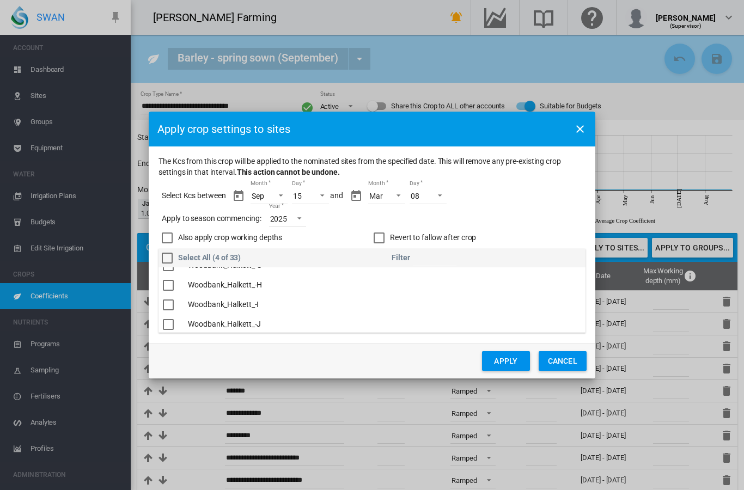
scroll to position [526, 0]
click at [168, 303] on div "The Kcs ..." at bounding box center [168, 303] width 11 height 11
click at [379, 239] on div "Revert to fallow after crop" at bounding box center [379, 238] width 11 height 11
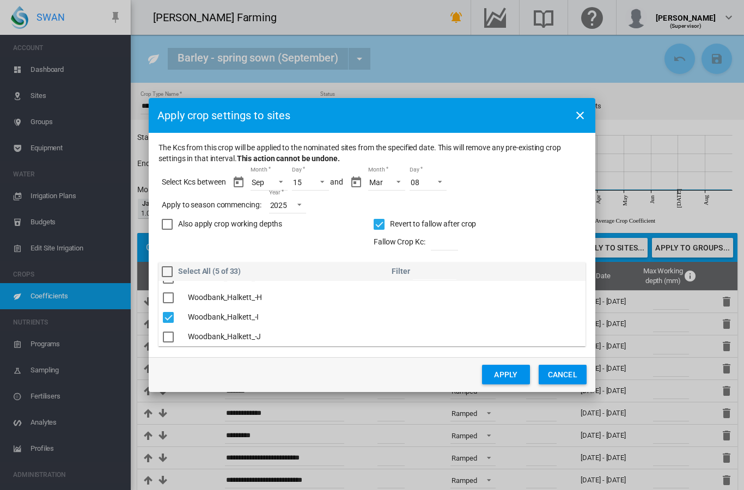
click at [496, 379] on button "Apply" at bounding box center [506, 375] width 48 height 20
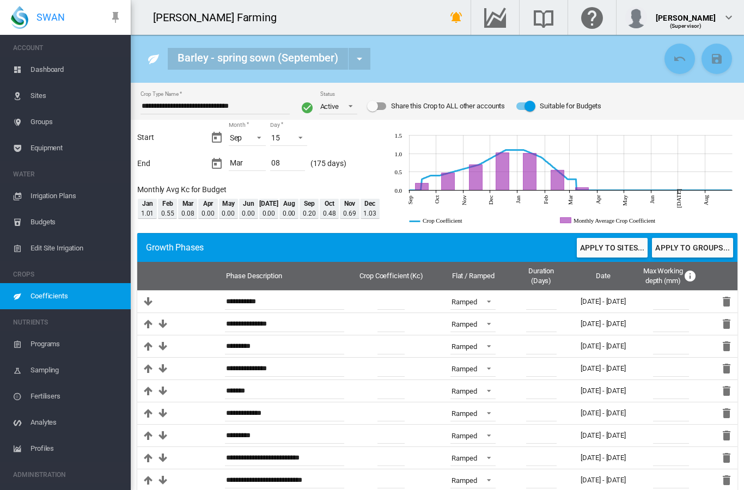
click at [56, 298] on span "Coefficients" at bounding box center [75, 296] width 91 height 26
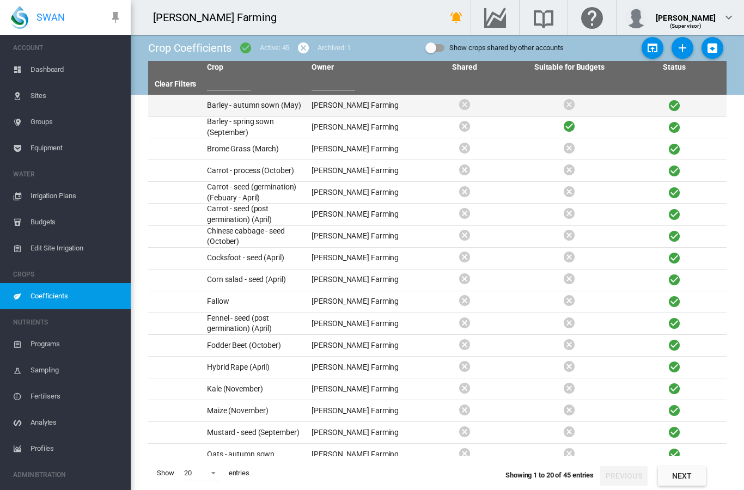
click at [292, 95] on td "Barley - autumn sown (May)" at bounding box center [255, 105] width 105 height 21
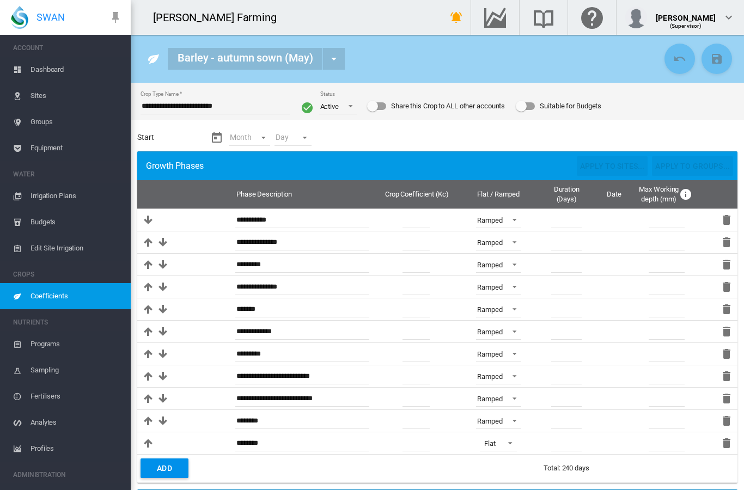
click at [227, 103] on input "**********" at bounding box center [215, 106] width 149 height 16
type input "**********"
click at [335, 135] on div "Month Month - Jan Feb Mar Apr May Jun Jul Aug Sep Oct Nov Dec * Day Day - *" at bounding box center [295, 137] width 170 height 27
click at [263, 137] on md-select "Month - Jan Feb Mar Apr May Jun Jul Aug Sep Oct Nov Dec" at bounding box center [250, 138] width 42 height 16
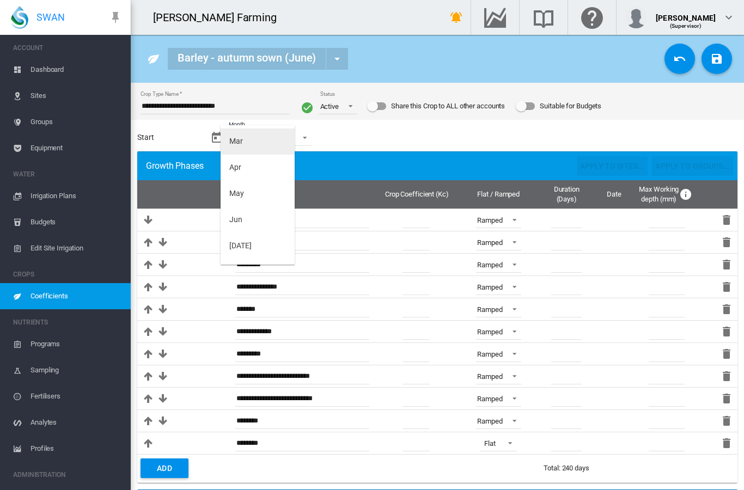
scroll to position [76, 0]
click at [246, 223] on md-option "Jun" at bounding box center [258, 219] width 74 height 26
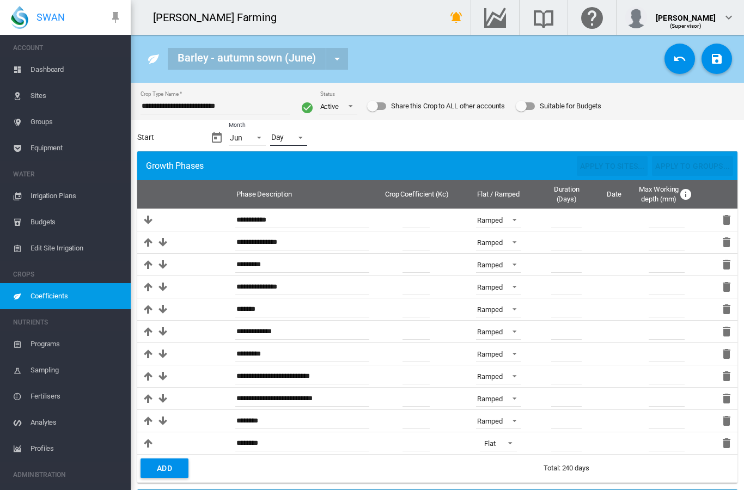
click at [290, 141] on md-select "Day - 01 02 03 04 05 06 07 08 09 10 11 12 13 14 15 16 17 18 19 20 21 22 23 24 2…" at bounding box center [288, 138] width 37 height 16
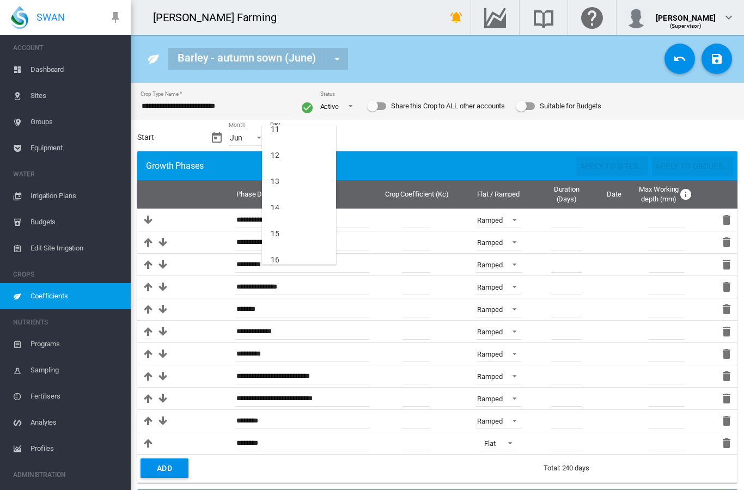
scroll to position [297, 0]
click at [285, 235] on md-option "15" at bounding box center [299, 234] width 74 height 26
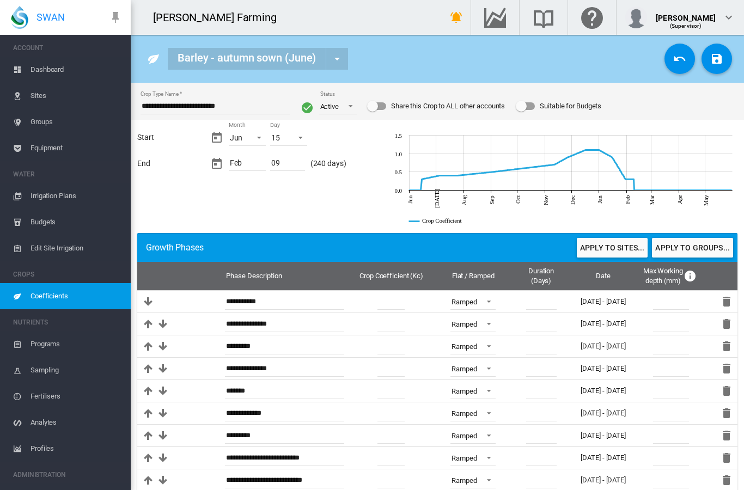
click at [534, 109] on div "Suitable for Budgets" at bounding box center [525, 106] width 19 height 8
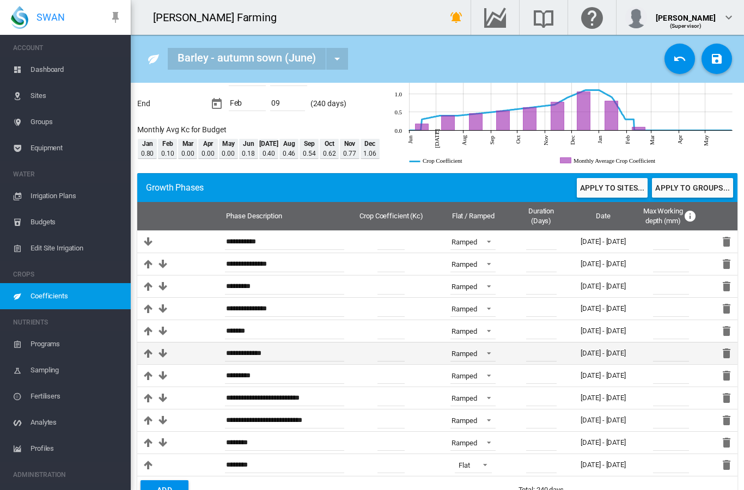
scroll to position [94, 0]
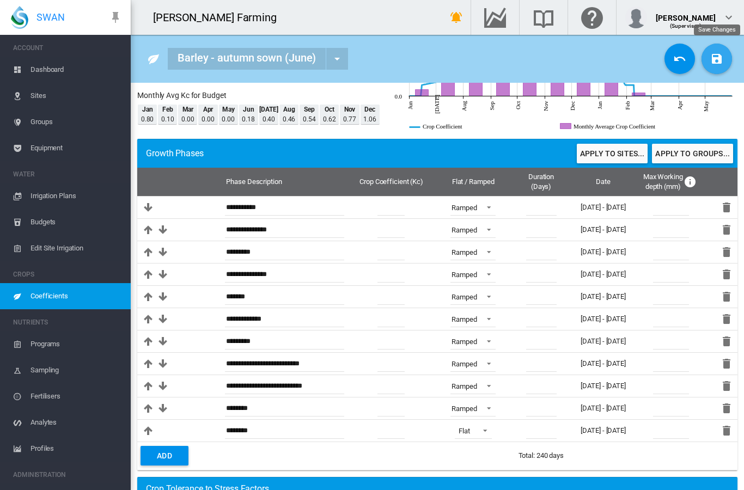
click at [719, 67] on button "Save Changes" at bounding box center [716, 59] width 30 height 30
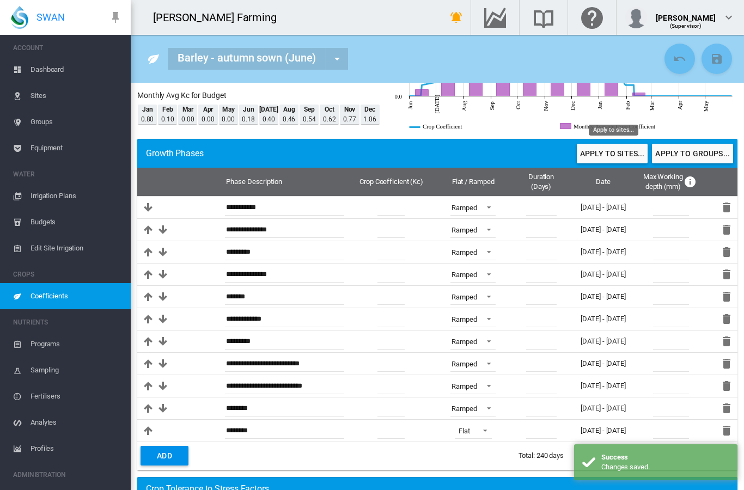
click at [625, 156] on button "Apply to sites..." at bounding box center [612, 154] width 71 height 20
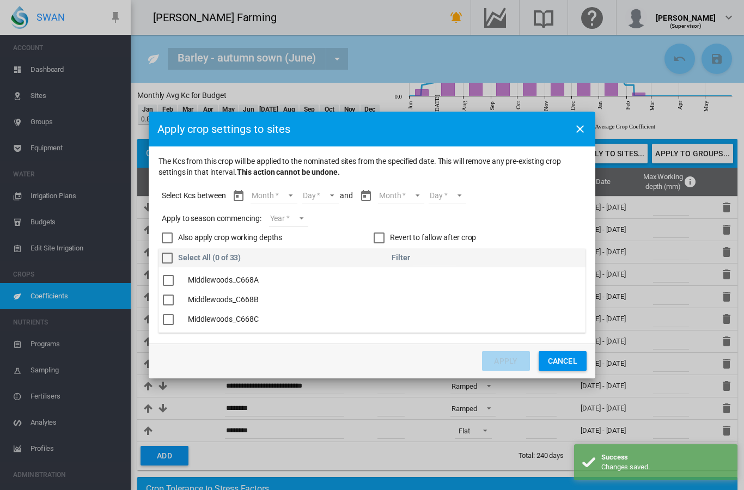
click at [296, 194] on md-select "Month Jun Jul Aug Sep Oct Nov Dec Jan Feb" at bounding box center [274, 196] width 46 height 16
click at [289, 198] on md-option "Jun" at bounding box center [281, 196] width 74 height 26
click at [319, 191] on md-select "Day 15 16 17 18 19 20 21 22 23 24 25 26 27 28 29 30" at bounding box center [311, 196] width 38 height 16
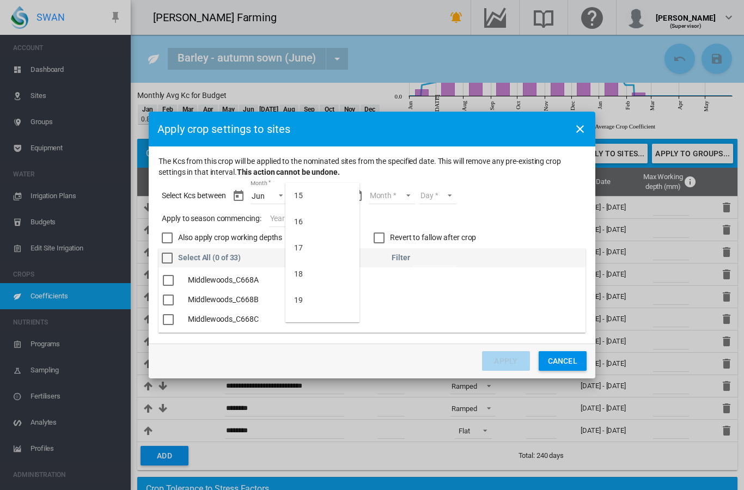
click at [320, 196] on md-option "15" at bounding box center [322, 196] width 74 height 26
click at [379, 191] on md-select "Month Jun Jul Aug Sep Oct Nov Dec Jan Feb" at bounding box center [391, 196] width 46 height 16
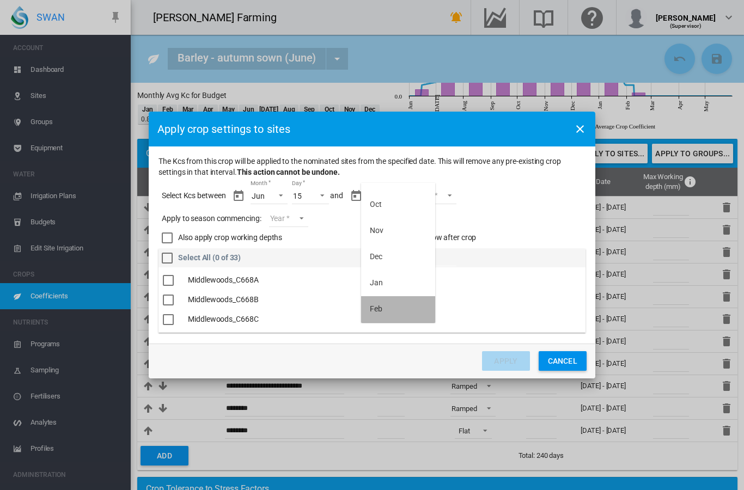
click at [384, 308] on md-option "Feb" at bounding box center [398, 309] width 74 height 26
click at [429, 198] on md-select "Day 01 02 03 04 05 06 07 08 09" at bounding box center [429, 196] width 38 height 16
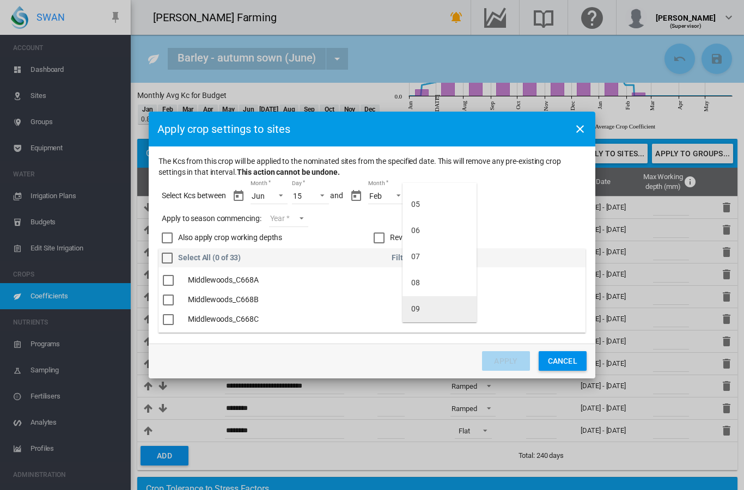
click at [417, 310] on div "09" at bounding box center [415, 309] width 9 height 11
click at [295, 223] on md-select "Year [DATE] [CREDIT_CARD_NUMBER]" at bounding box center [288, 219] width 39 height 16
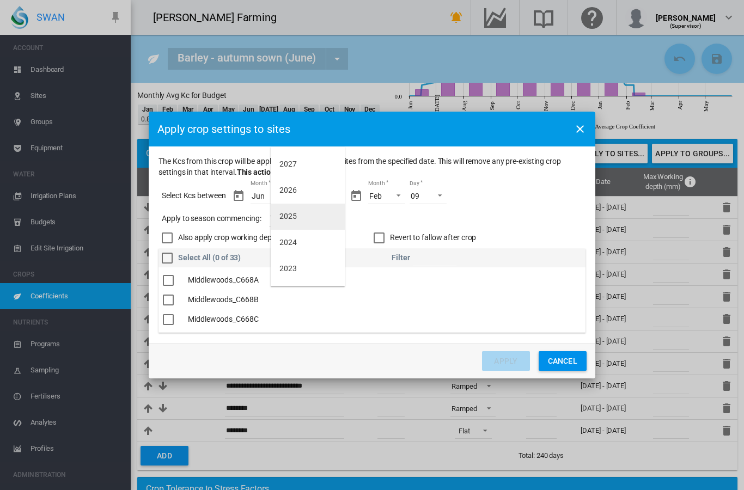
click at [295, 218] on div "2025" at bounding box center [287, 216] width 17 height 11
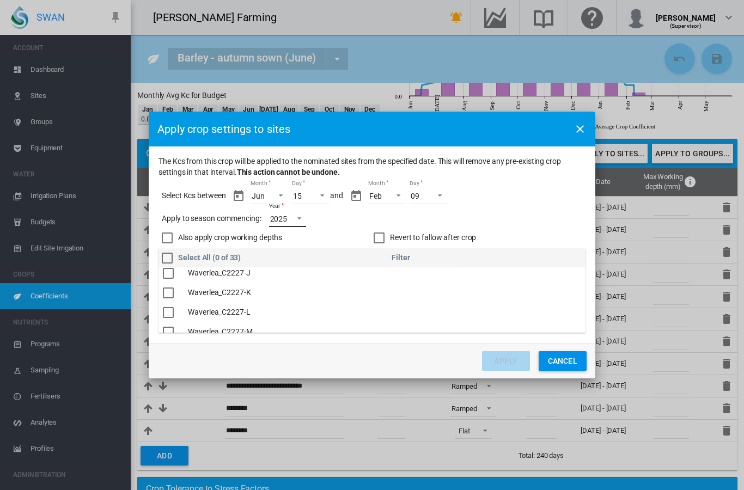
scroll to position [243, 0]
click at [169, 313] on div "The Kcs ..." at bounding box center [168, 312] width 11 height 11
click at [505, 359] on button "Apply" at bounding box center [506, 361] width 48 height 20
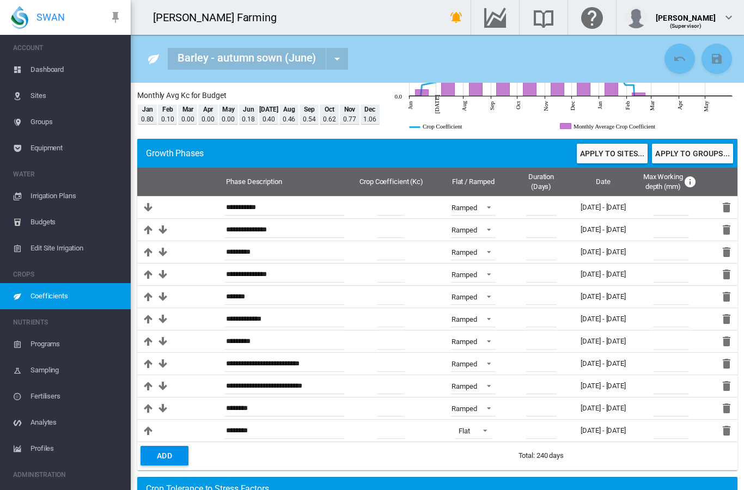
click at [50, 297] on span "Coefficients" at bounding box center [75, 296] width 91 height 26
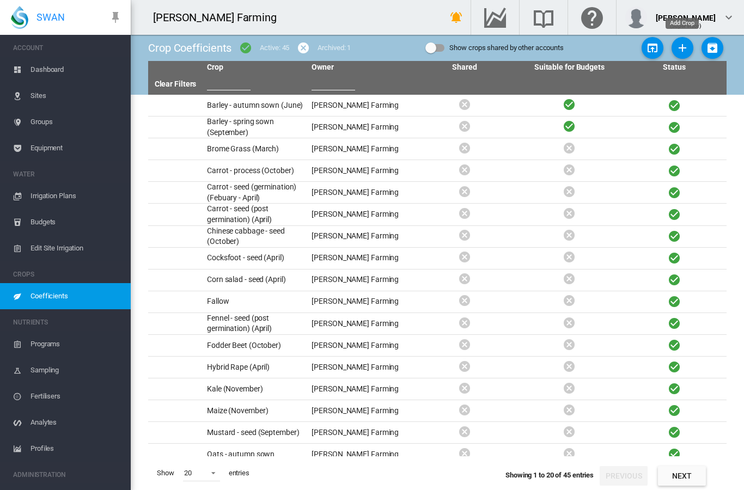
click at [678, 50] on md-icon "icon-plus" at bounding box center [682, 47] width 13 height 13
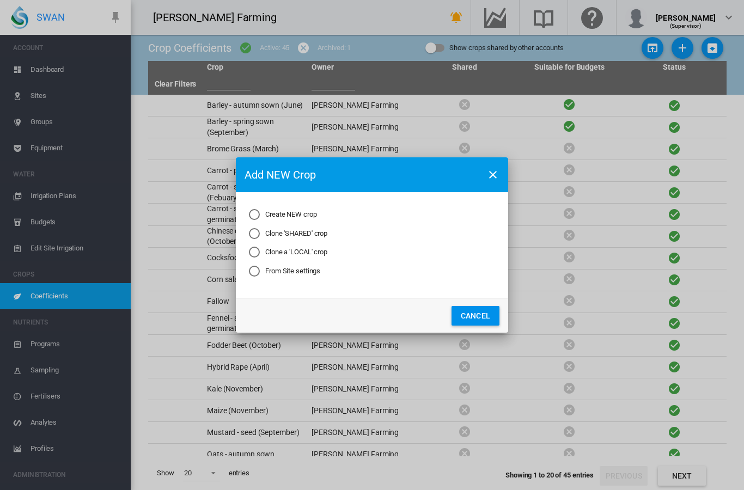
click at [286, 254] on md-radio-button "Clone a 'LOCAL' crop" at bounding box center [288, 252] width 78 height 10
click at [407, 312] on button "Next..." at bounding box center [419, 316] width 48 height 20
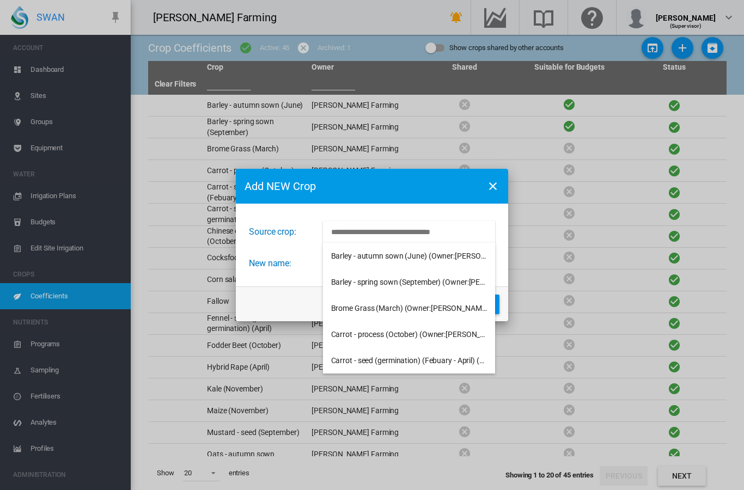
click at [382, 235] on input "Choose Crop from the current account" at bounding box center [409, 232] width 172 height 22
click at [381, 258] on span "Barley - autumn sown (June) (Owner:Ella-Lee Farming)" at bounding box center [437, 256] width 213 height 9
type input "**********"
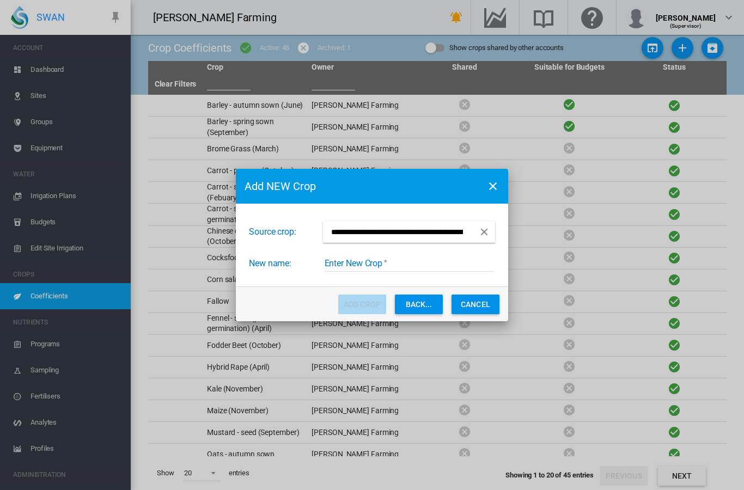
drag, startPoint x: 376, startPoint y: 232, endPoint x: 314, endPoint y: 227, distance: 61.8
click at [314, 227] on div "**********" at bounding box center [372, 237] width 246 height 33
click at [345, 231] on input "**********" at bounding box center [398, 232] width 150 height 22
drag, startPoint x: 428, startPoint y: 231, endPoint x: 329, endPoint y: 226, distance: 98.2
click at [329, 226] on input "**********" at bounding box center [398, 232] width 150 height 22
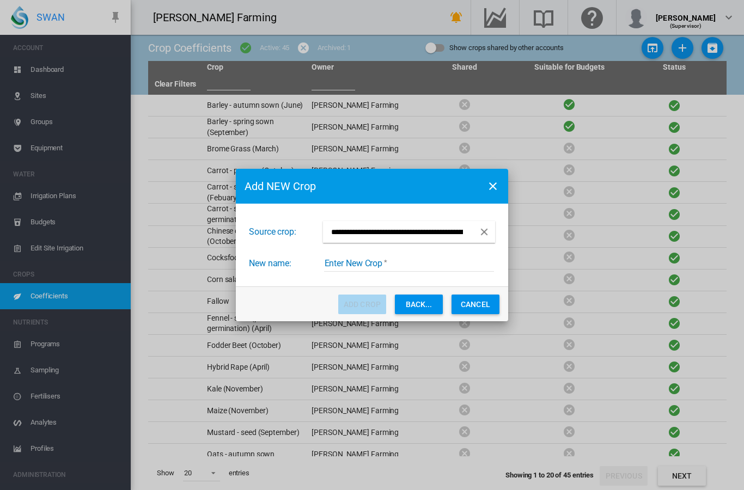
click at [415, 264] on input "Enter New Crop" at bounding box center [409, 263] width 170 height 16
click at [338, 265] on input "Enter New Crop" at bounding box center [409, 263] width 170 height 16
click at [338, 263] on input "Enter New Crop" at bounding box center [409, 263] width 170 height 16
paste input "**********"
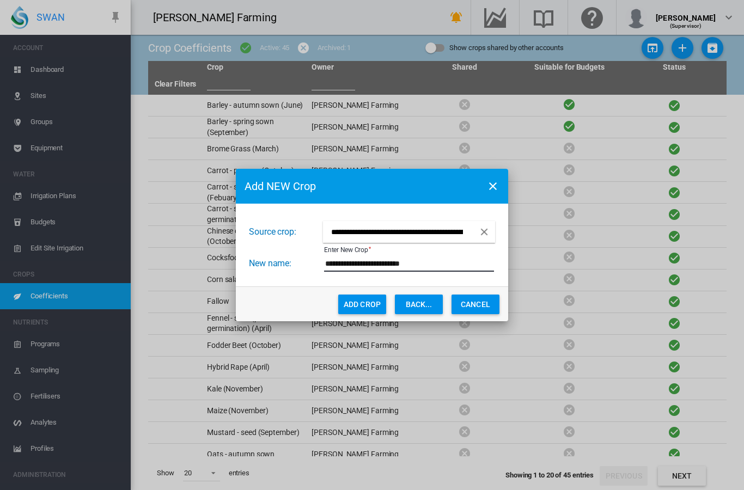
type input "**********"
click at [356, 306] on button "Add Crop" at bounding box center [362, 305] width 48 height 20
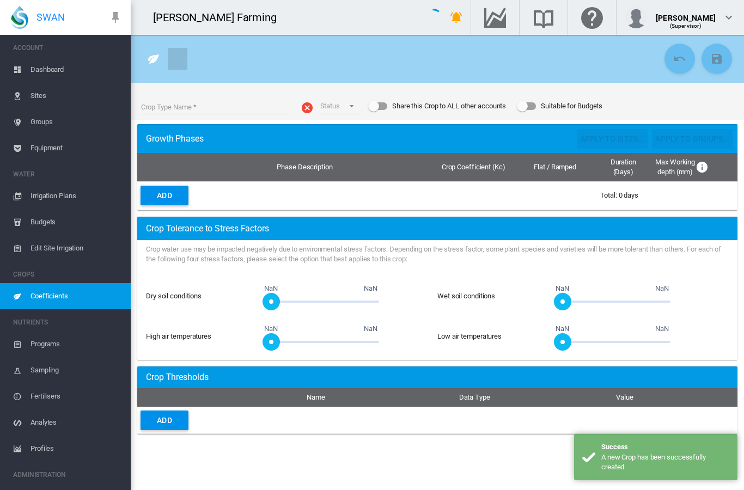
type input "**********"
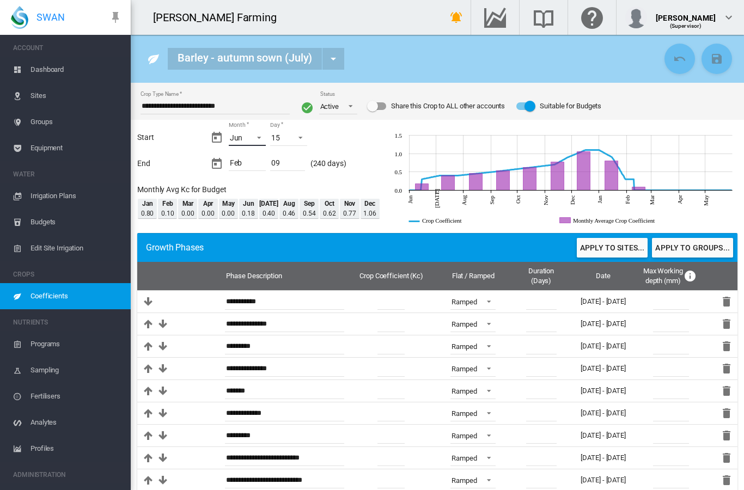
click at [254, 139] on span "Month: Jun" at bounding box center [255, 137] width 13 height 10
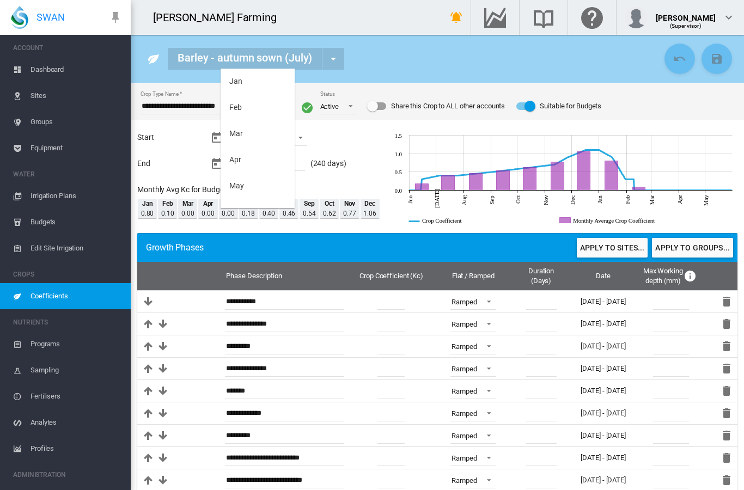
scroll to position [74, 0]
click at [249, 168] on md-option "[DATE]" at bounding box center [258, 164] width 74 height 26
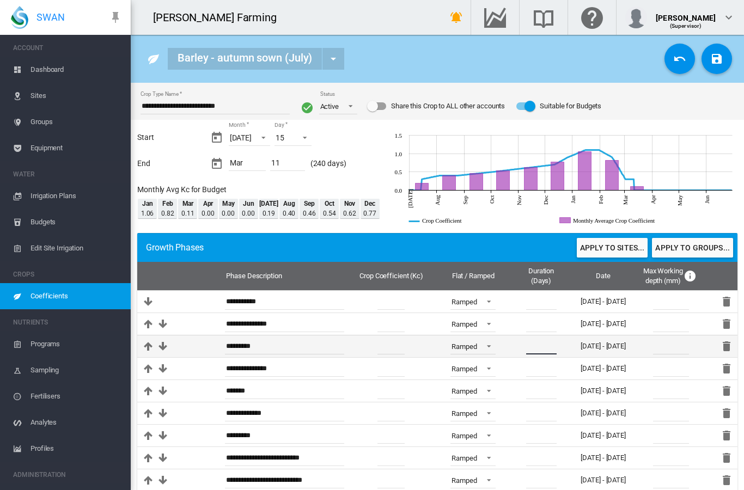
click at [535, 346] on input "**" at bounding box center [541, 346] width 30 height 16
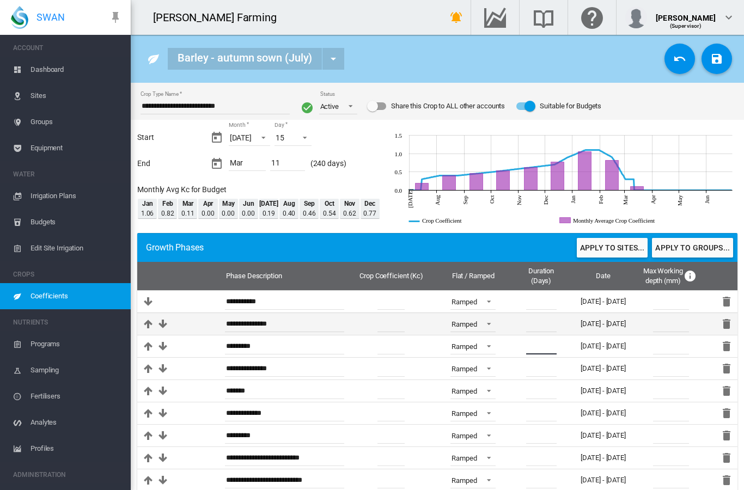
type input "*"
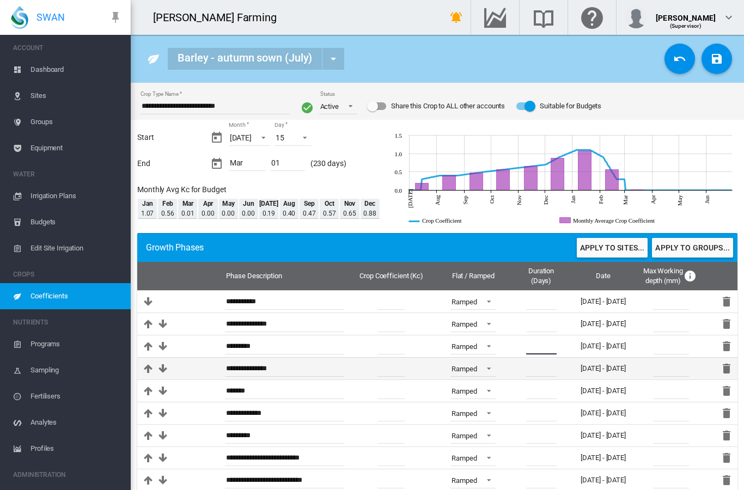
type input "**"
click at [540, 368] on input "**" at bounding box center [541, 369] width 30 height 16
type input "*"
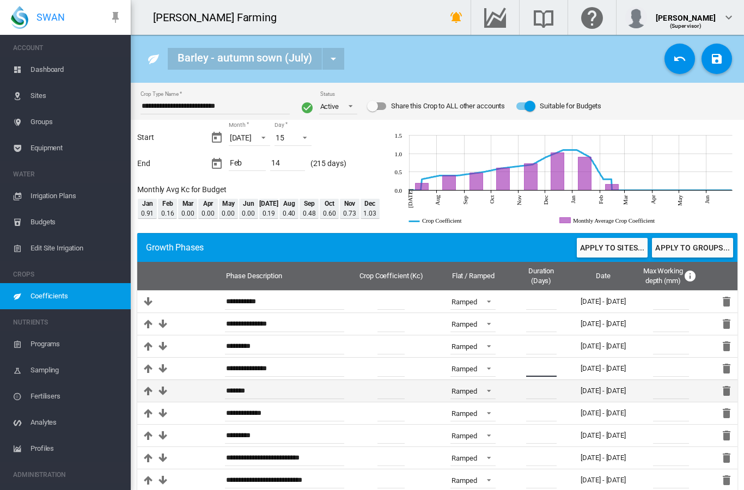
type input "**"
click at [539, 391] on input "**" at bounding box center [541, 391] width 30 height 16
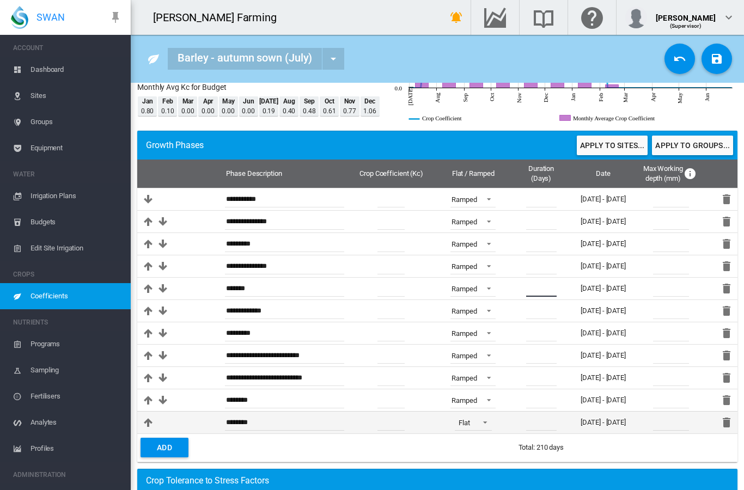
scroll to position [91, 0]
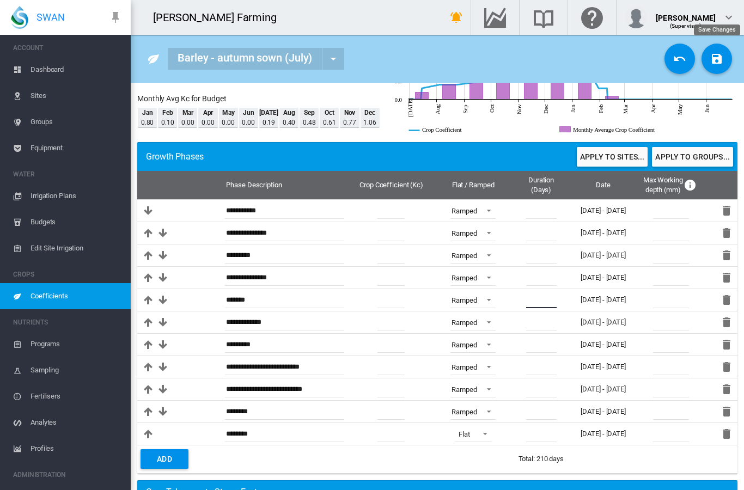
type input "**"
click at [717, 63] on md-icon "icon-content-save" at bounding box center [716, 58] width 13 height 13
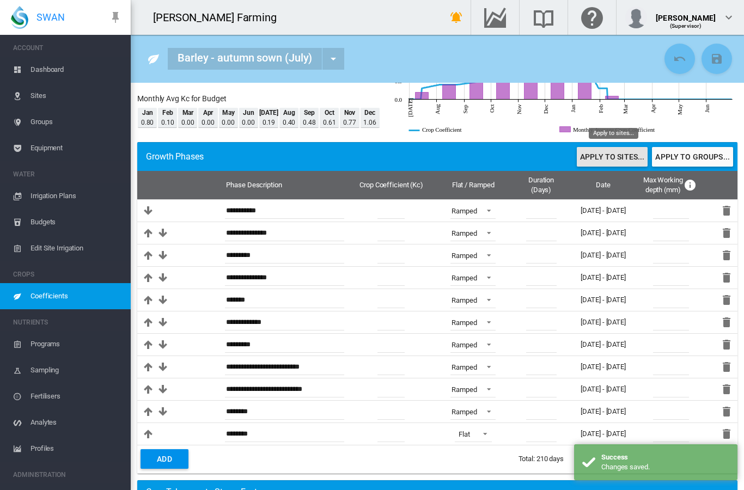
click at [629, 158] on button "Apply to sites..." at bounding box center [612, 157] width 71 height 20
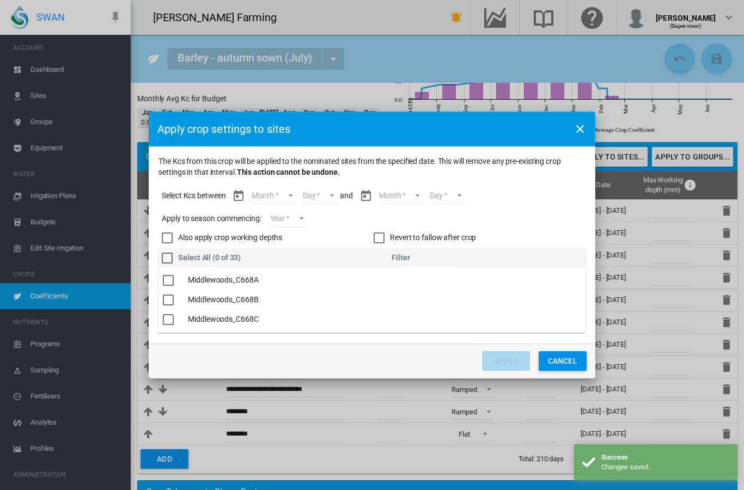
click at [277, 195] on md-select "Month Jul Aug Sep Oct Nov Dec Jan Feb" at bounding box center [274, 196] width 46 height 16
click at [277, 195] on md-option "[DATE]" at bounding box center [281, 196] width 74 height 26
click at [313, 194] on md-select "Day 15 16 17 18 19 20 21 22 23 24 25 26 27 28 29 30 31" at bounding box center [316, 196] width 38 height 16
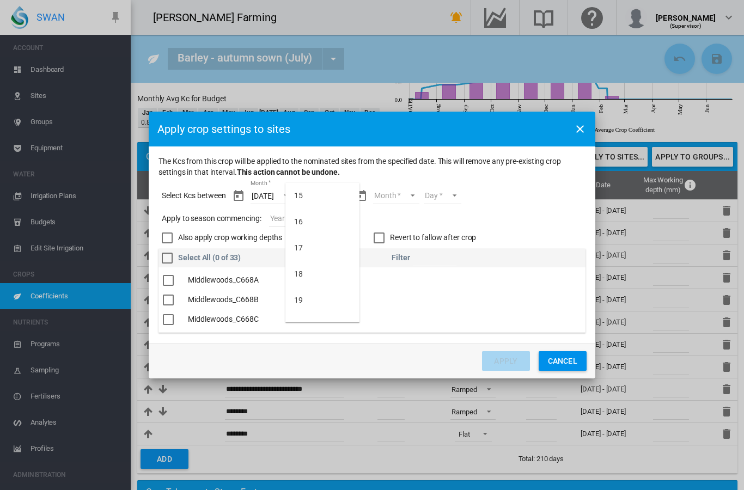
click at [316, 197] on md-option "15" at bounding box center [322, 196] width 74 height 26
click at [377, 193] on md-select "Month Jul Aug Sep Oct Nov Dec Jan Feb" at bounding box center [396, 196] width 46 height 16
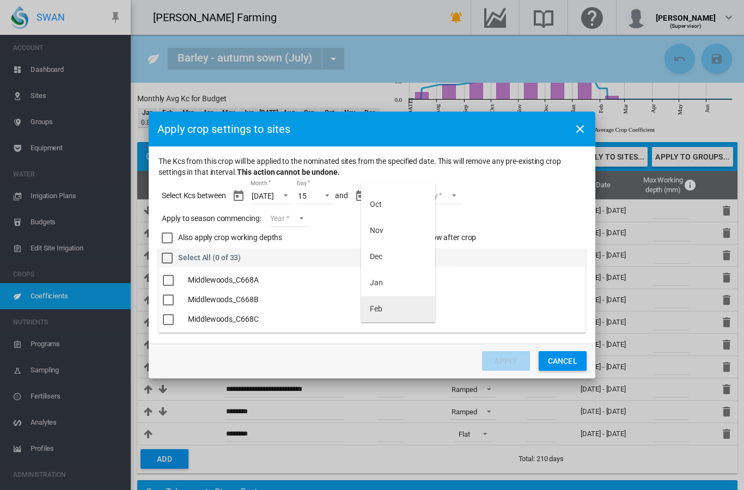
scroll to position [70, 0]
click at [384, 308] on md-option "Feb" at bounding box center [398, 309] width 74 height 26
click at [430, 198] on md-select "Day 01 02 03 04 05 06 07 08 09" at bounding box center [433, 196] width 38 height 16
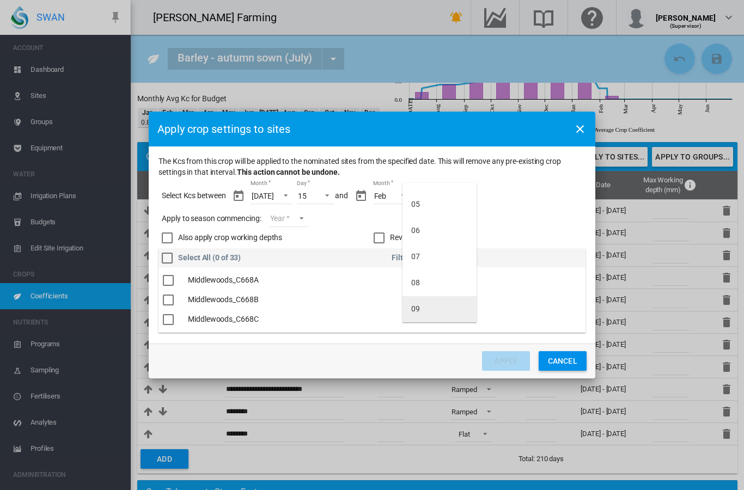
scroll to position [96, 0]
click at [419, 309] on div "09" at bounding box center [415, 309] width 9 height 11
click at [298, 218] on md-select "Year [DATE] [CREDIT_CARD_NUMBER]" at bounding box center [288, 219] width 39 height 16
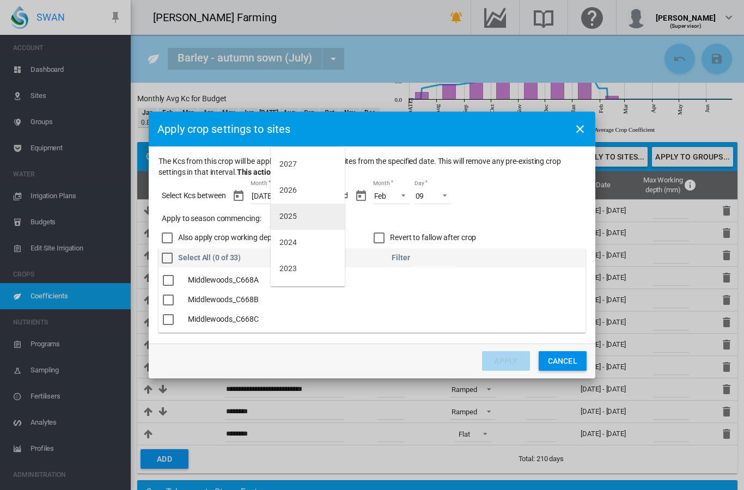
click at [303, 217] on md-option "2025" at bounding box center [308, 217] width 74 height 26
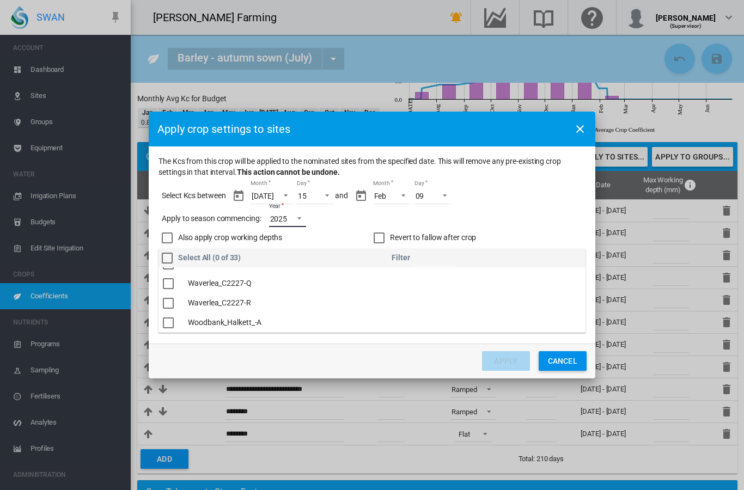
scroll to position [350, 0]
click at [171, 302] on div "The Kcs ..." at bounding box center [168, 302] width 11 height 11
click at [504, 362] on button "Apply" at bounding box center [506, 361] width 48 height 20
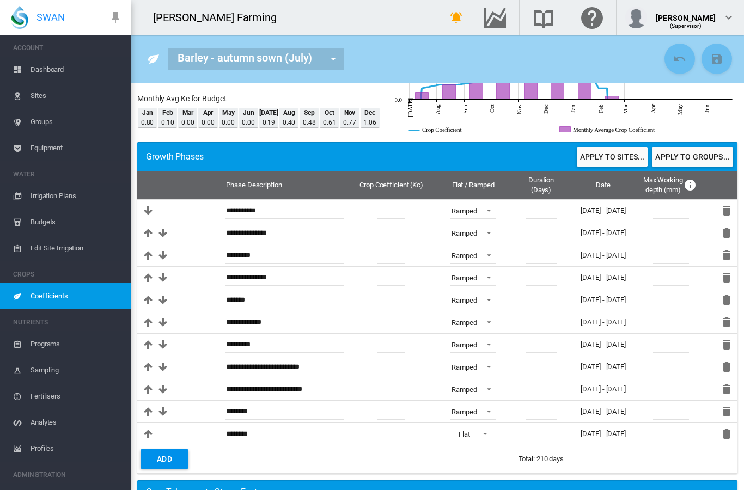
click at [57, 301] on span "Coefficients" at bounding box center [75, 296] width 91 height 26
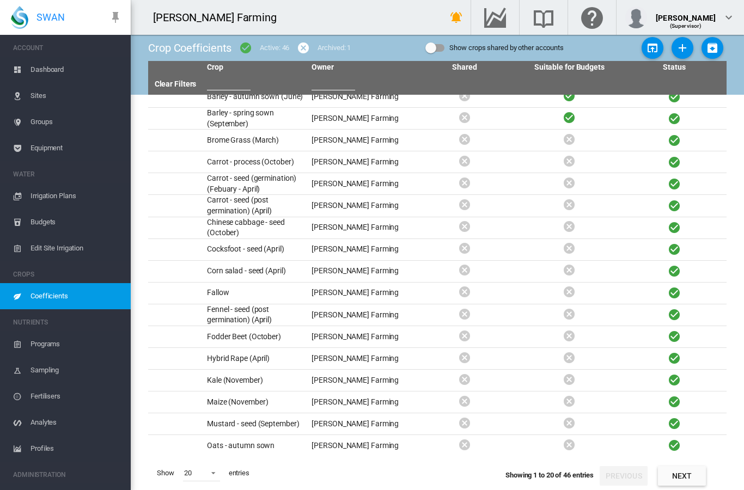
scroll to position [44, 0]
click at [216, 474] on span at bounding box center [210, 472] width 13 height 10
click at [214, 469] on md-option "50" at bounding box center [212, 463] width 74 height 26
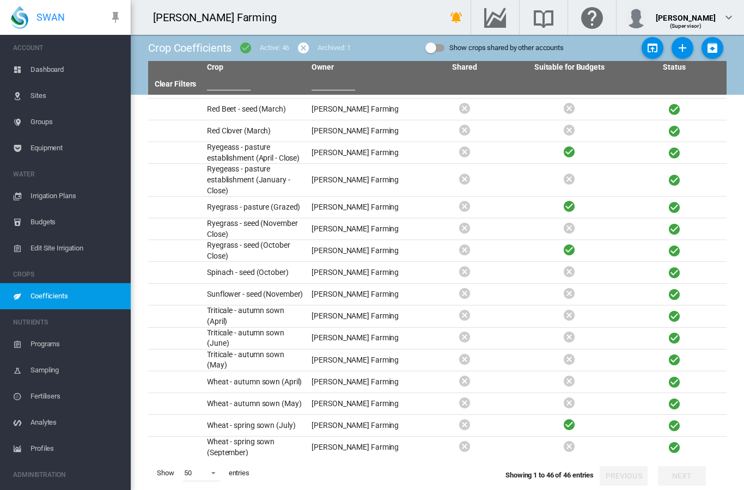
click at [272, 480] on td "White Clover (March)" at bounding box center [255, 490] width 105 height 21
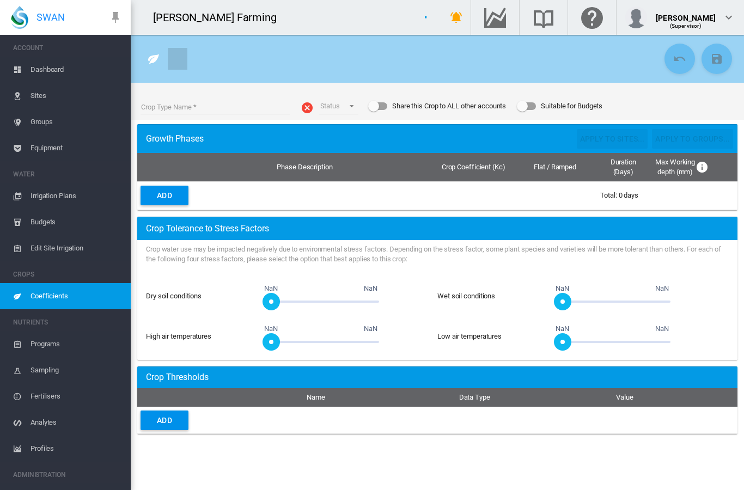
type input "**********"
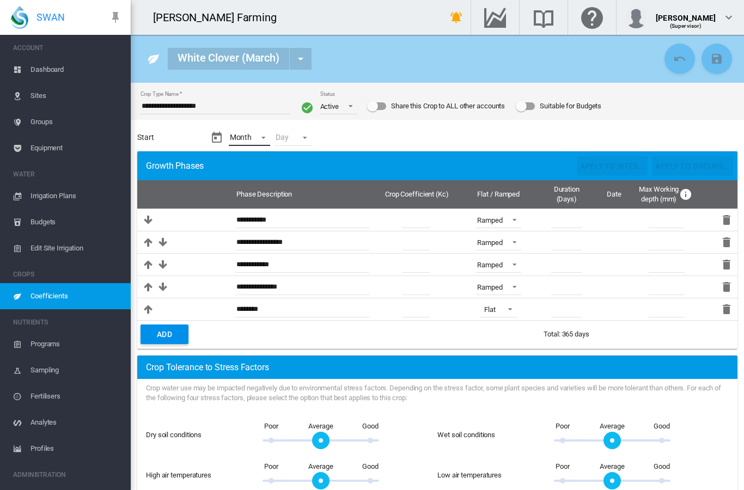
click at [242, 136] on md-select "Month - Jan Feb Mar Apr May Jun Jul Aug Sep Oct Nov Dec" at bounding box center [250, 138] width 42 height 16
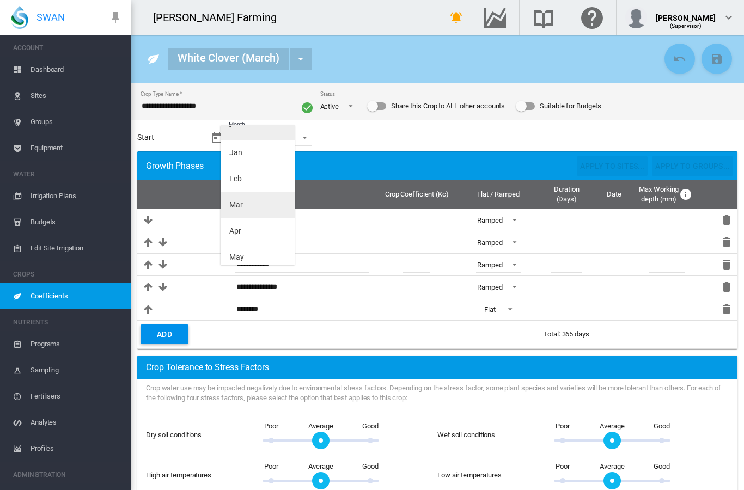
scroll to position [14, 0]
click at [250, 206] on md-option "Mar" at bounding box center [258, 203] width 74 height 26
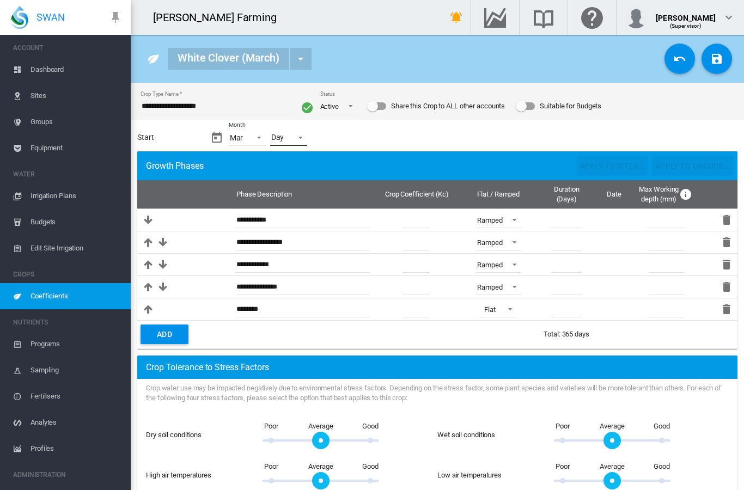
click at [279, 141] on md-select "Day - 01 02 03 04 05 06 07 08 09 10 11 12 13 14 15 16 17 18 19 20 21 22 23 24 2…" at bounding box center [288, 138] width 37 height 16
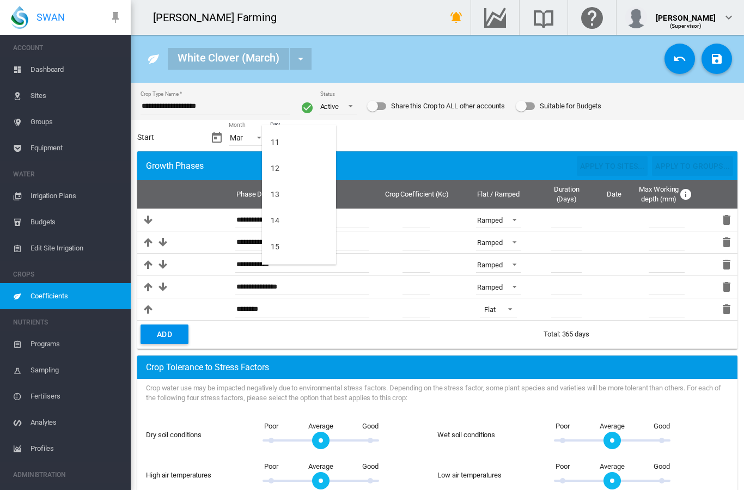
scroll to position [284, 0]
click at [282, 252] on md-option "15" at bounding box center [299, 247] width 74 height 26
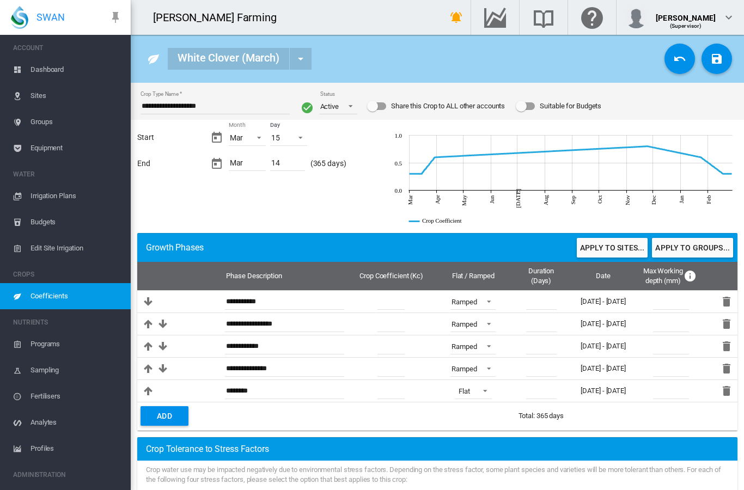
click at [535, 109] on div "Suitable for Budgets" at bounding box center [525, 106] width 19 height 8
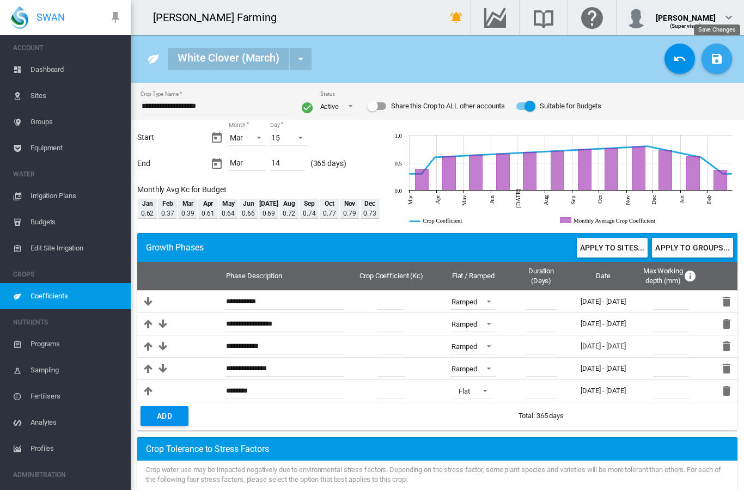
click at [719, 58] on md-icon "icon-content-save" at bounding box center [716, 58] width 13 height 13
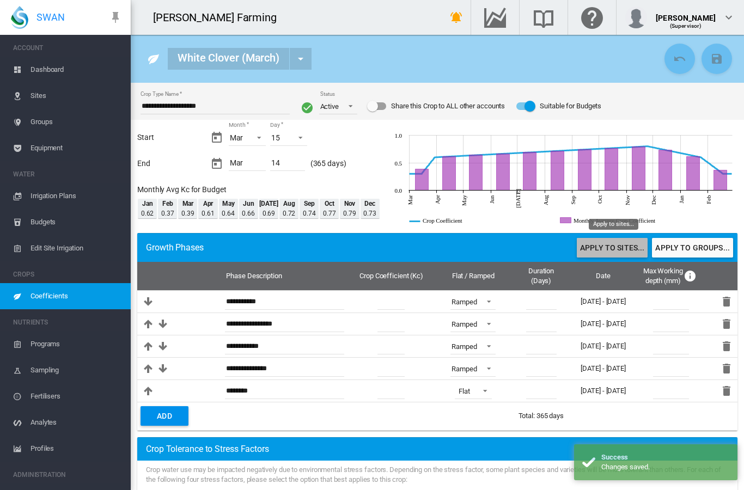
click at [617, 252] on button "Apply to sites..." at bounding box center [612, 248] width 71 height 20
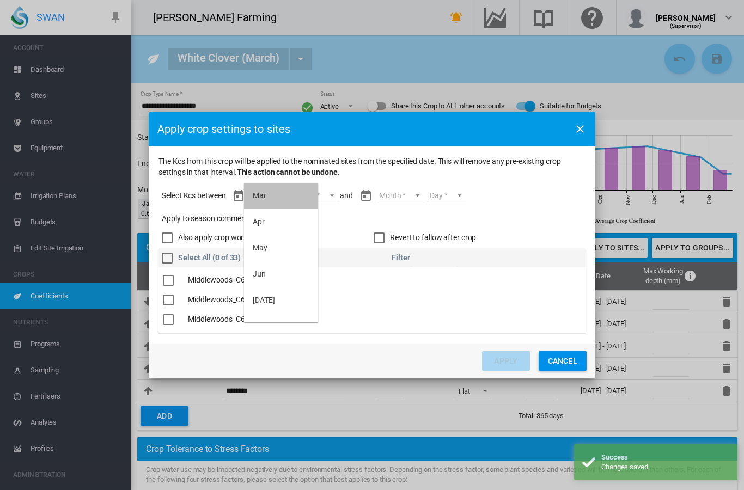
click at [282, 199] on md-option "Mar" at bounding box center [281, 196] width 74 height 26
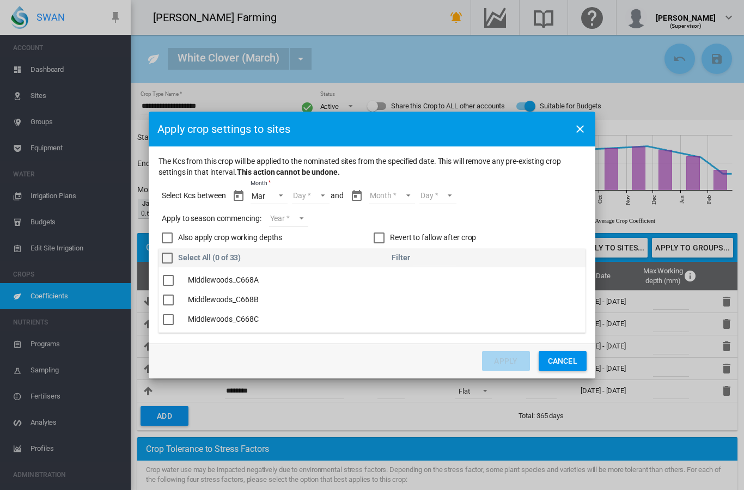
click at [315, 198] on md-select "Day 15 16 17 18 19 20 21 22 23 24 25 26 27 28 29 30 31" at bounding box center [311, 196] width 38 height 16
click at [312, 198] on md-option "15" at bounding box center [322, 196] width 74 height 26
click at [385, 192] on md-select "Month Mar Apr May Jun [DATE] Aug Sep Oct Nov Dec Jan Feb Mar" at bounding box center [391, 196] width 46 height 16
click at [382, 304] on div "Mar" at bounding box center [377, 309] width 14 height 11
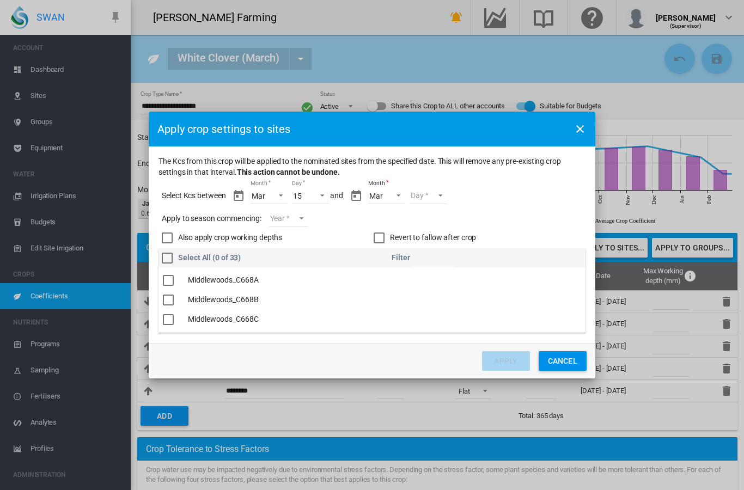
click at [434, 198] on md-select "Day 01 02 03 04 05 06 07 08 09 10 11 12 13 14" at bounding box center [429, 196] width 38 height 16
click at [423, 317] on md-option "14" at bounding box center [439, 309] width 74 height 26
click at [277, 221] on md-select "Year [DATE] [CREDIT_CARD_NUMBER]" at bounding box center [288, 219] width 39 height 16
click at [293, 218] on div "2025" at bounding box center [287, 216] width 17 height 11
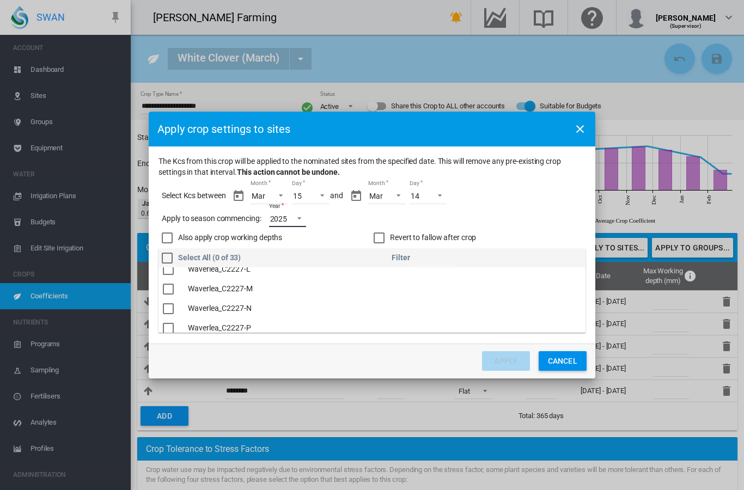
scroll to position [286, 0]
click at [169, 308] on div "The Kcs ..." at bounding box center [168, 308] width 11 height 11
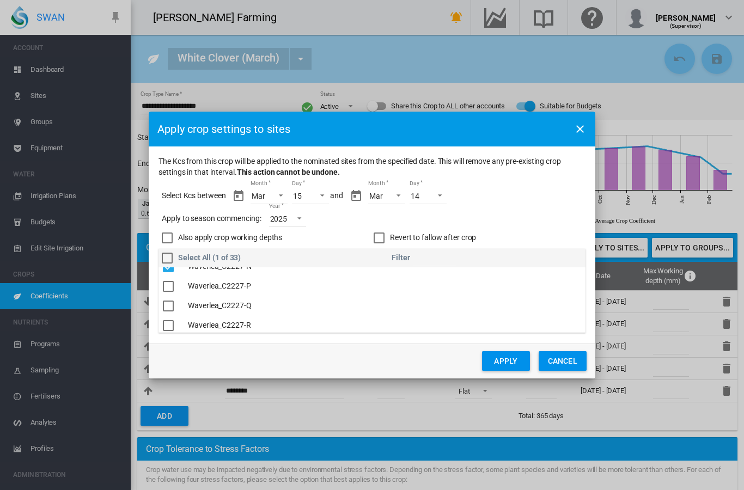
scroll to position [329, 0]
click at [168, 305] on div "The Kcs ..." at bounding box center [168, 304] width 11 height 11
click at [501, 362] on button "Apply" at bounding box center [506, 361] width 48 height 20
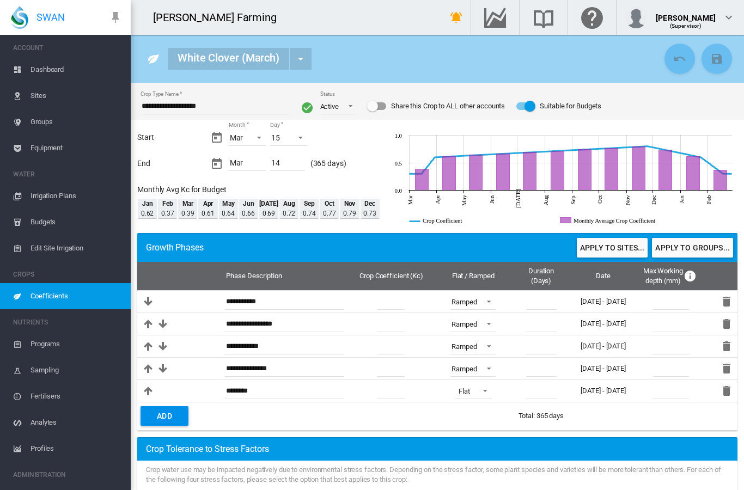
click at [42, 101] on span "Sites" at bounding box center [75, 96] width 91 height 26
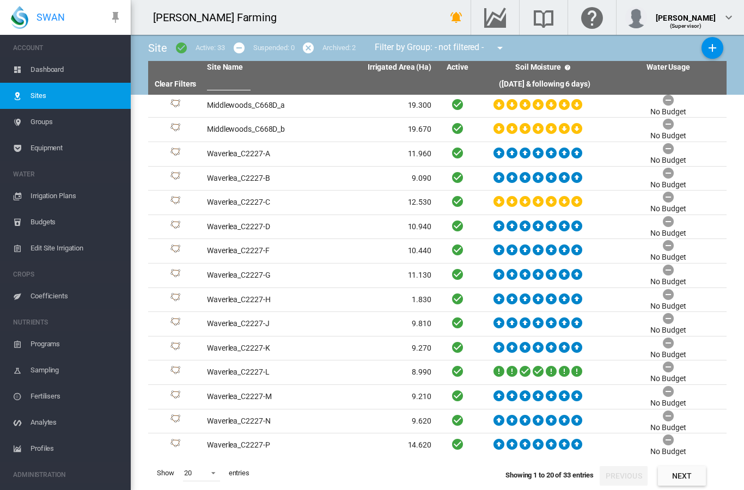
scroll to position [44, 0]
click at [215, 474] on span at bounding box center [210, 472] width 13 height 10
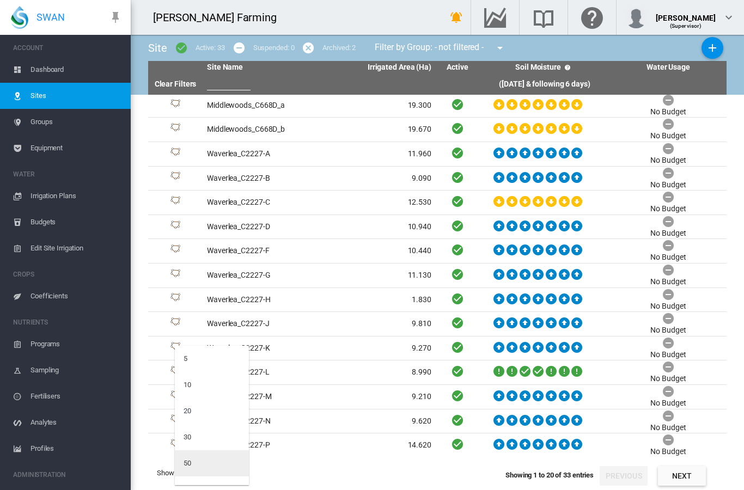
click at [210, 464] on md-option "50" at bounding box center [212, 463] width 74 height 26
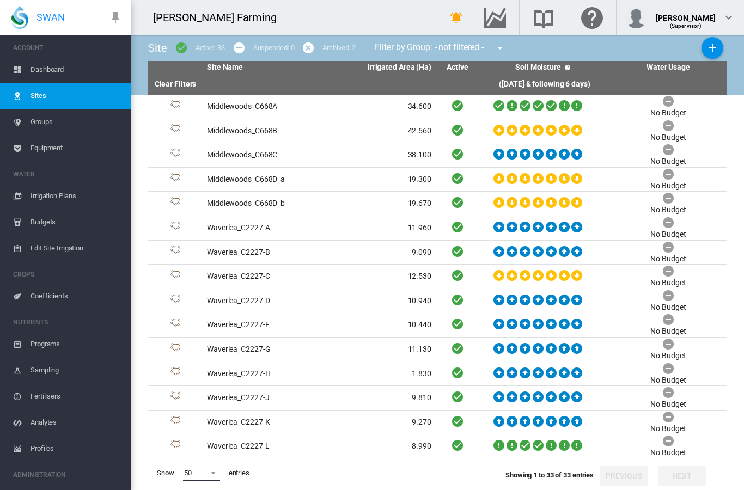
scroll to position [0, 0]
